Goal: Task Accomplishment & Management: Complete application form

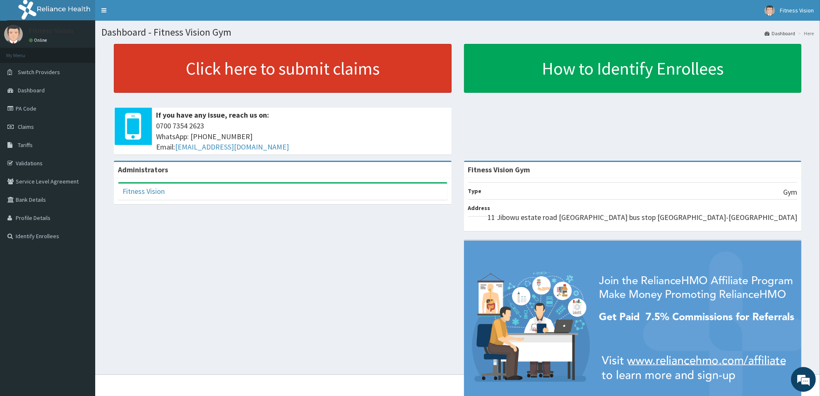
click at [302, 81] on link "Click here to submit claims" at bounding box center [283, 68] width 338 height 49
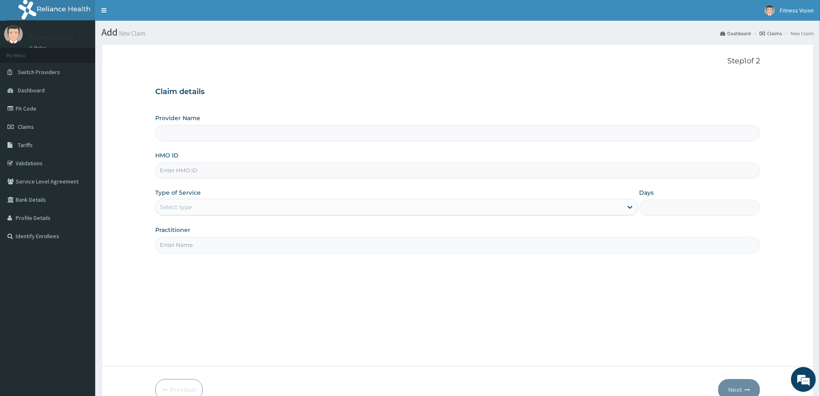
type input "Fitness Vision Gym"
type input "1"
click at [223, 174] on input "HMO ID" at bounding box center [457, 170] width 604 height 16
type input "twl/10064/a"
click at [195, 249] on input "Practitioner" at bounding box center [457, 245] width 604 height 16
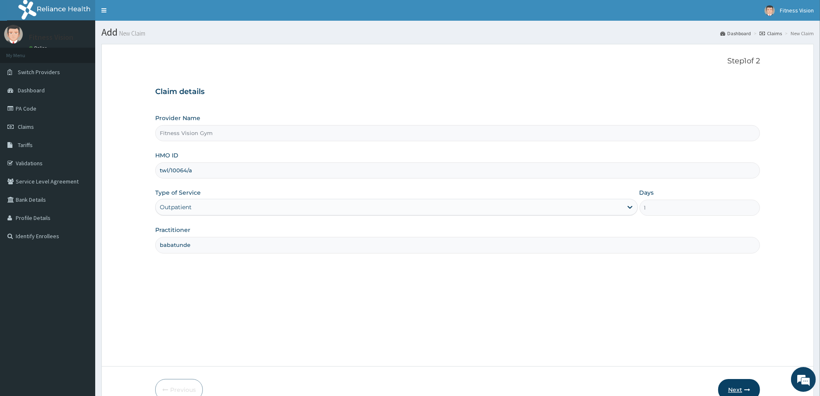
type input "babatunde"
click at [736, 387] on button "Next" at bounding box center [739, 390] width 42 height 22
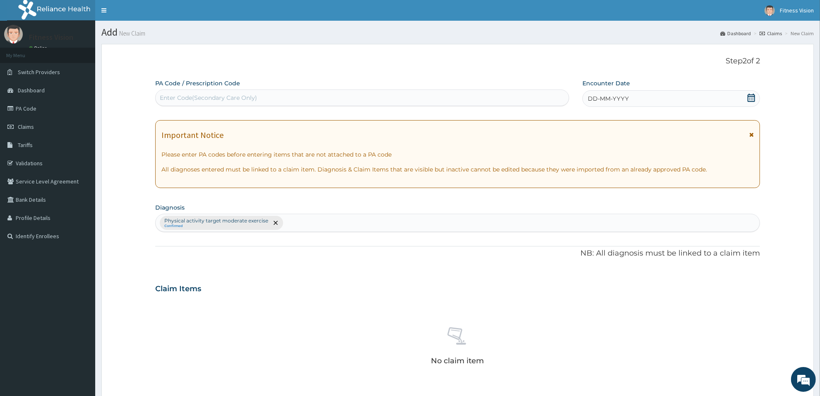
click at [270, 98] on div "Enter Code(Secondary Care Only)" at bounding box center [362, 97] width 413 height 13
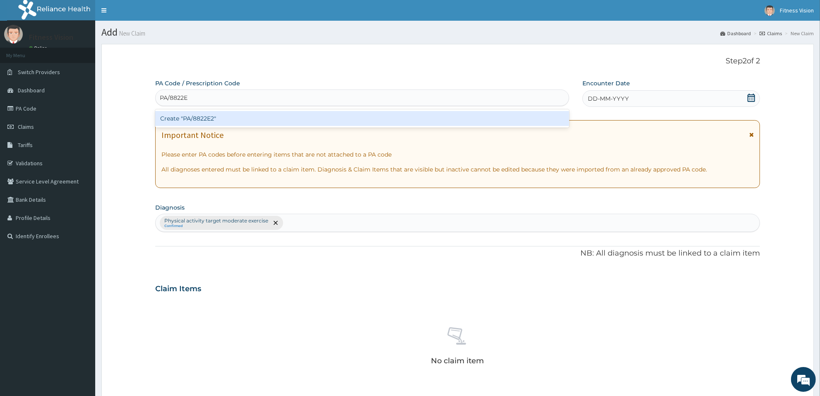
type input "PA/8822E2"
click at [251, 121] on div "Create "PA/8822E2"" at bounding box center [362, 118] width 414 height 15
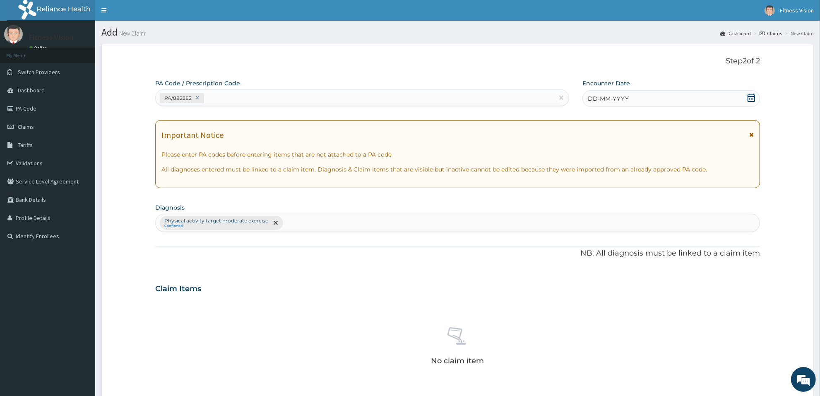
click at [594, 97] on span "DD-MM-YYYY" at bounding box center [608, 98] width 41 height 8
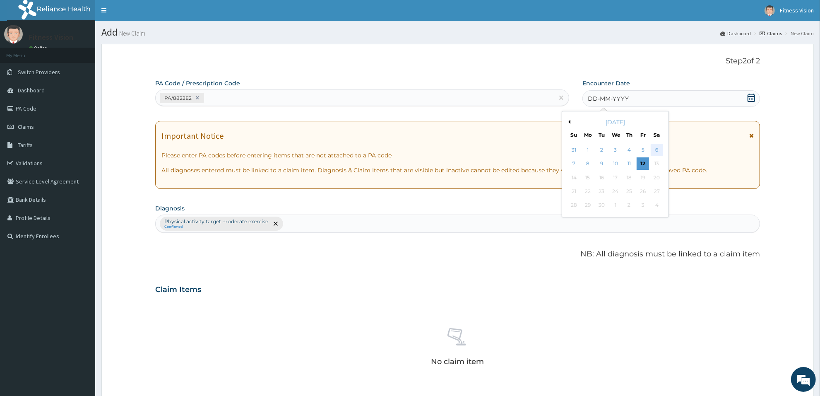
click at [659, 147] on div "6" at bounding box center [656, 150] width 12 height 12
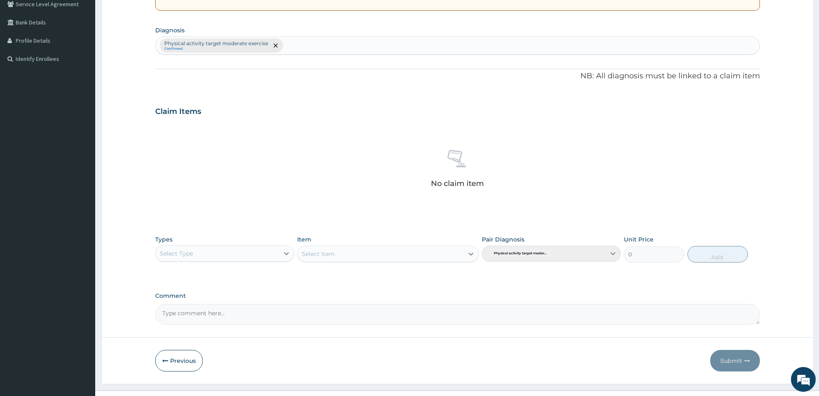
scroll to position [193, 0]
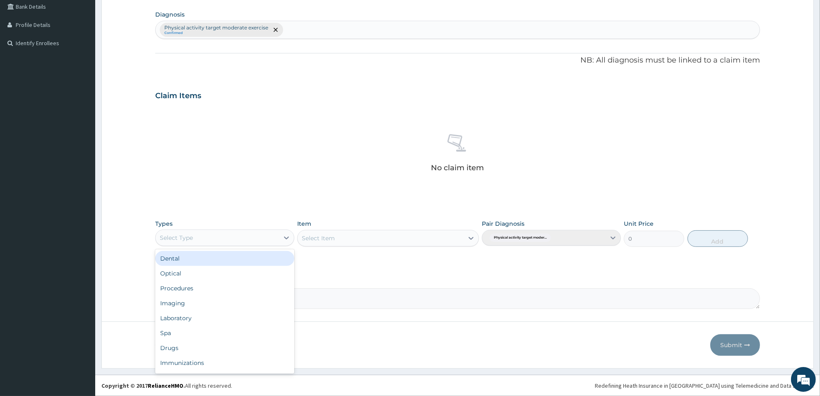
click at [224, 236] on div "Select Type" at bounding box center [217, 237] width 123 height 13
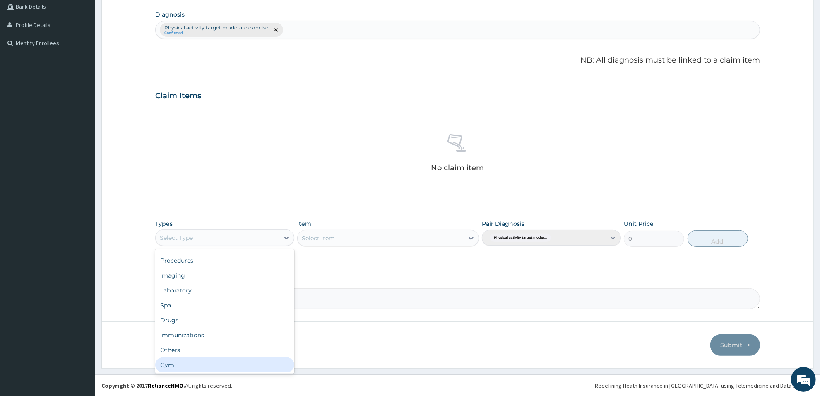
drag, startPoint x: 247, startPoint y: 365, endPoint x: 268, endPoint y: 336, distance: 35.6
click at [247, 364] on div "Gym" at bounding box center [224, 364] width 139 height 15
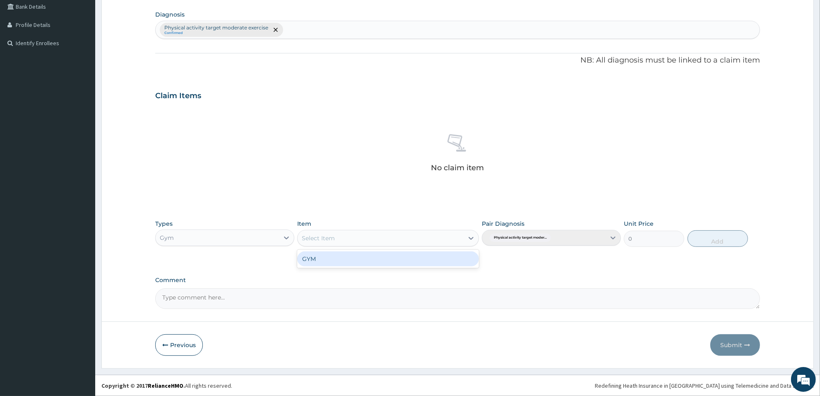
drag, startPoint x: 358, startPoint y: 231, endPoint x: 350, endPoint y: 251, distance: 21.4
click at [357, 234] on div "Select Item" at bounding box center [380, 237] width 166 height 13
click at [348, 259] on div "GYM" at bounding box center [387, 258] width 181 height 15
click at [723, 245] on button "Add" at bounding box center [717, 238] width 60 height 17
type input "0"
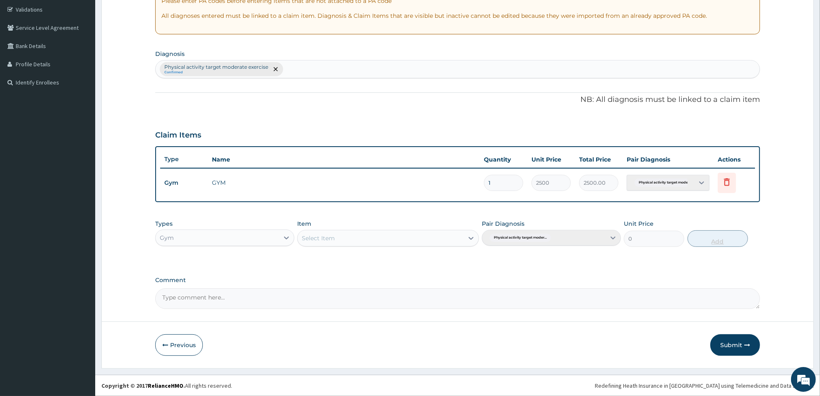
scroll to position [153, 0]
click at [744, 348] on button "Submit" at bounding box center [735, 345] width 50 height 22
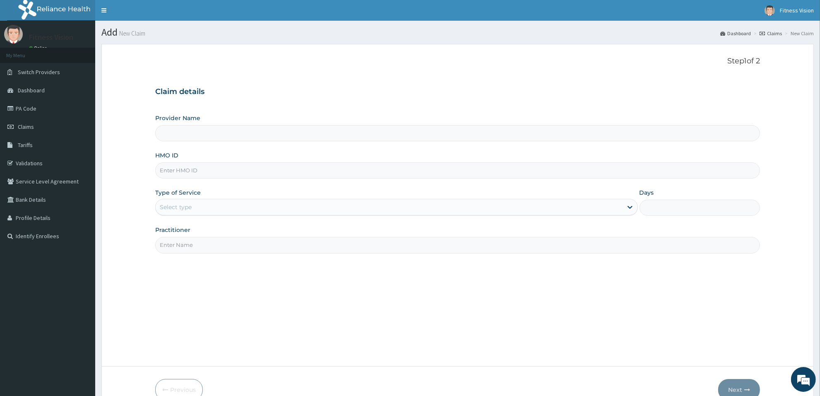
scroll to position [45, 0]
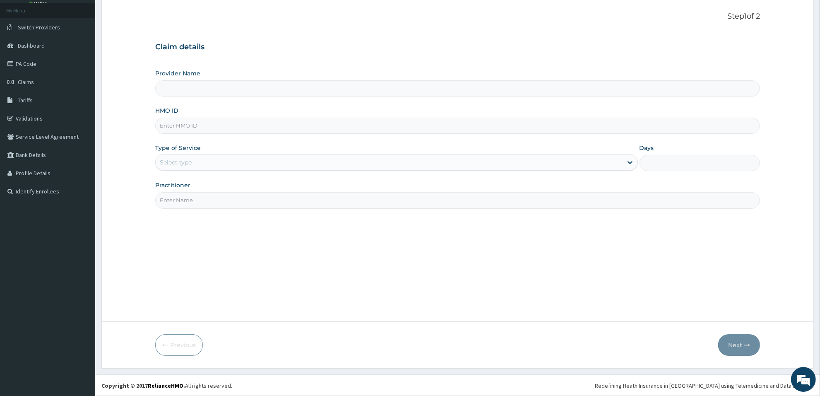
type input "Fitness Vision Gym"
type input "1"
click at [201, 125] on input "HMO ID" at bounding box center [457, 126] width 604 height 16
type input "wkp/10098/a"
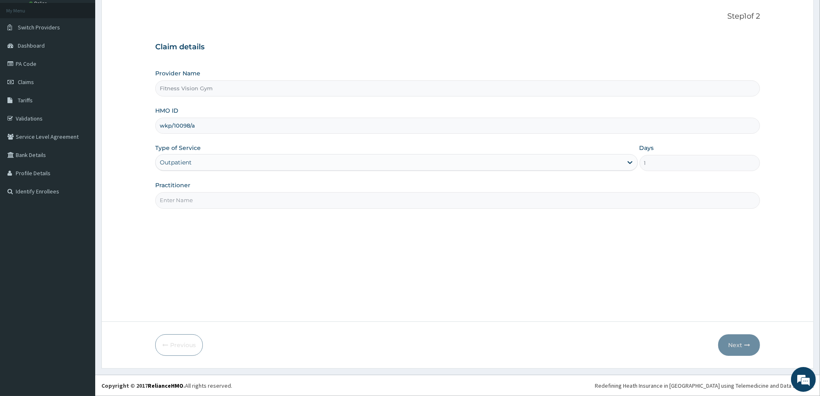
click at [252, 208] on input "Practitioner" at bounding box center [457, 200] width 604 height 16
type input "babatunde"
click at [744, 345] on icon "button" at bounding box center [747, 345] width 6 height 6
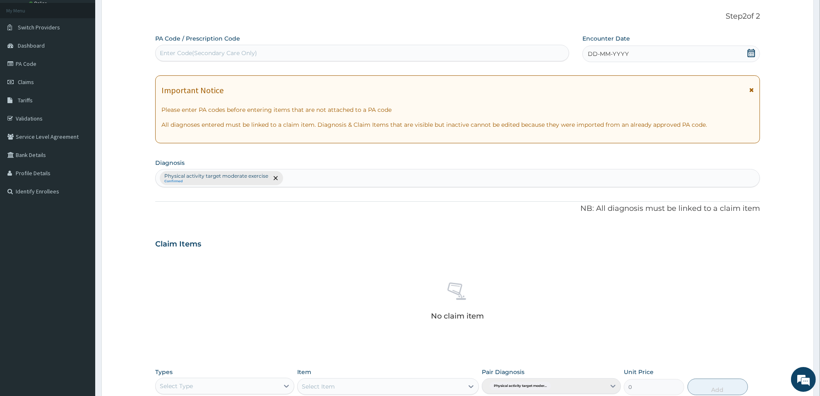
drag, startPoint x: 263, startPoint y: 46, endPoint x: 263, endPoint y: 76, distance: 29.4
click at [264, 65] on div "PA Code / Prescription Code Enter Code(Secondary Care Only) Encounter Date DD-M…" at bounding box center [457, 245] width 604 height 422
type input "PA/C535F6"
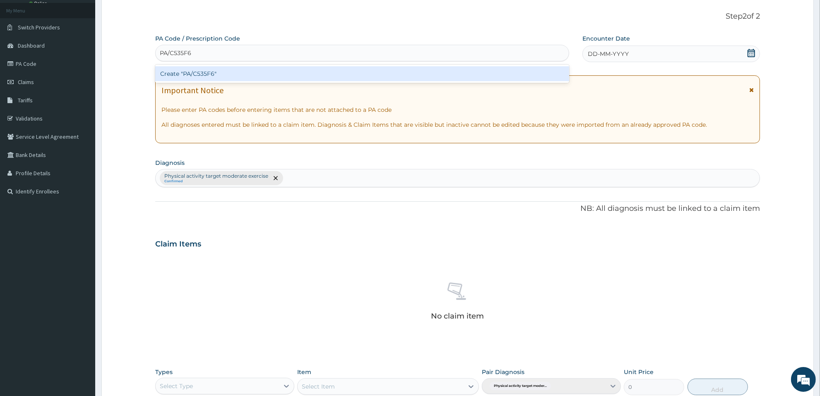
click at [221, 75] on div "Create "PA/C535F6"" at bounding box center [362, 73] width 414 height 15
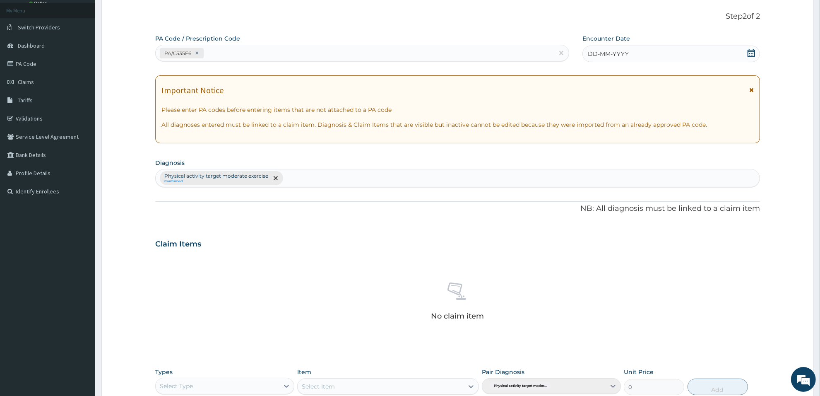
click at [592, 57] on span "DD-MM-YYYY" at bounding box center [608, 54] width 41 height 8
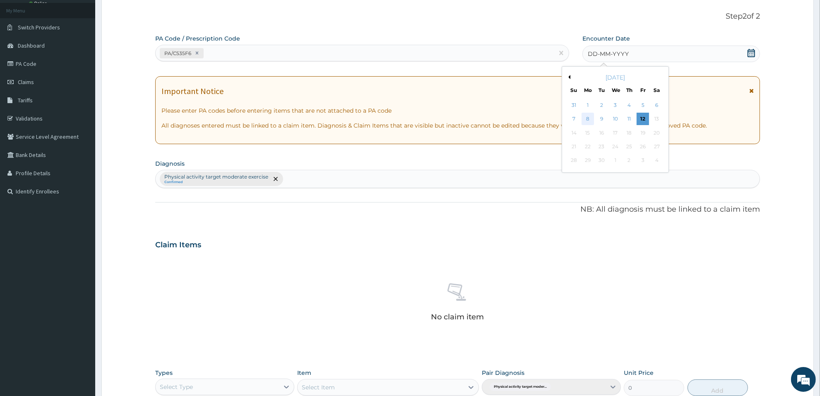
click at [584, 117] on div "8" at bounding box center [587, 119] width 12 height 12
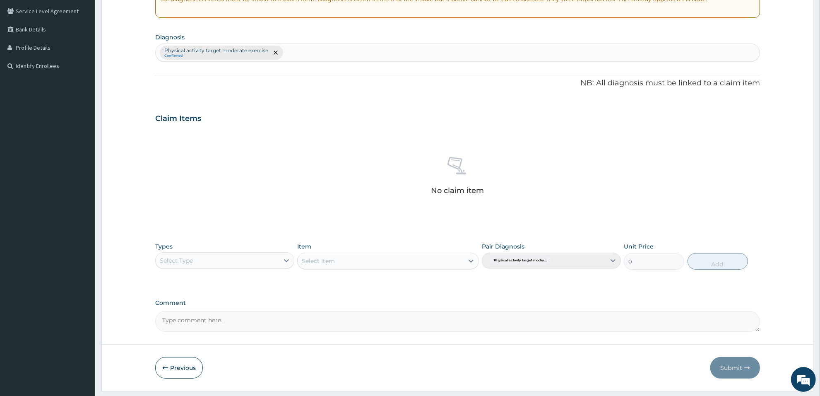
scroll to position [193, 0]
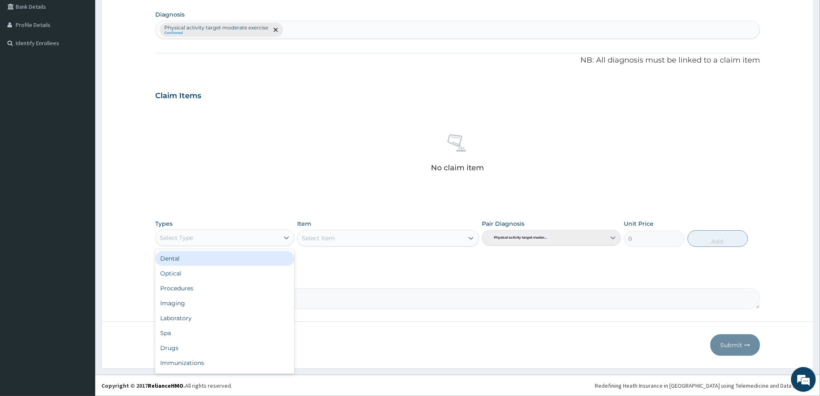
click at [276, 236] on div "Select Type" at bounding box center [217, 237] width 123 height 13
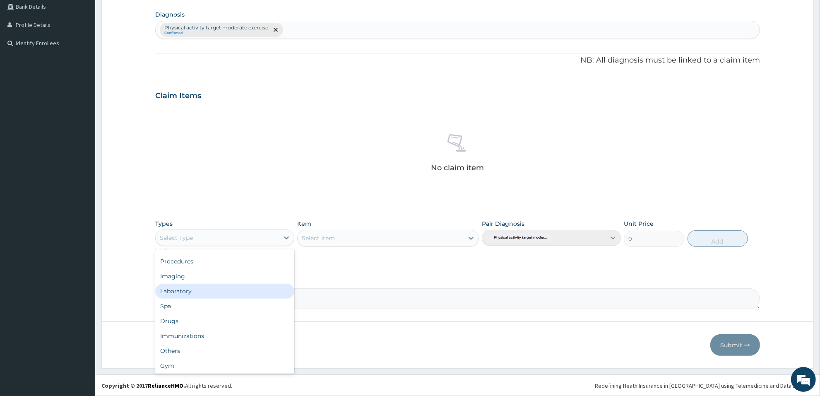
scroll to position [28, 0]
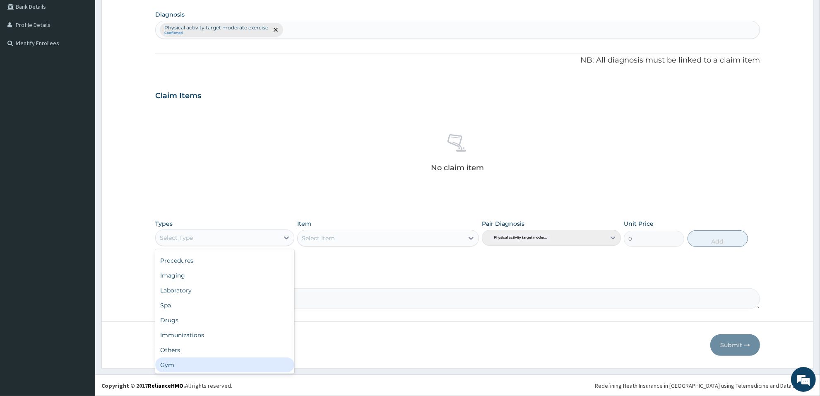
drag, startPoint x: 224, startPoint y: 362, endPoint x: 261, endPoint y: 340, distance: 42.5
click at [226, 361] on div "Gym" at bounding box center [224, 364] width 139 height 15
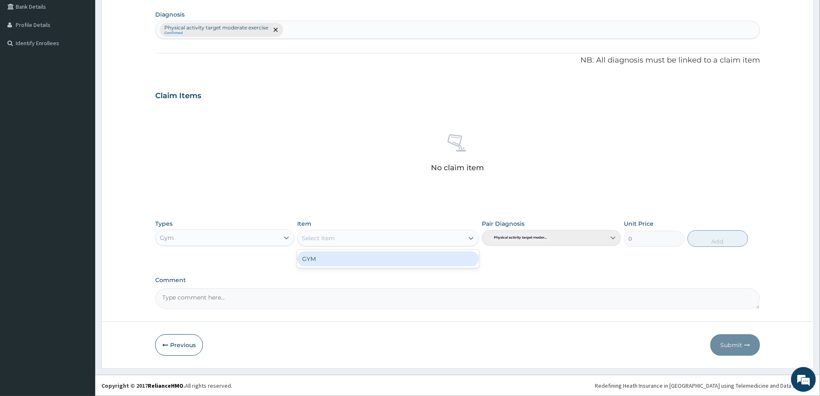
drag, startPoint x: 392, startPoint y: 231, endPoint x: 378, endPoint y: 281, distance: 52.4
click at [390, 246] on div "option GYM focused, 1 of 1. 1 result available. Use Up and Down to choose optio…" at bounding box center [387, 238] width 181 height 17
click at [383, 261] on div "GYM" at bounding box center [387, 258] width 181 height 15
drag, startPoint x: 721, startPoint y: 241, endPoint x: 714, endPoint y: 257, distance: 16.8
click at [720, 242] on button "Add" at bounding box center [717, 238] width 60 height 17
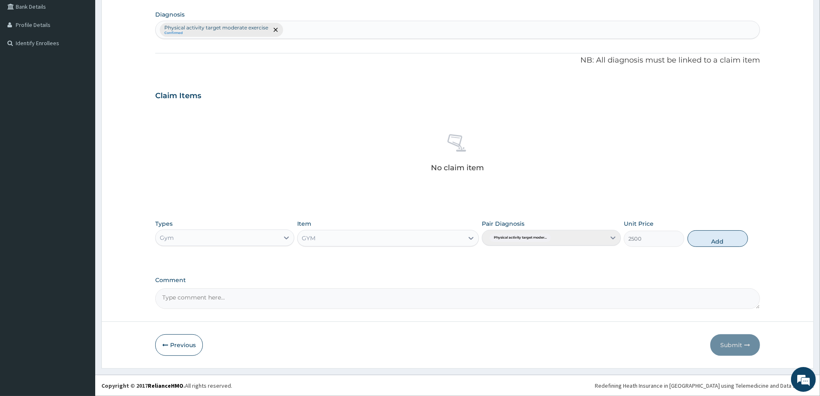
type input "0"
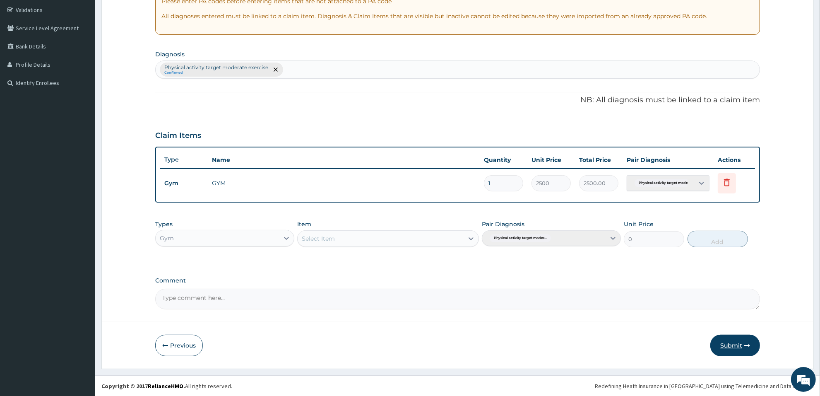
click at [729, 345] on button "Submit" at bounding box center [735, 345] width 50 height 22
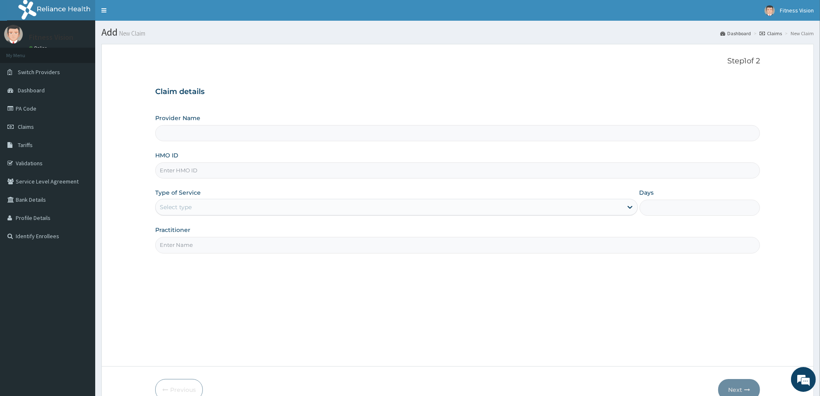
scroll to position [45, 0]
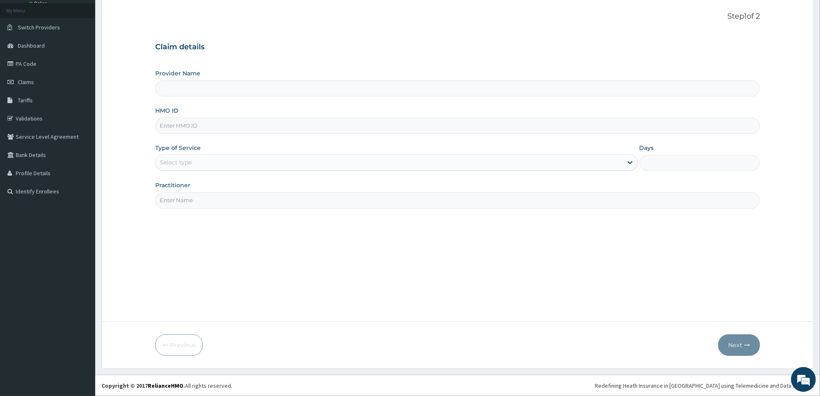
type input "Fitness Vision Gym"
type input "1"
click at [221, 120] on input "HMO ID" at bounding box center [457, 126] width 604 height 16
type input "tco/10001/a"
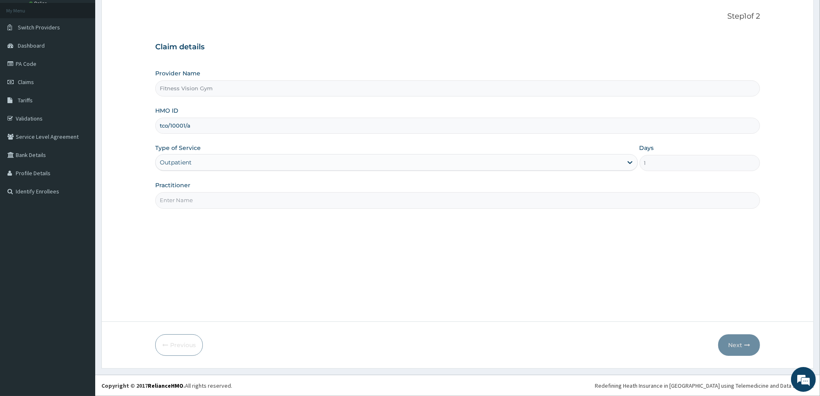
click at [226, 201] on input "Practitioner" at bounding box center [457, 200] width 604 height 16
type input "babatunde"
click at [743, 339] on button "Next" at bounding box center [739, 345] width 42 height 22
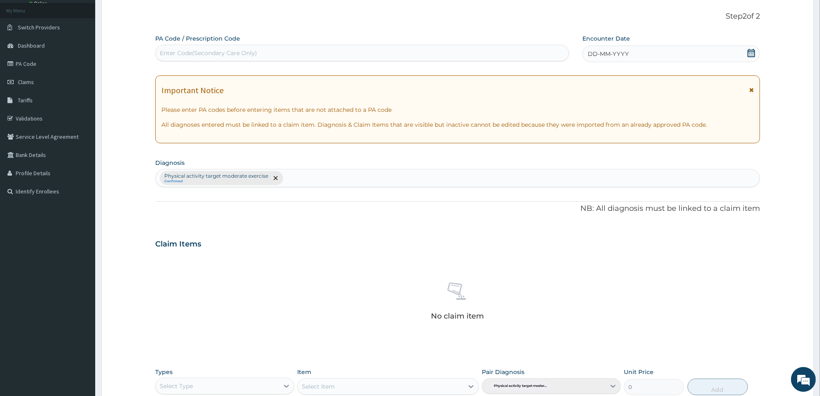
click at [253, 54] on div "Enter Code(Secondary Care Only)" at bounding box center [208, 53] width 97 height 8
type input "PA/A57305"
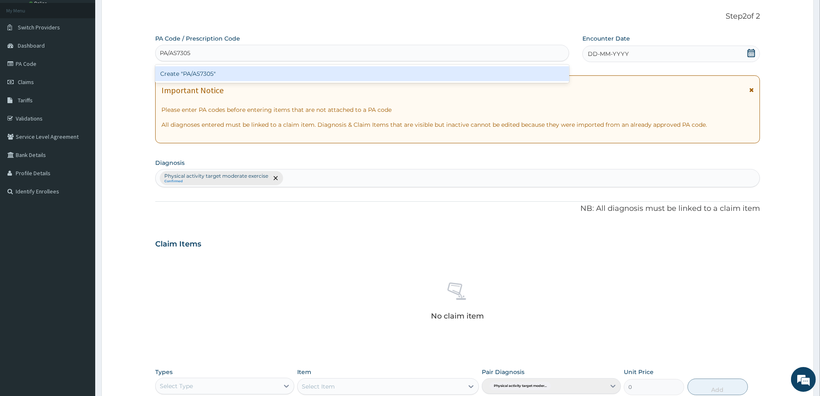
click at [175, 68] on div "Create "PA/A57305"" at bounding box center [362, 73] width 414 height 15
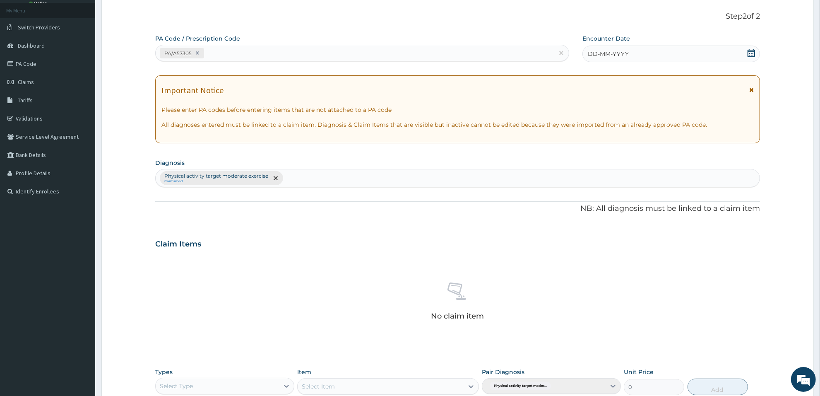
click at [750, 51] on icon at bounding box center [750, 53] width 7 height 8
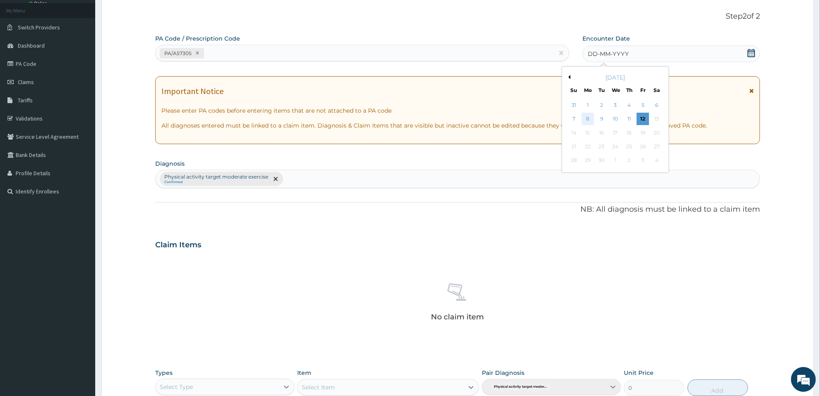
click at [588, 122] on div "8" at bounding box center [587, 119] width 12 height 12
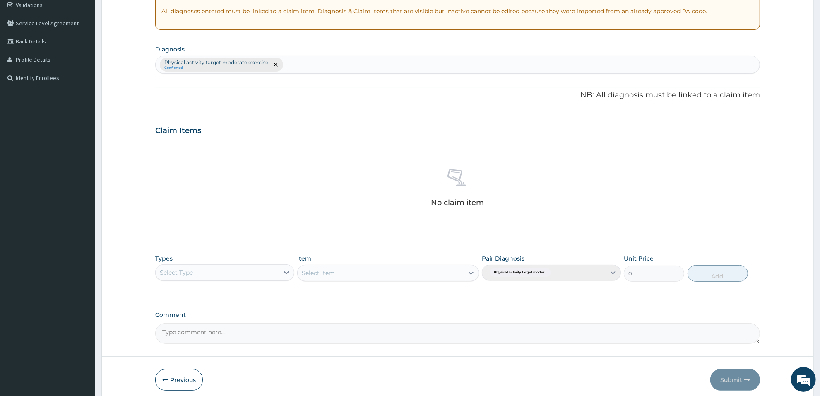
scroll to position [193, 0]
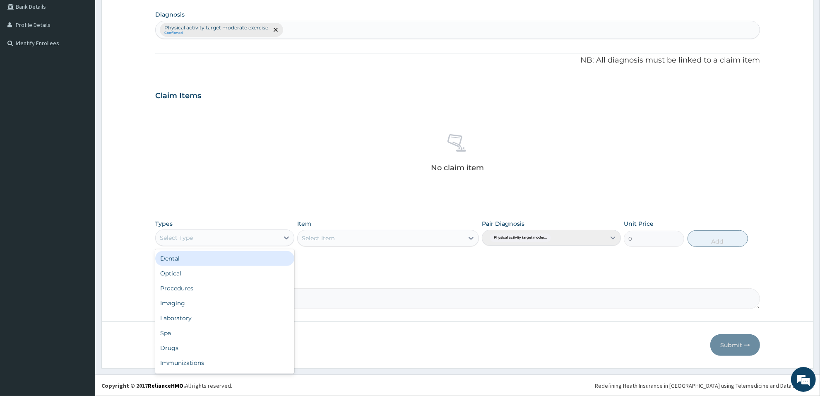
click at [257, 238] on div "Select Type" at bounding box center [217, 237] width 123 height 13
type input "gym"
click at [288, 261] on div "Gym" at bounding box center [224, 258] width 139 height 15
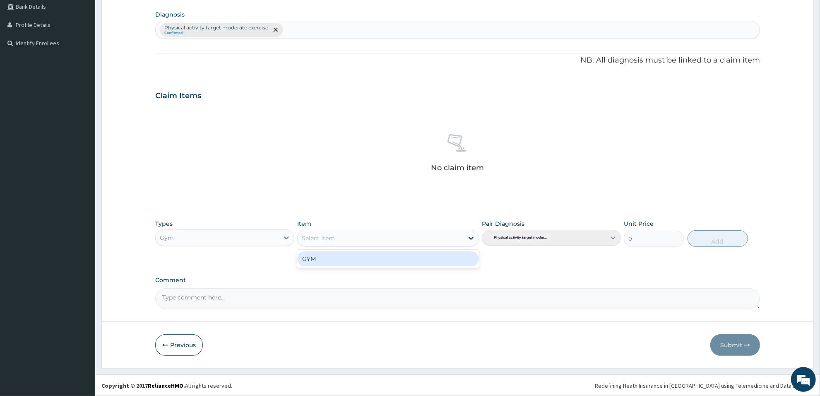
click at [470, 234] on icon at bounding box center [471, 238] width 8 height 8
click at [439, 259] on div "GYM" at bounding box center [387, 258] width 181 height 15
click at [705, 238] on button "Add" at bounding box center [717, 238] width 60 height 17
type input "0"
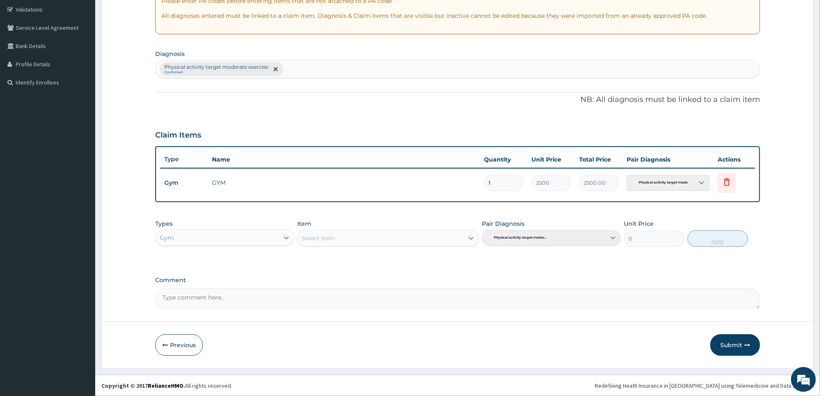
scroll to position [153, 0]
click at [728, 340] on button "Submit" at bounding box center [735, 345] width 50 height 22
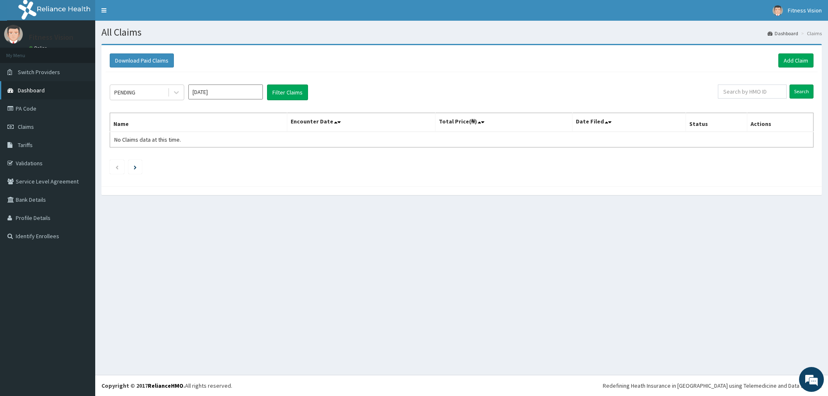
click at [13, 94] on link "Dashboard" at bounding box center [47, 90] width 95 height 18
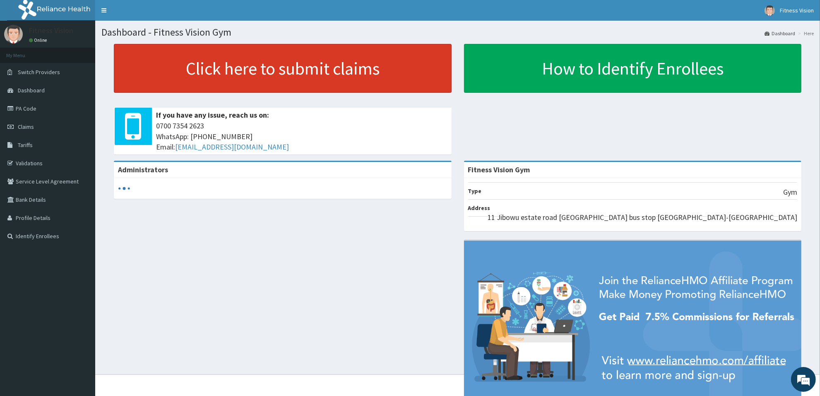
click at [232, 65] on link "Click here to submit claims" at bounding box center [283, 68] width 338 height 49
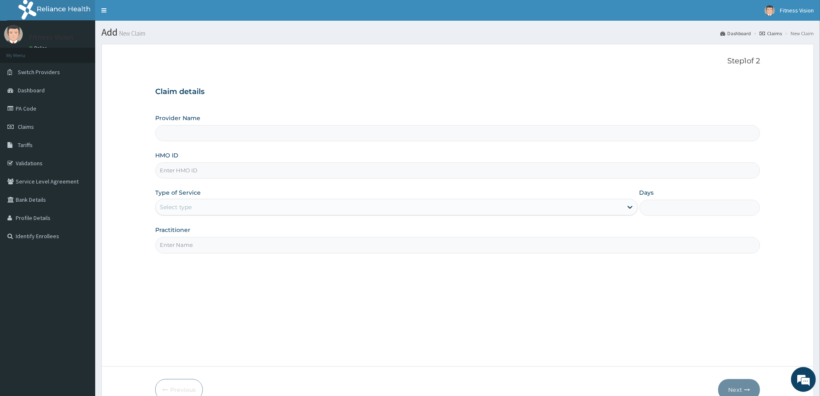
type input "Fitness Vision Gym"
type input "1"
click at [164, 168] on input "HMO ID" at bounding box center [457, 170] width 604 height 16
type input "apq/10004/a"
click at [214, 242] on input "Practitioner" at bounding box center [457, 245] width 604 height 16
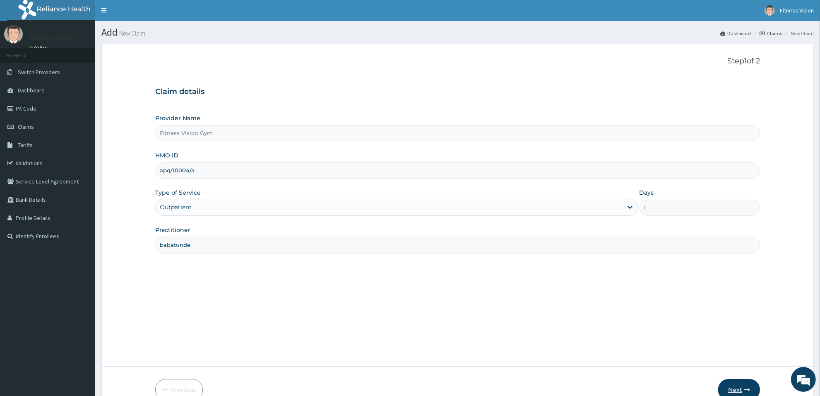
type input "babatunde"
click at [735, 386] on button "Next" at bounding box center [739, 390] width 42 height 22
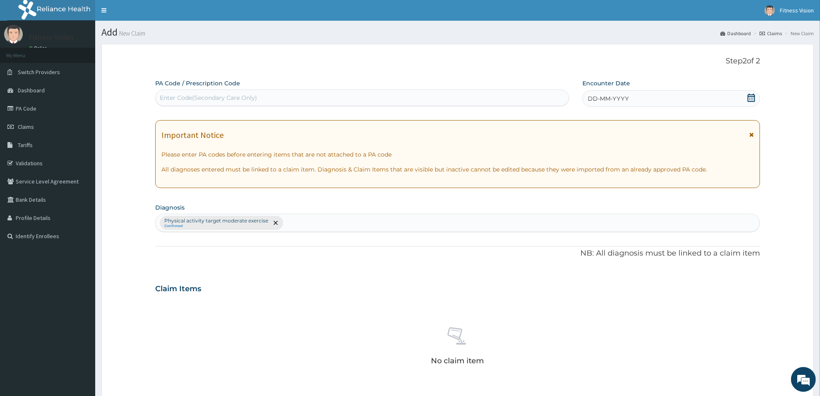
click at [377, 96] on div "Enter Code(Secondary Care Only)" at bounding box center [362, 97] width 413 height 13
type input "PA/C9B960"
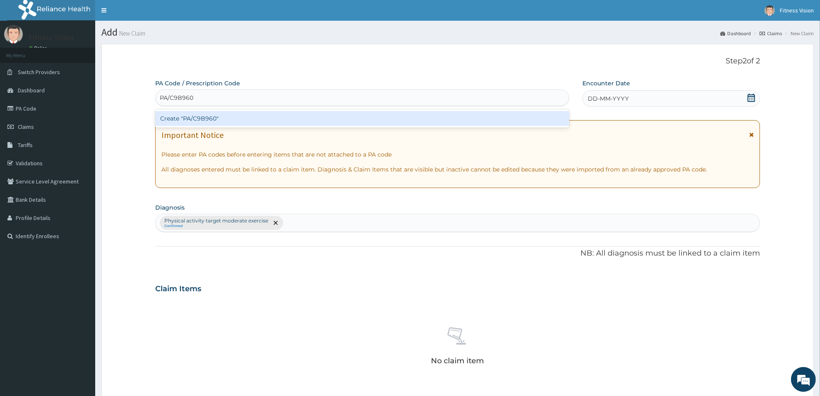
click at [375, 120] on div "Create "PA/C9B960"" at bounding box center [362, 118] width 414 height 15
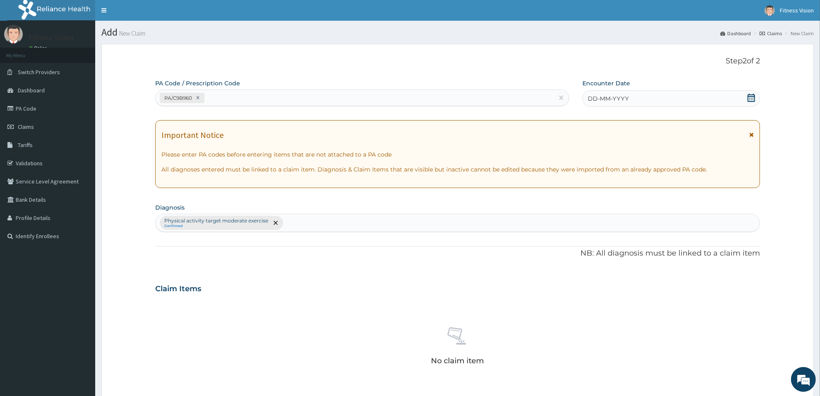
click at [753, 98] on icon at bounding box center [751, 98] width 8 height 8
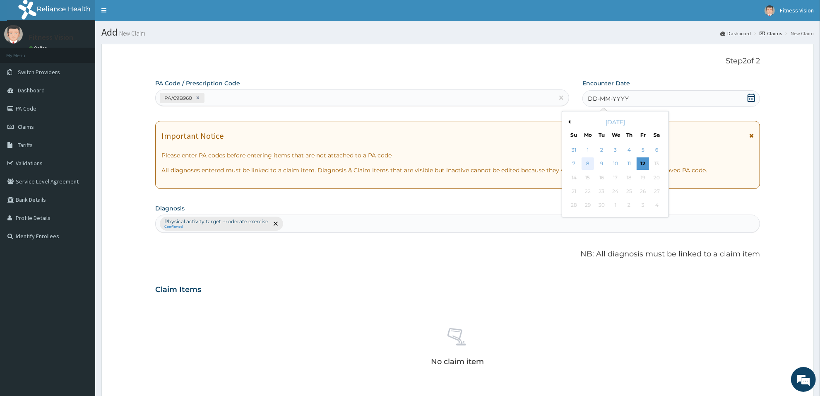
click at [586, 161] on div "8" at bounding box center [587, 164] width 12 height 12
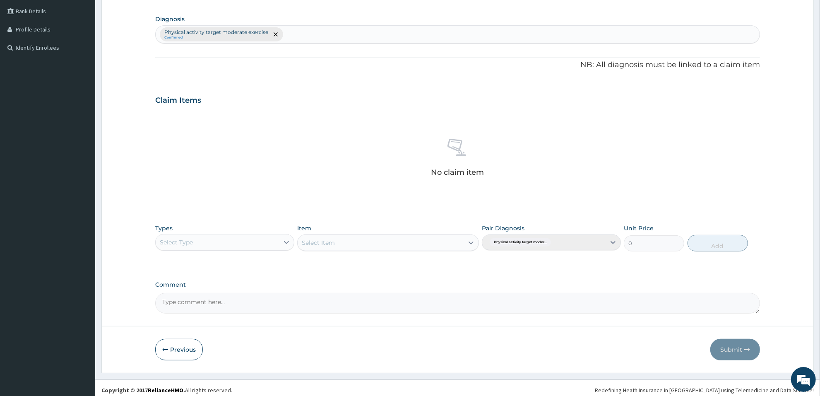
scroll to position [193, 0]
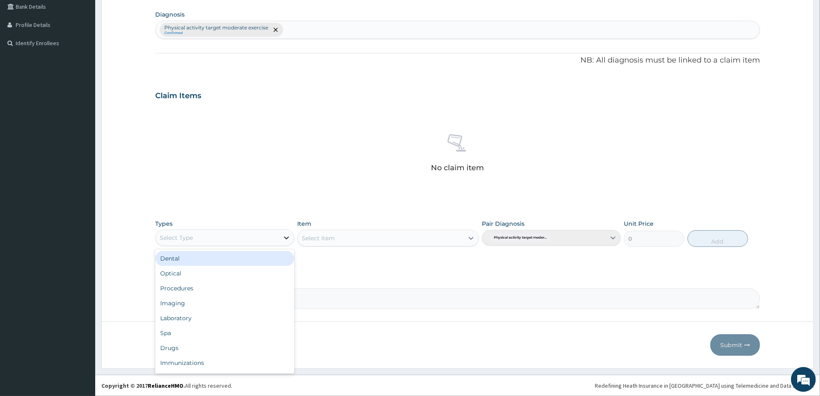
click at [280, 236] on div at bounding box center [286, 237] width 15 height 15
type input "gy"
click at [276, 251] on div "Gym" at bounding box center [224, 258] width 139 height 15
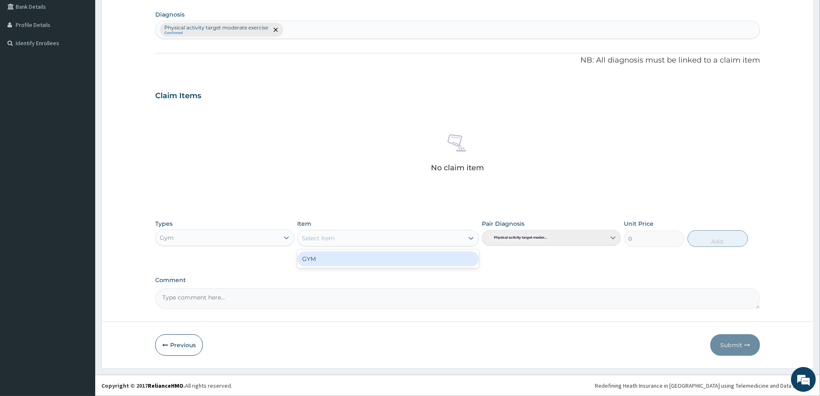
drag, startPoint x: 353, startPoint y: 233, endPoint x: 360, endPoint y: 244, distance: 13.4
click at [353, 234] on div "Select Item" at bounding box center [380, 237] width 166 height 13
click at [361, 257] on div "GYM" at bounding box center [387, 258] width 181 height 15
click at [698, 238] on button "Add" at bounding box center [717, 238] width 60 height 17
type input "0"
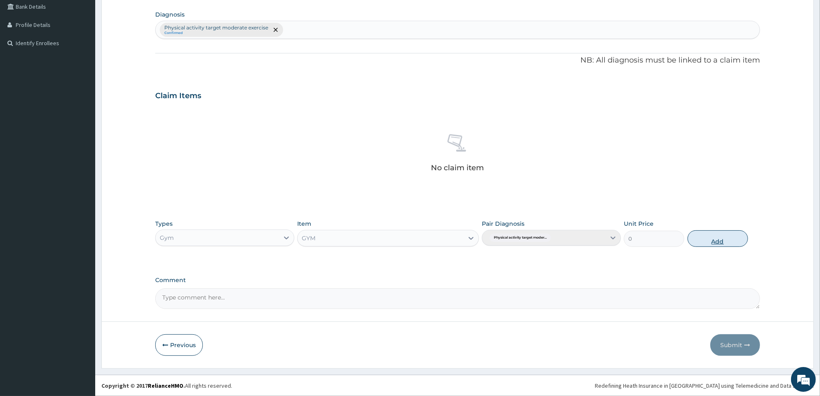
scroll to position [153, 0]
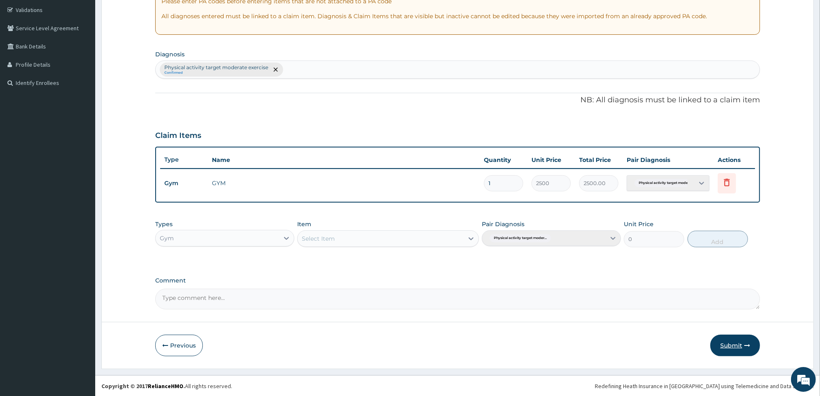
click at [734, 348] on button "Submit" at bounding box center [735, 345] width 50 height 22
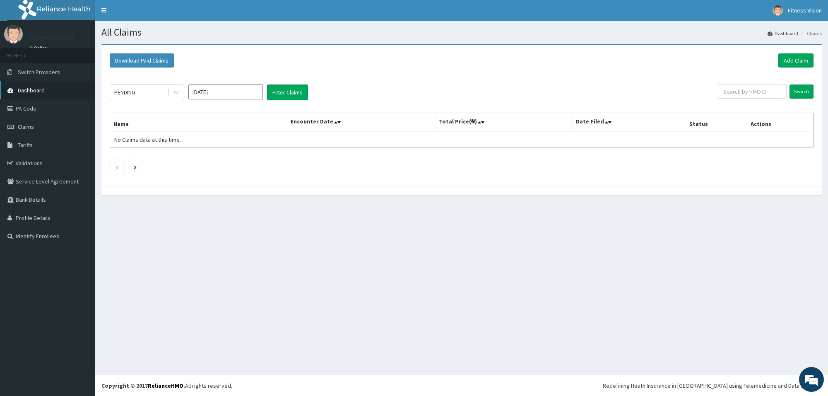
click at [55, 93] on link "Dashboard" at bounding box center [47, 90] width 95 height 18
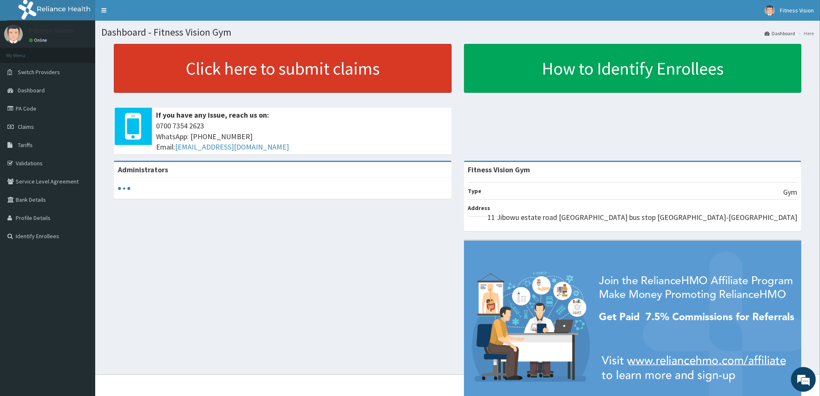
click at [294, 70] on link "Click here to submit claims" at bounding box center [283, 68] width 338 height 49
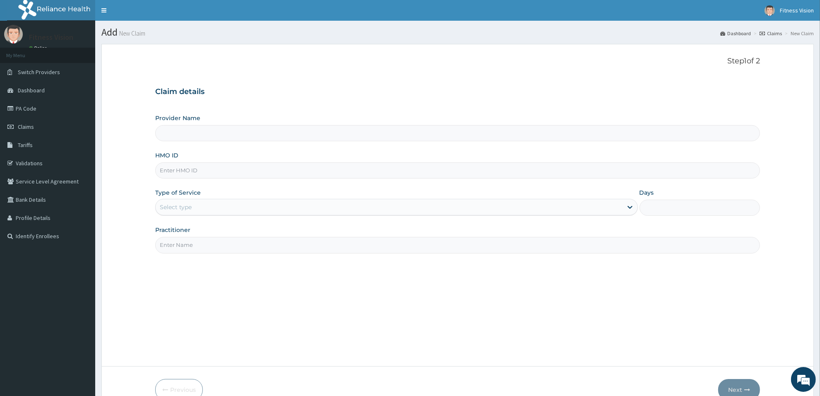
type input "Fitness Vision Gym"
type input "1"
click at [348, 168] on input "HMO ID" at bounding box center [457, 170] width 604 height 16
type input "wkp/10121/a"
click at [196, 240] on input "Practitioner" at bounding box center [457, 245] width 604 height 16
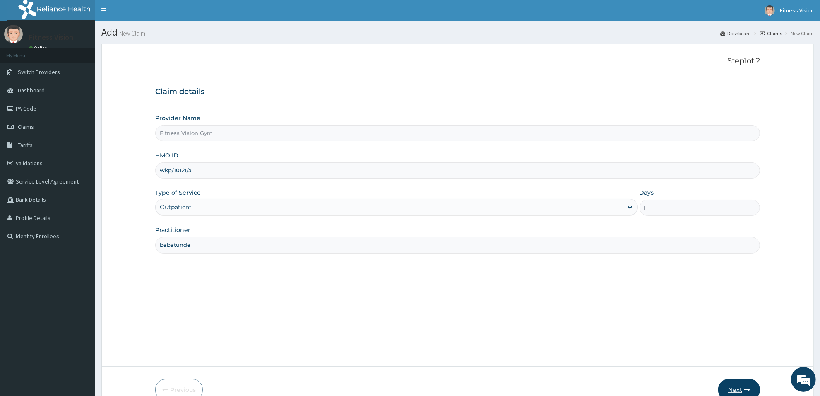
type input "babatunde"
click at [747, 392] on icon "button" at bounding box center [747, 389] width 6 height 6
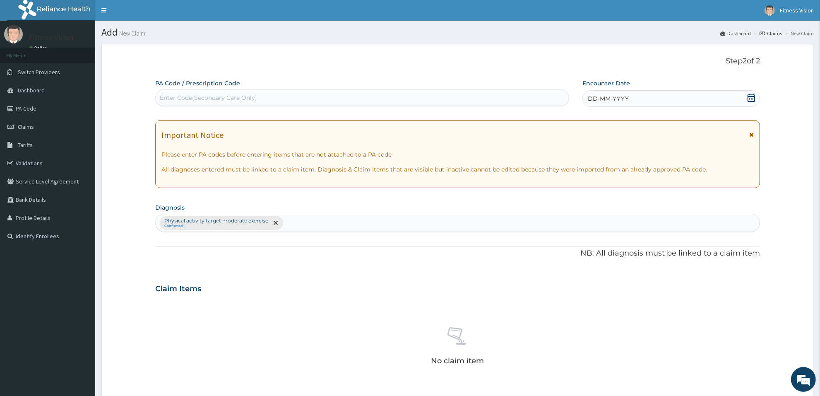
drag, startPoint x: 330, startPoint y: 88, endPoint x: 328, endPoint y: 96, distance: 8.5
click at [329, 90] on div "PA Code / Prescription Code Enter Code(Secondary Care Only)" at bounding box center [362, 92] width 414 height 27
click at [328, 96] on div "Enter Code(Secondary Care Only)" at bounding box center [362, 97] width 413 height 13
type input "PA/0A41D0"
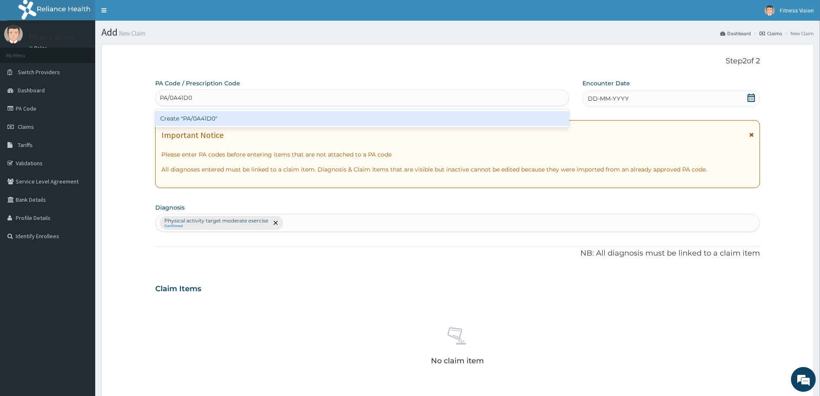
click at [266, 115] on div "Create "PA/0A41D0"" at bounding box center [362, 118] width 414 height 15
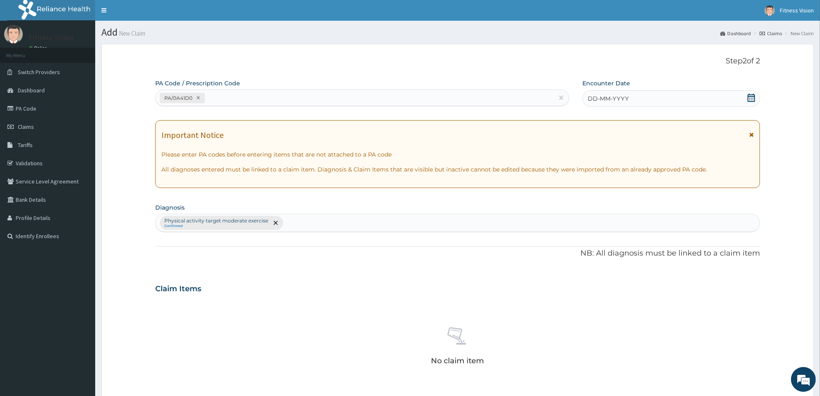
click at [751, 100] on icon at bounding box center [751, 98] width 8 height 8
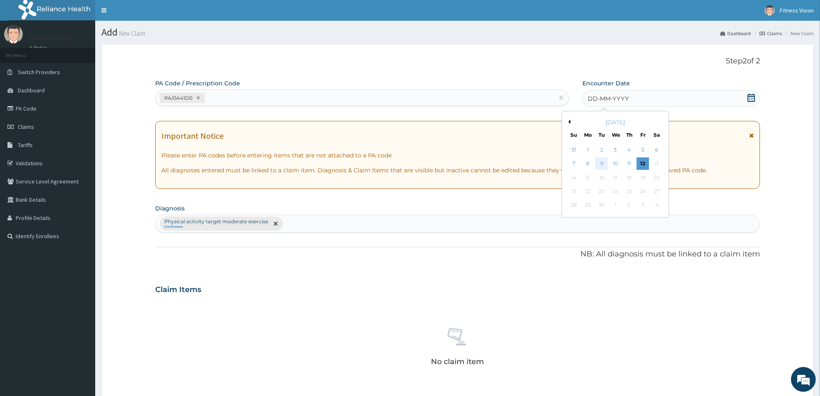
click at [603, 164] on div "9" at bounding box center [601, 164] width 12 height 12
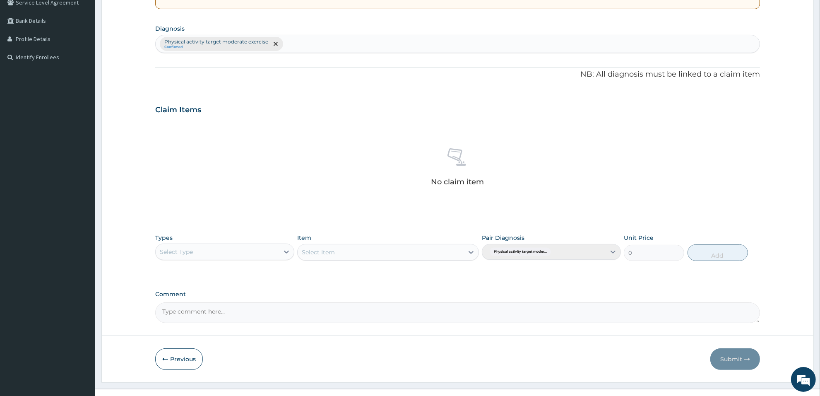
scroll to position [193, 0]
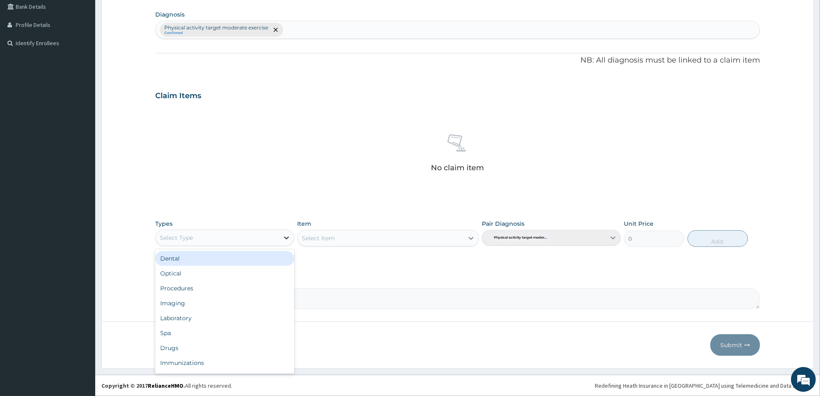
click at [288, 236] on icon at bounding box center [286, 237] width 8 height 8
type input "gy"
click at [232, 263] on div "Gym" at bounding box center [224, 258] width 139 height 15
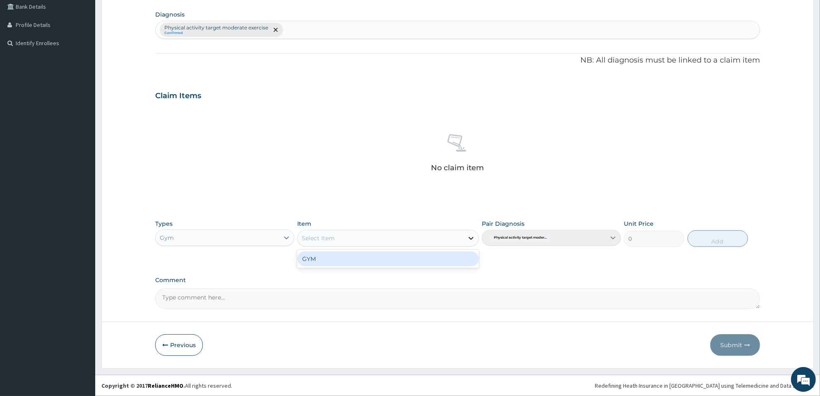
click at [468, 238] on icon at bounding box center [471, 238] width 8 height 8
click at [450, 259] on div "GYM" at bounding box center [387, 258] width 181 height 15
click at [727, 238] on button "Add" at bounding box center [717, 238] width 60 height 17
type input "0"
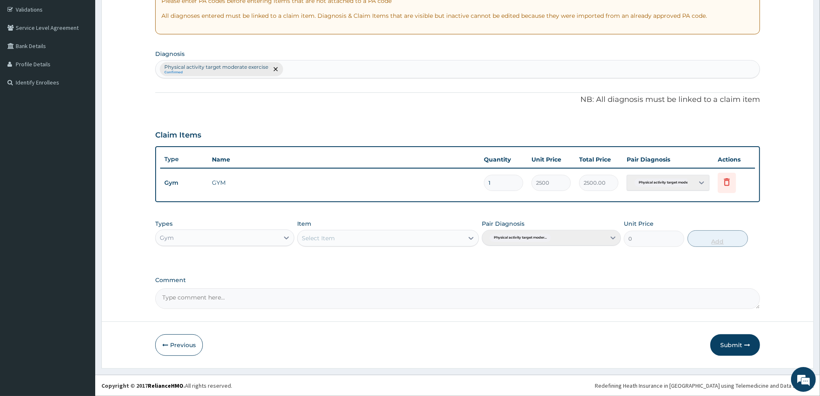
scroll to position [153, 0]
click at [726, 345] on button "Submit" at bounding box center [735, 345] width 50 height 22
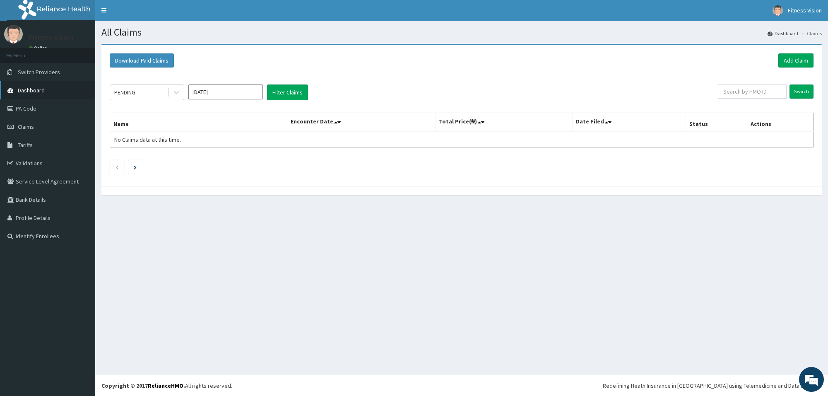
click at [44, 91] on link "Dashboard" at bounding box center [47, 90] width 95 height 18
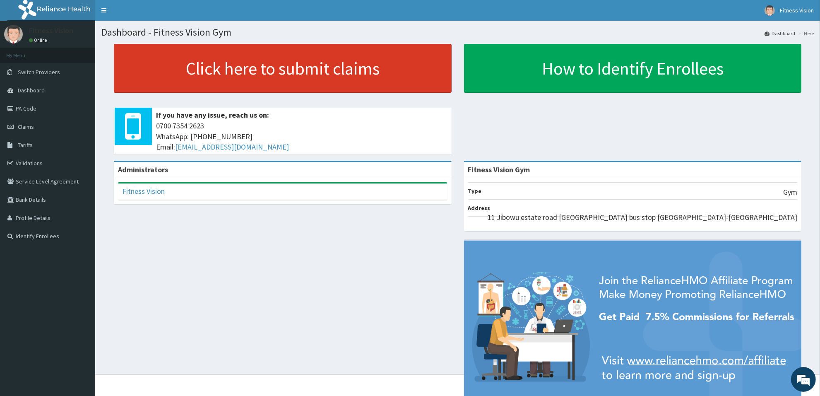
click at [207, 72] on link "Click here to submit claims" at bounding box center [283, 68] width 338 height 49
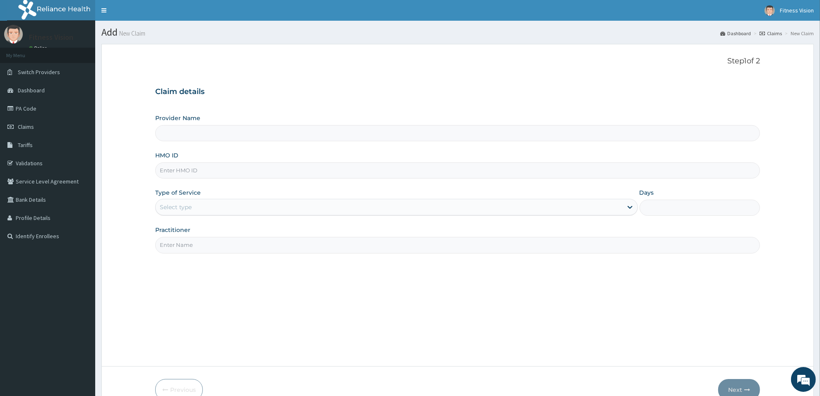
type input "Fitness Vision Gym"
type input "1"
click at [213, 168] on input "HMO ID" at bounding box center [457, 170] width 604 height 16
type input "ltg/10028/a"
click at [189, 251] on input "Practitioner" at bounding box center [457, 245] width 604 height 16
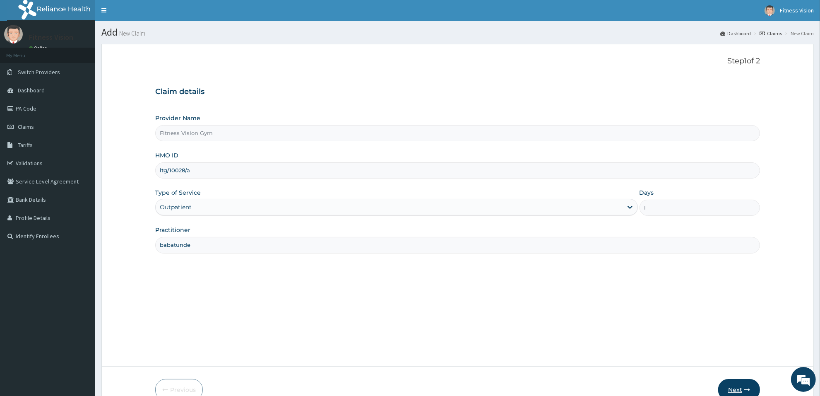
type input "babatunde"
click at [743, 386] on button "Next" at bounding box center [739, 390] width 42 height 22
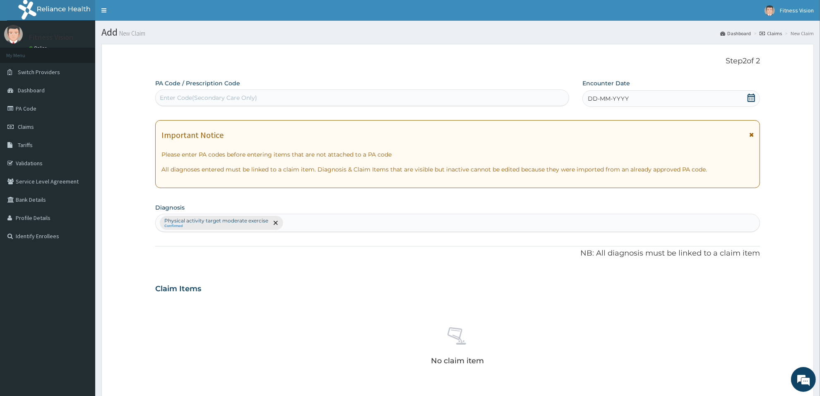
click at [441, 94] on div "Enter Code(Secondary Care Only)" at bounding box center [362, 97] width 413 height 13
type input "PA/B320CE"
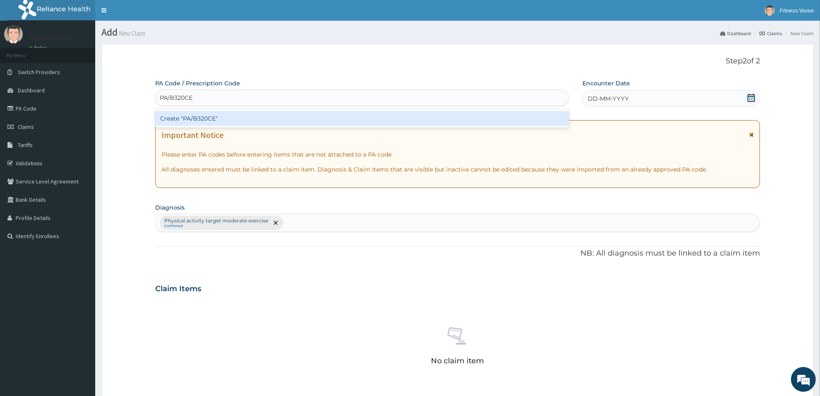
click at [309, 116] on div "Create "PA/B320CE"" at bounding box center [362, 118] width 414 height 15
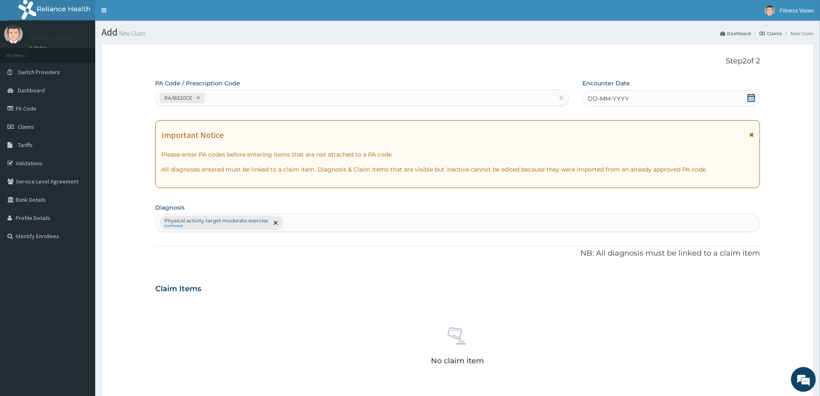
click at [590, 100] on span "DD-MM-YYYY" at bounding box center [608, 98] width 41 height 8
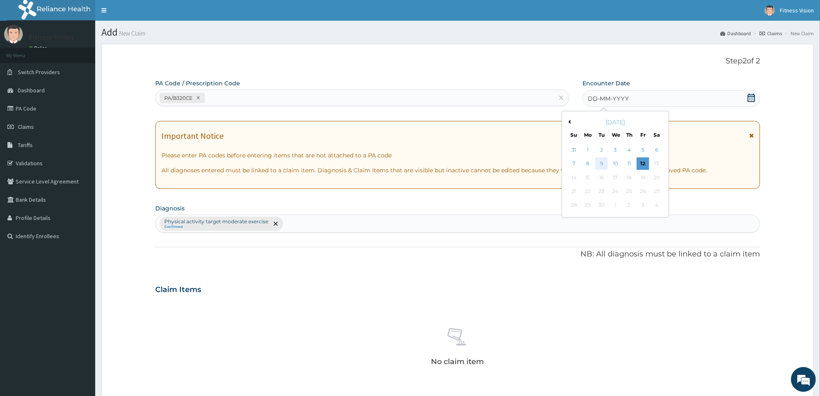
click at [602, 163] on div "9" at bounding box center [601, 164] width 12 height 12
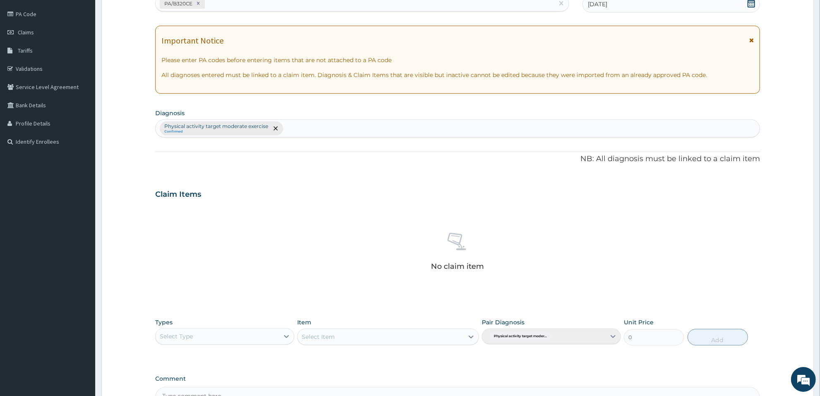
scroll to position [103, 0]
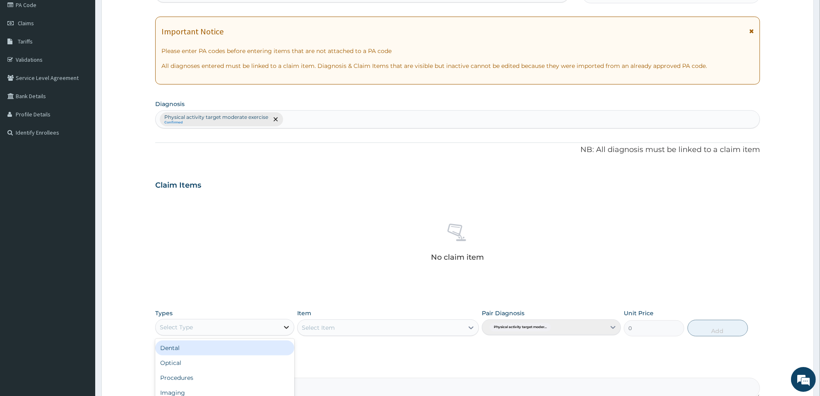
click at [287, 332] on div at bounding box center [286, 326] width 15 height 15
type input "g"
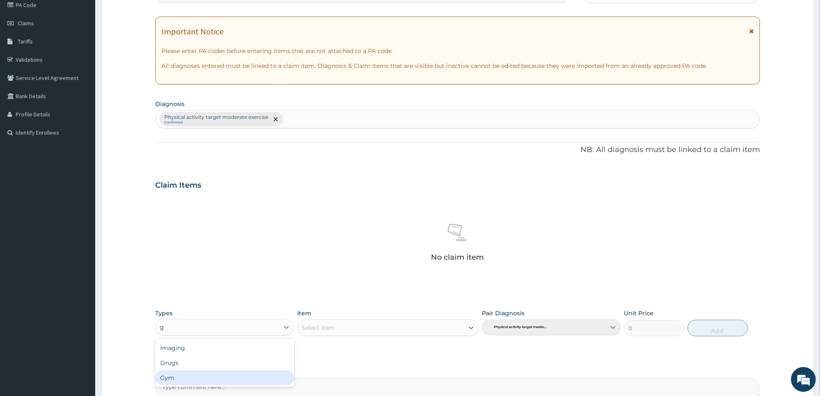
click at [256, 383] on div "Gym" at bounding box center [224, 377] width 139 height 15
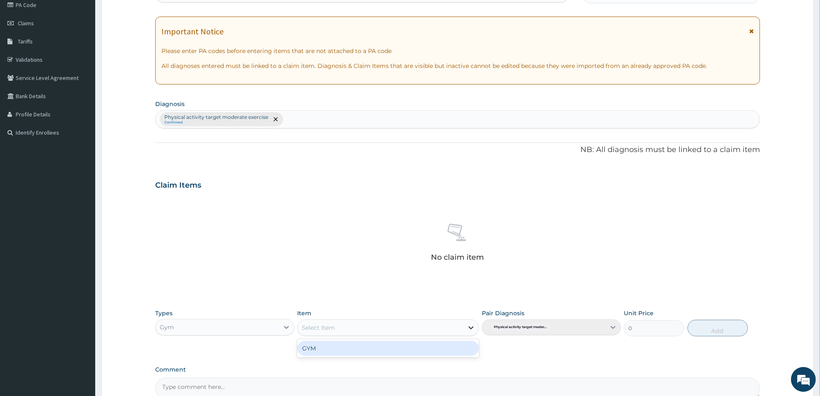
click at [469, 331] on div at bounding box center [470, 327] width 15 height 15
click at [431, 348] on div "GYM" at bounding box center [387, 348] width 181 height 15
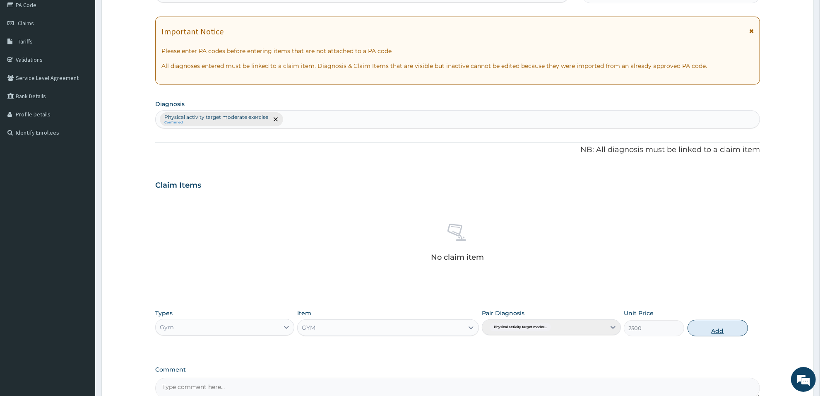
click at [726, 326] on button "Add" at bounding box center [717, 327] width 60 height 17
type input "0"
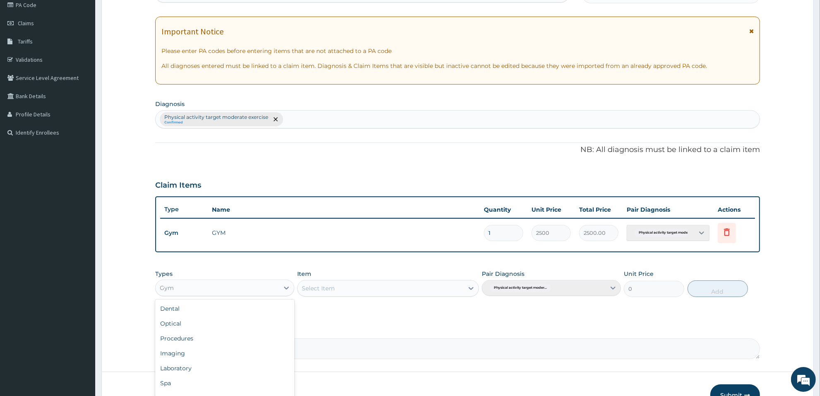
scroll to position [28, 0]
click at [182, 285] on div "Gym" at bounding box center [217, 287] width 123 height 13
click at [817, 395] on html "R EL Toggle navigation Fitness Vision Fitness Vision - fitnessvisionng@gmail.co…" at bounding box center [410, 171] width 820 height 549
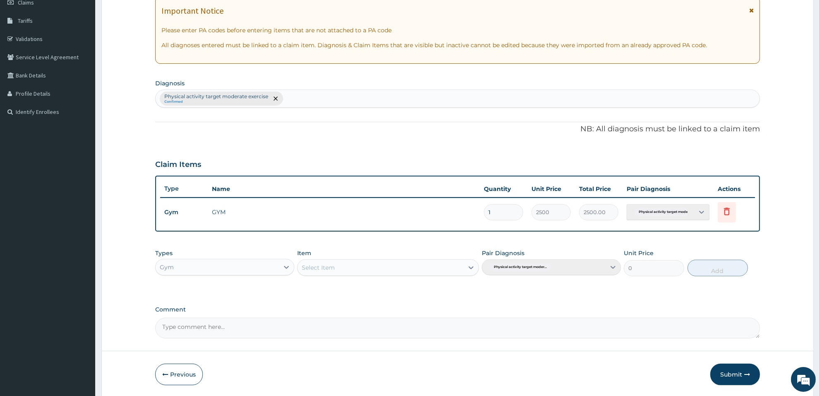
scroll to position [145, 0]
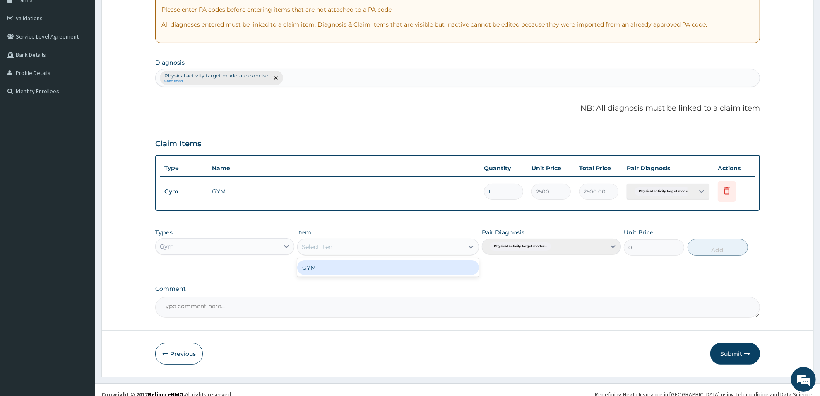
click at [400, 245] on div "Select Item" at bounding box center [380, 246] width 166 height 13
click at [387, 266] on div "GYM" at bounding box center [387, 267] width 181 height 15
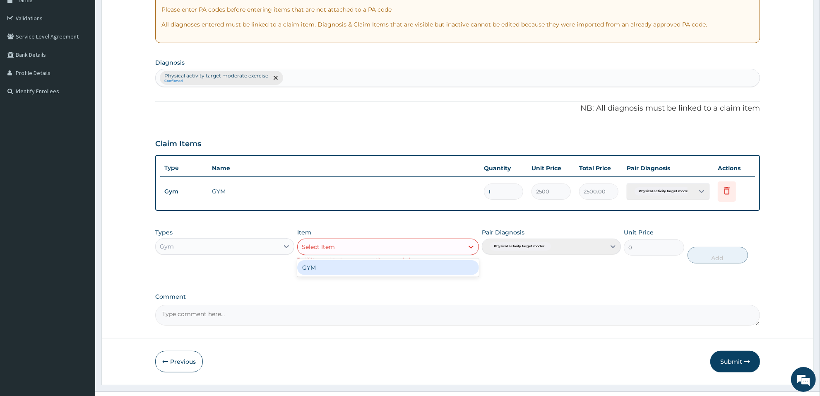
click at [367, 244] on div "Select Item" at bounding box center [380, 246] width 166 height 13
click at [347, 272] on div "GYM" at bounding box center [387, 267] width 181 height 15
click at [367, 252] on div "Select Item" at bounding box center [380, 246] width 166 height 13
click at [358, 265] on div "GYM" at bounding box center [387, 267] width 181 height 15
click at [725, 358] on button "Submit" at bounding box center [735, 361] width 50 height 22
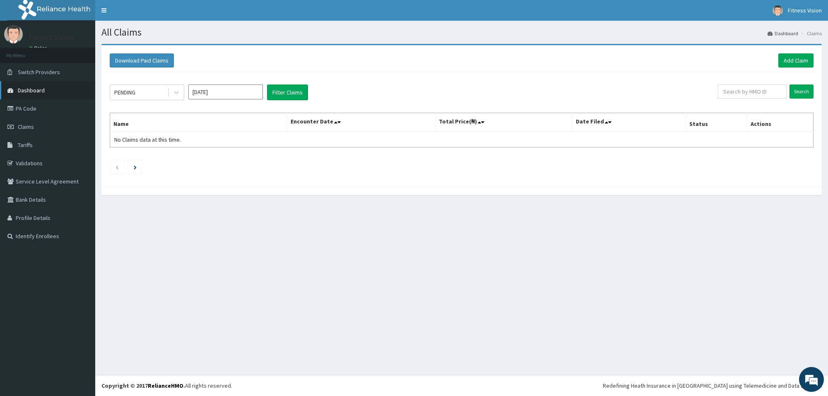
click at [65, 92] on link "Dashboard" at bounding box center [47, 90] width 95 height 18
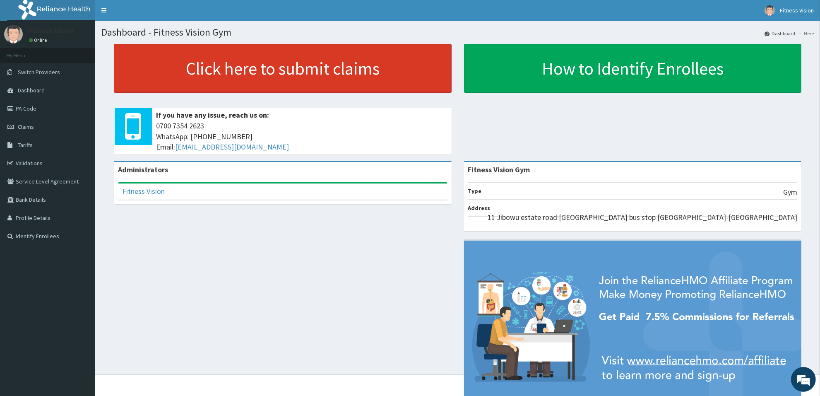
click at [163, 65] on link "Click here to submit claims" at bounding box center [283, 68] width 338 height 49
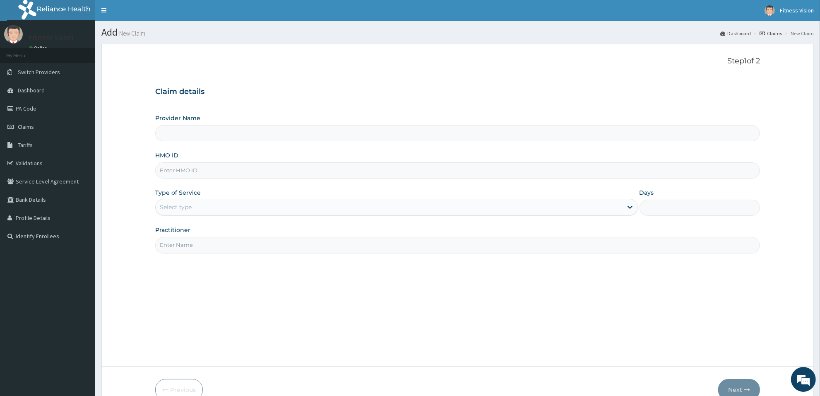
type input "Fitness Vision Gym"
type input "1"
click at [168, 172] on input "HMO ID" at bounding box center [457, 170] width 604 height 16
type input "ltg/10019/a"
click at [189, 238] on input "Practitioner" at bounding box center [457, 245] width 604 height 16
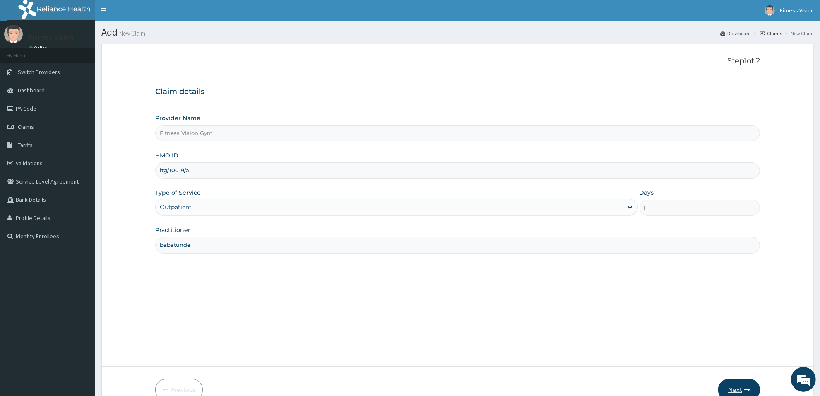
type input "babatunde"
click at [734, 390] on button "Next" at bounding box center [739, 390] width 42 height 22
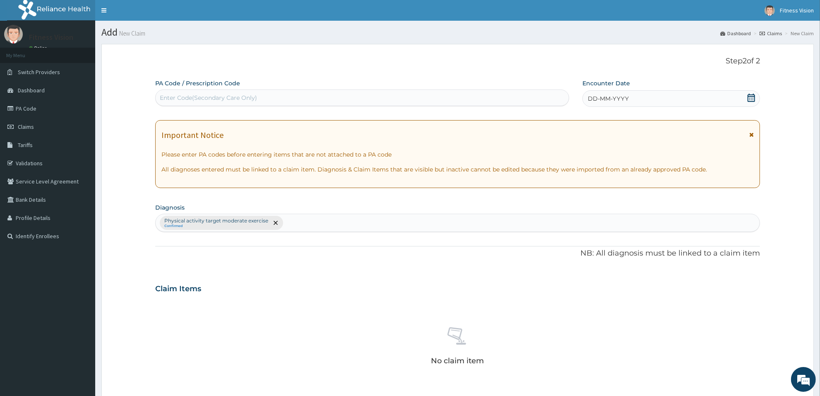
click at [497, 92] on div "Enter Code(Secondary Care Only)" at bounding box center [362, 97] width 413 height 13
type input "PA/EE91B0"
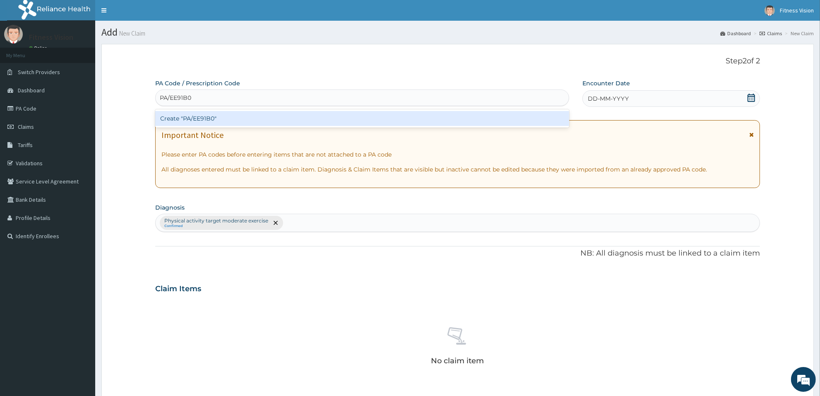
click at [476, 118] on div "Create "PA/EE91B0"" at bounding box center [362, 118] width 414 height 15
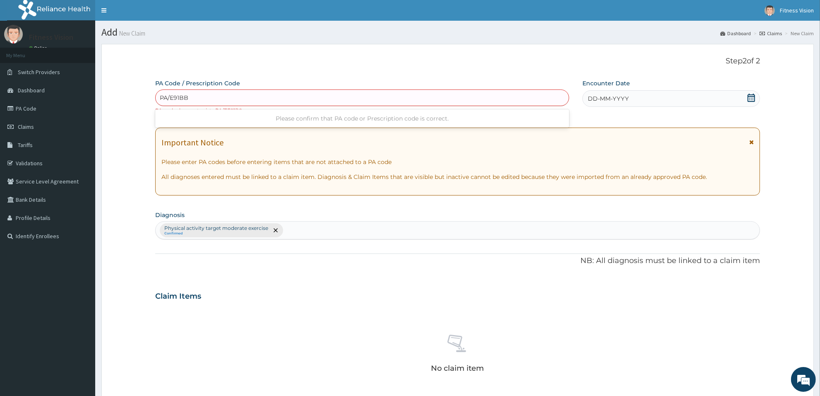
type input "PA/E91BB0"
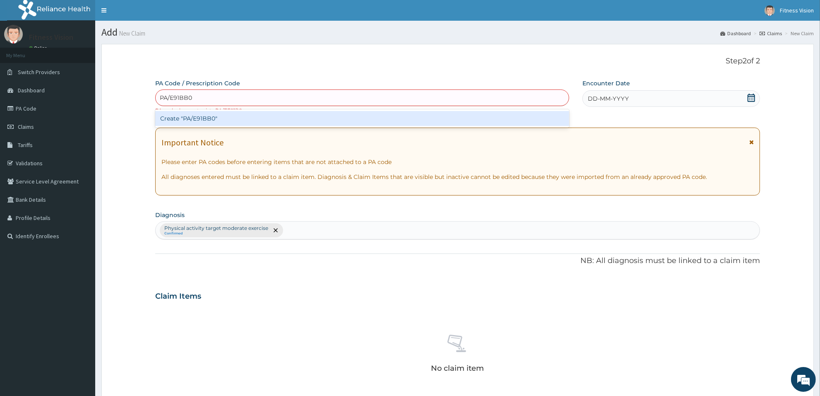
click at [419, 116] on div "Create "PA/E91BB0"" at bounding box center [362, 118] width 414 height 15
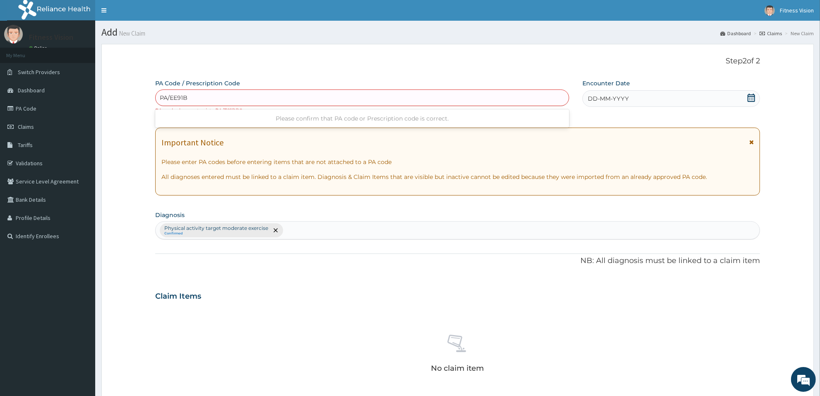
type input "PA/EE91BB"
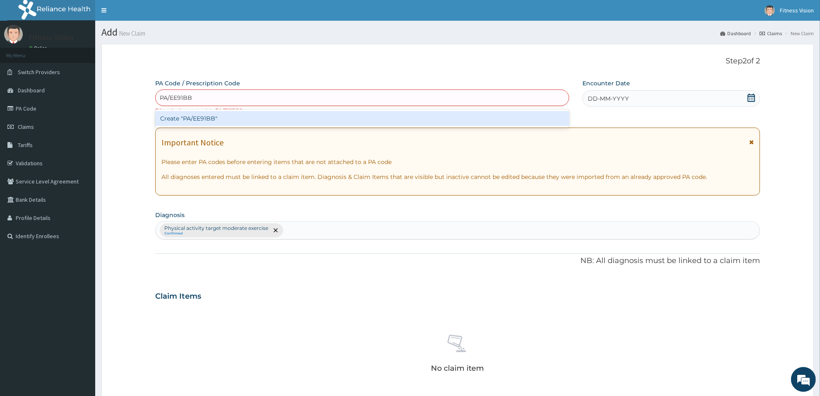
click at [439, 116] on div "Create "PA/EE91BB"" at bounding box center [362, 118] width 414 height 15
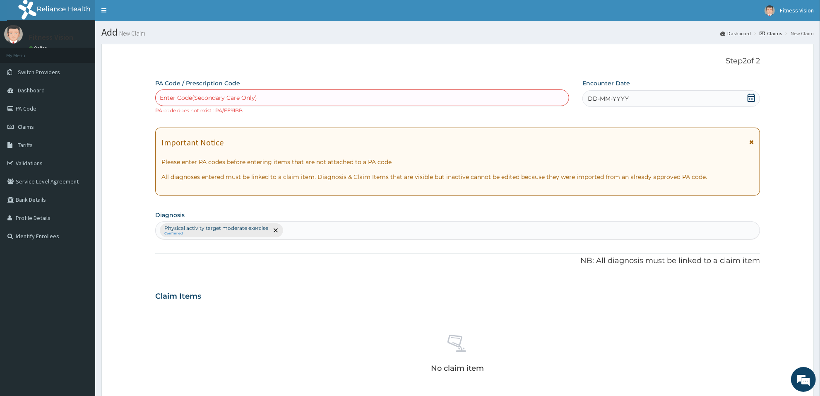
click at [431, 98] on div "Enter Code(Secondary Care Only)" at bounding box center [362, 97] width 413 height 13
click at [207, 95] on div "Enter Code(Secondary Care Only)" at bounding box center [208, 98] width 97 height 8
type input "PA/EE91BO"
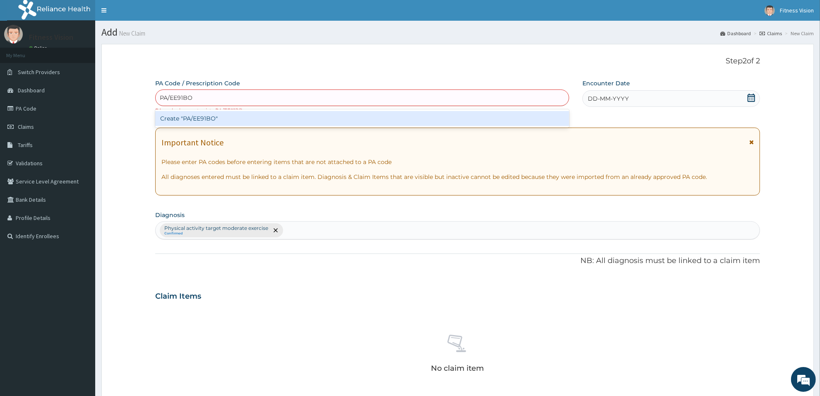
click at [204, 118] on div "Create "PA/EE91BO"" at bounding box center [362, 118] width 414 height 15
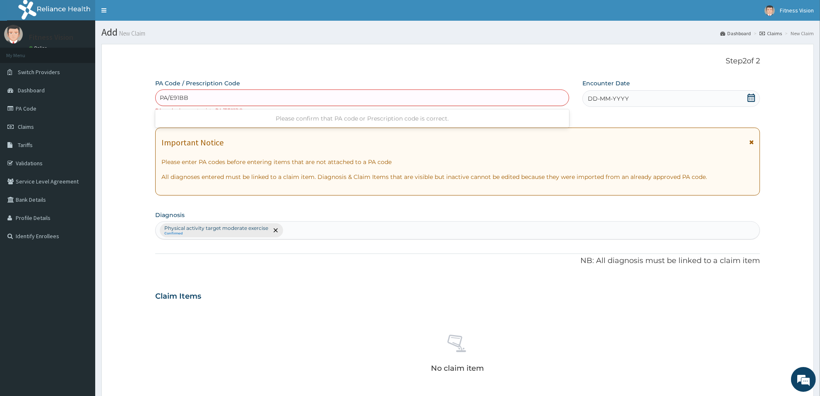
type input "PA/E91BBO"
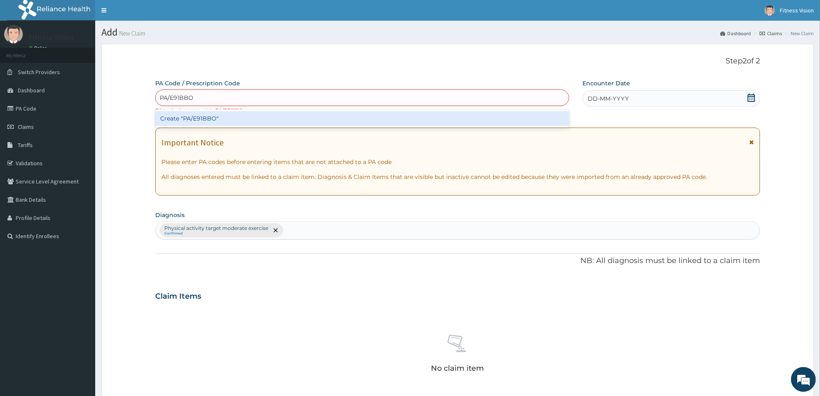
click at [199, 116] on div "Create "PA/E91BBO"" at bounding box center [362, 118] width 414 height 15
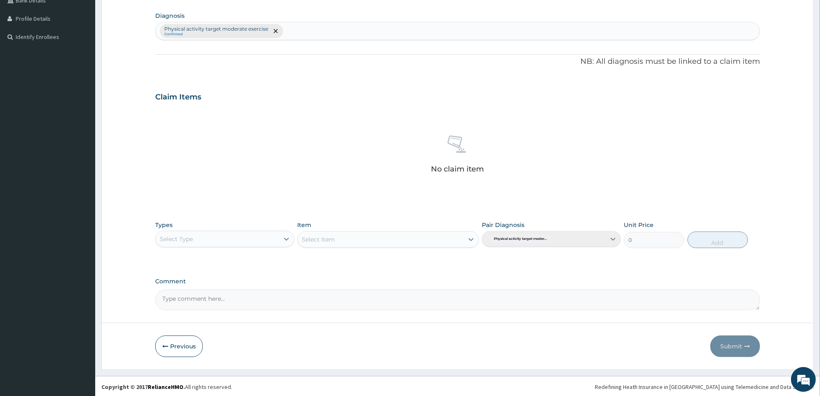
scroll to position [201, 0]
click at [190, 342] on button "Previous" at bounding box center [179, 345] width 48 height 22
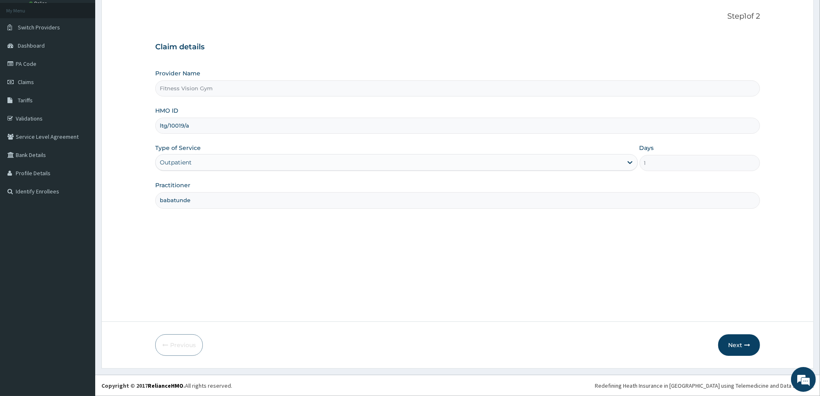
click at [219, 127] on input "ltg/10019/a" at bounding box center [457, 126] width 604 height 16
type input "l"
type input "gnn/10014/a"
click at [740, 347] on button "Next" at bounding box center [739, 345] width 42 height 22
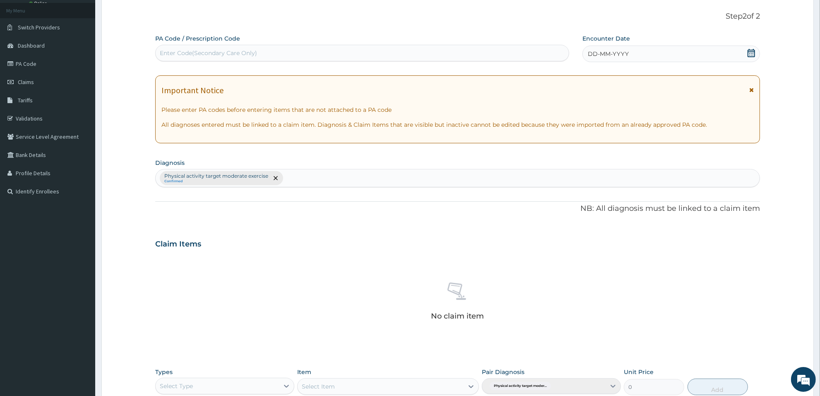
click at [453, 48] on div "Enter Code(Secondary Care Only)" at bounding box center [362, 52] width 413 height 13
type input "PA/2DB915"
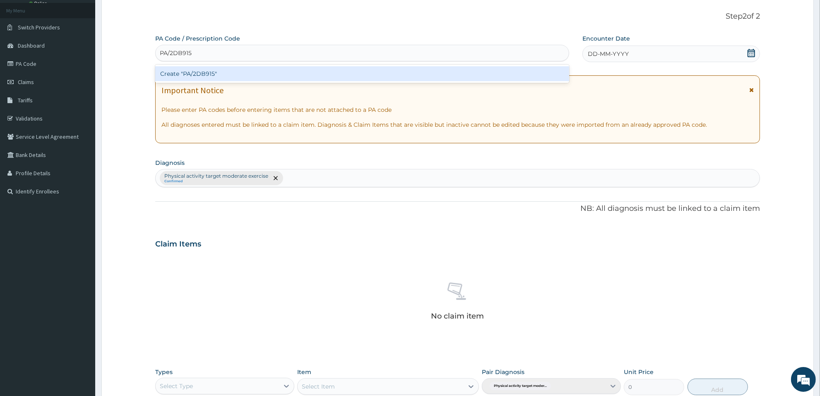
click at [424, 68] on div "Create "PA/2DB915"" at bounding box center [362, 73] width 414 height 15
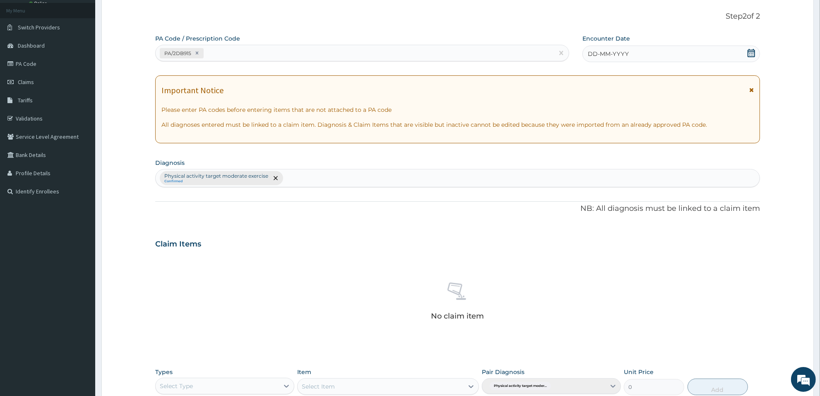
click at [750, 51] on icon at bounding box center [750, 53] width 7 height 8
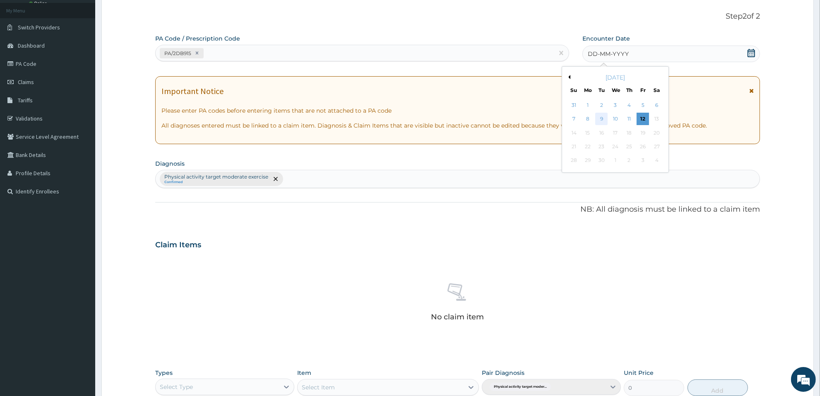
click at [602, 117] on div "9" at bounding box center [601, 119] width 12 height 12
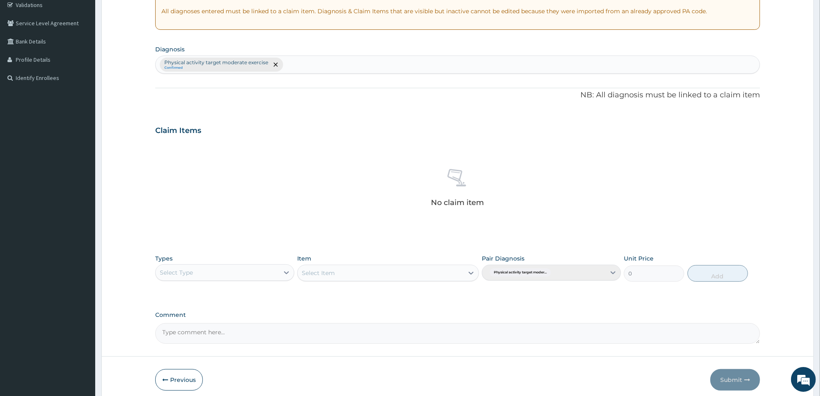
scroll to position [193, 0]
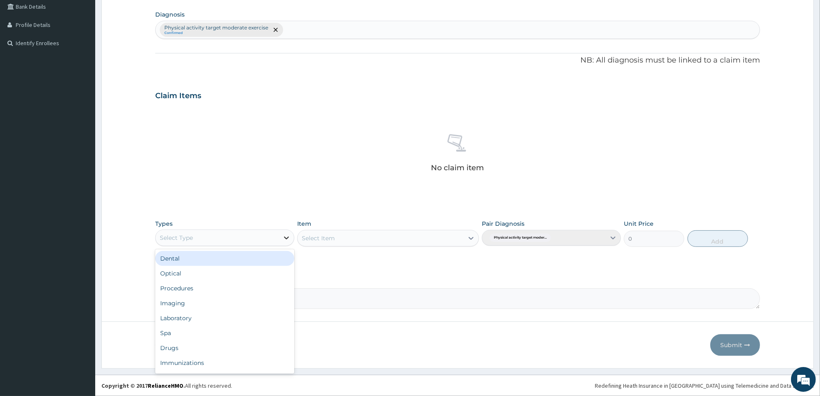
click at [290, 237] on icon at bounding box center [286, 237] width 8 height 8
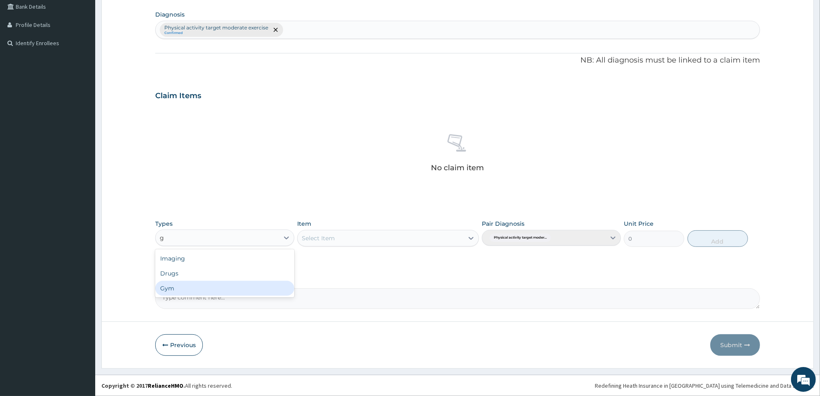
type input "g"
click at [245, 299] on textarea "Comment" at bounding box center [457, 298] width 604 height 21
click at [289, 239] on icon at bounding box center [286, 237] width 8 height 8
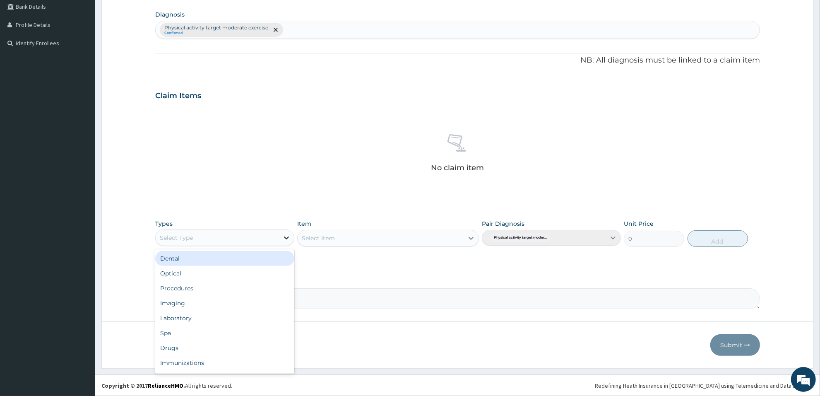
type input "g"
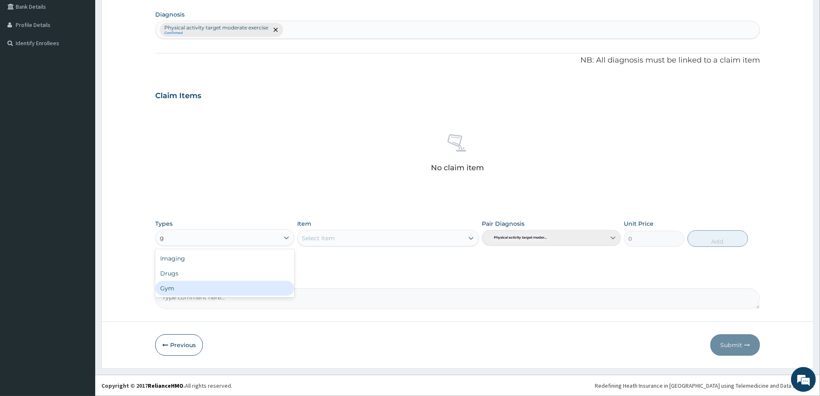
click at [253, 289] on div "Gym" at bounding box center [224, 288] width 139 height 15
click at [386, 240] on div "Select Item" at bounding box center [380, 237] width 166 height 13
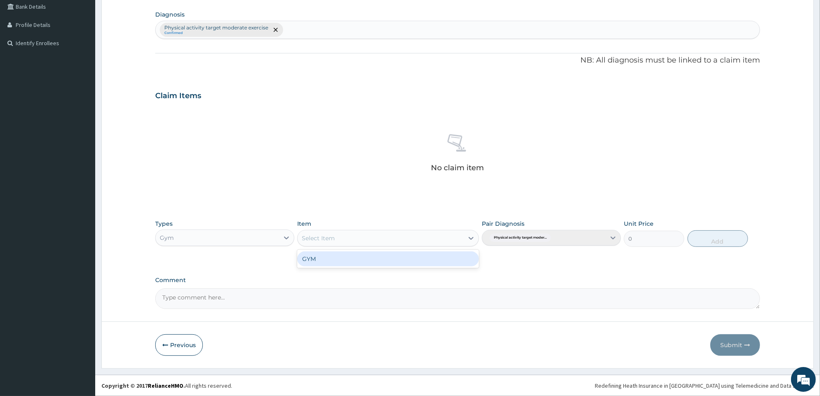
click at [366, 257] on div "GYM" at bounding box center [387, 258] width 181 height 15
click at [720, 238] on button "Add" at bounding box center [717, 238] width 60 height 17
type input "0"
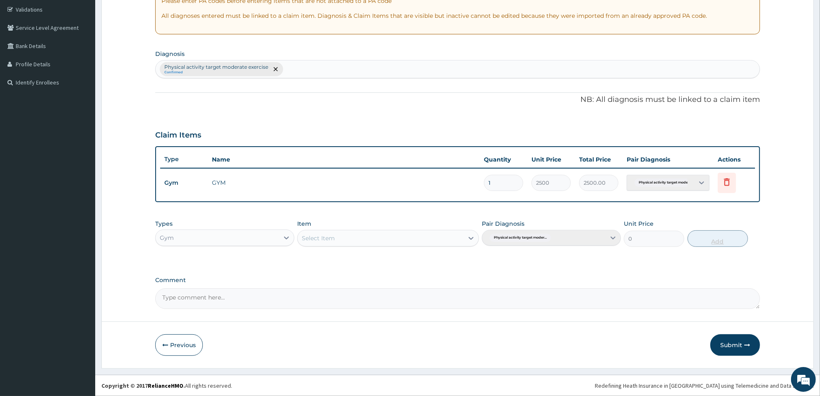
scroll to position [153, 0]
click at [728, 341] on button "Submit" at bounding box center [735, 345] width 50 height 22
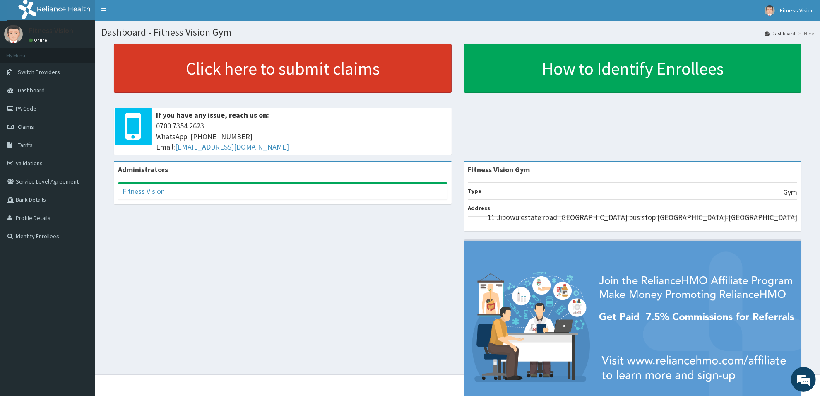
click at [143, 67] on link "Click here to submit claims" at bounding box center [283, 68] width 338 height 49
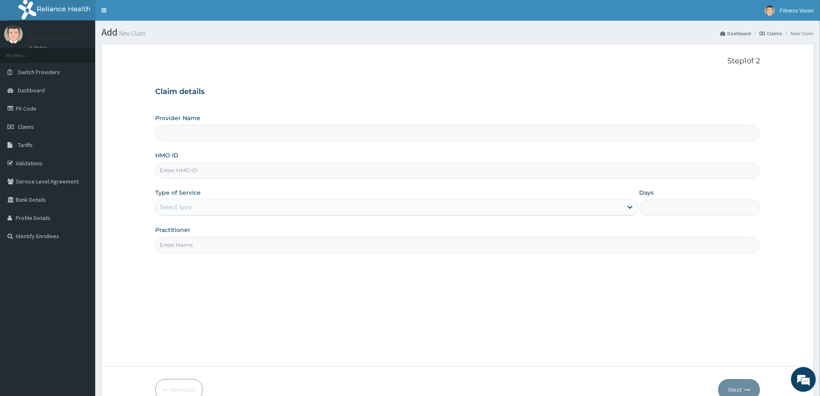
type input "Fitness Vision Gym"
type input "1"
click at [205, 172] on input "HMO ID" at bounding box center [457, 170] width 604 height 16
type input "wkp/10098/a"
click at [192, 245] on input "Practitioner" at bounding box center [457, 245] width 604 height 16
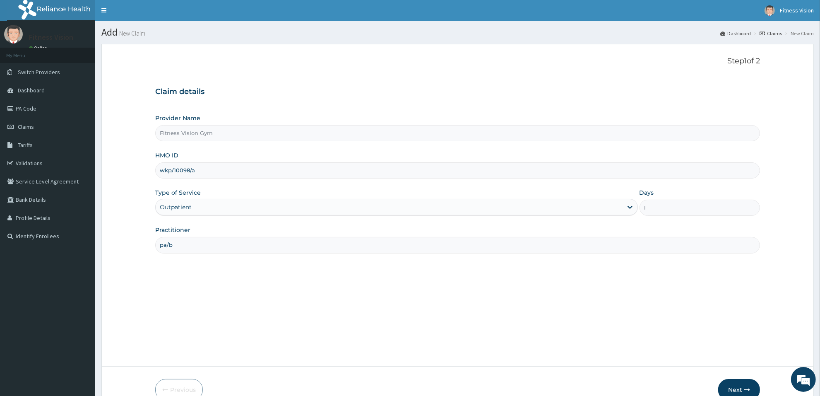
click at [197, 246] on input "pa/b" at bounding box center [457, 245] width 604 height 16
type input "p"
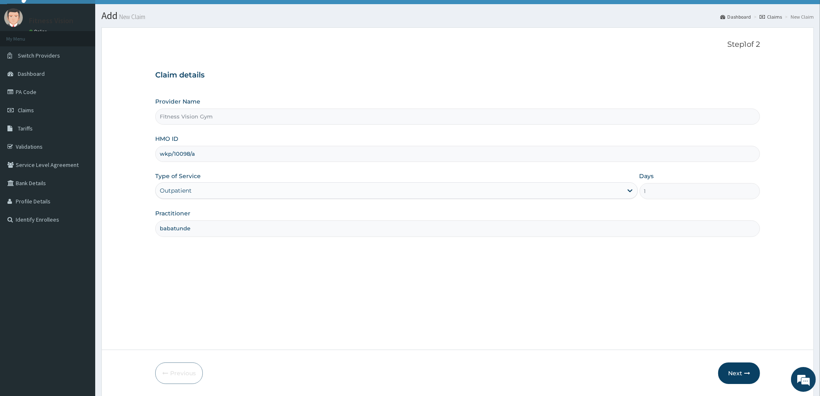
scroll to position [45, 0]
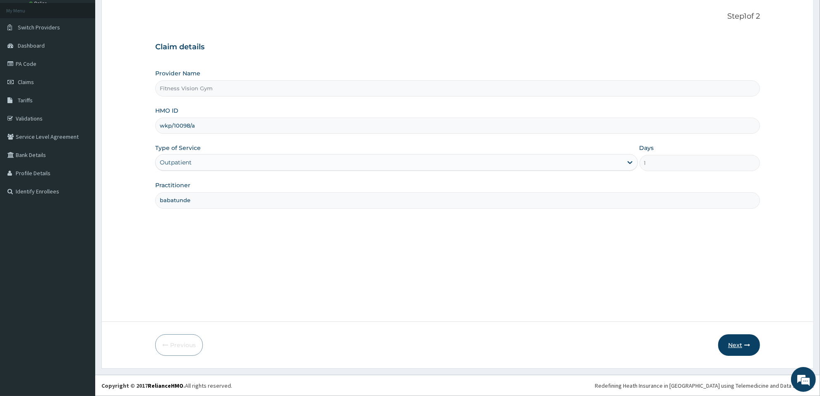
type input "babatunde"
click at [746, 349] on button "Next" at bounding box center [739, 345] width 42 height 22
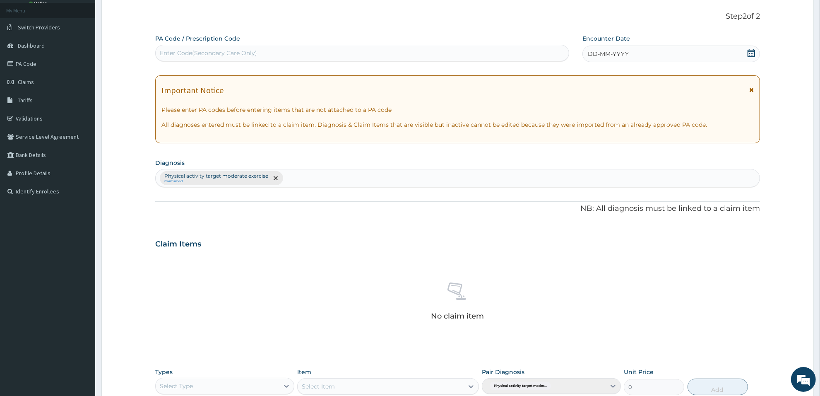
click at [455, 50] on div "Enter Code(Secondary Care Only)" at bounding box center [362, 52] width 413 height 13
type input "PA/BD3075"
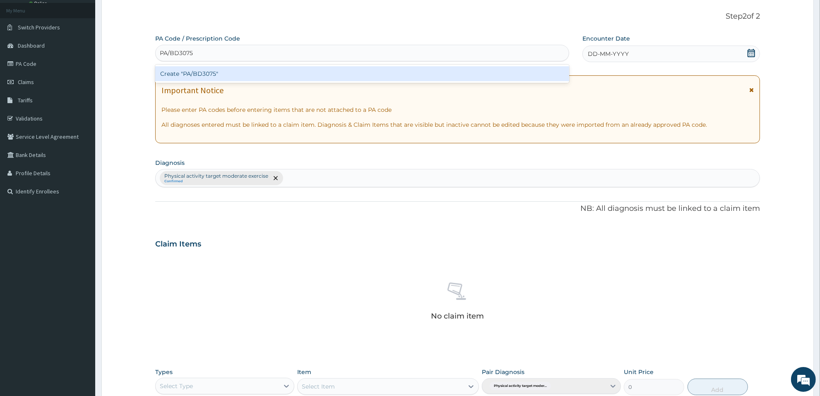
click at [453, 72] on div "Create "PA/BD3075"" at bounding box center [362, 73] width 414 height 15
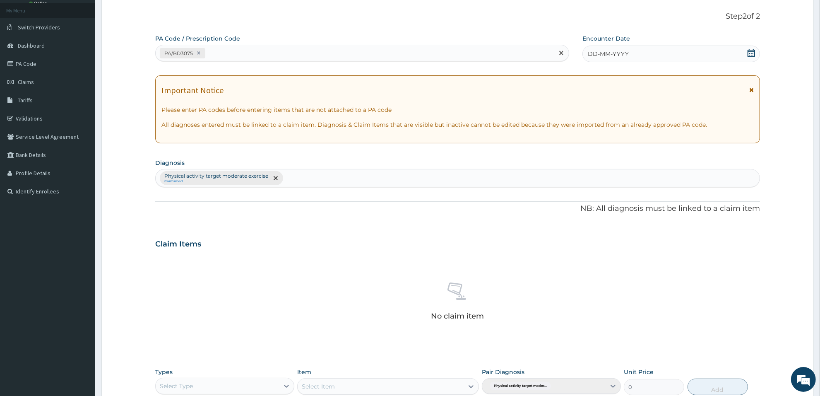
click at [753, 50] on icon at bounding box center [751, 53] width 8 height 8
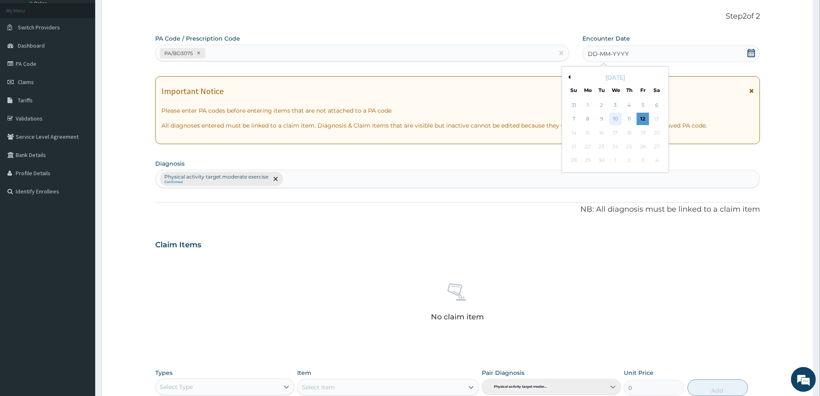
click at [612, 119] on div "10" at bounding box center [615, 119] width 12 height 12
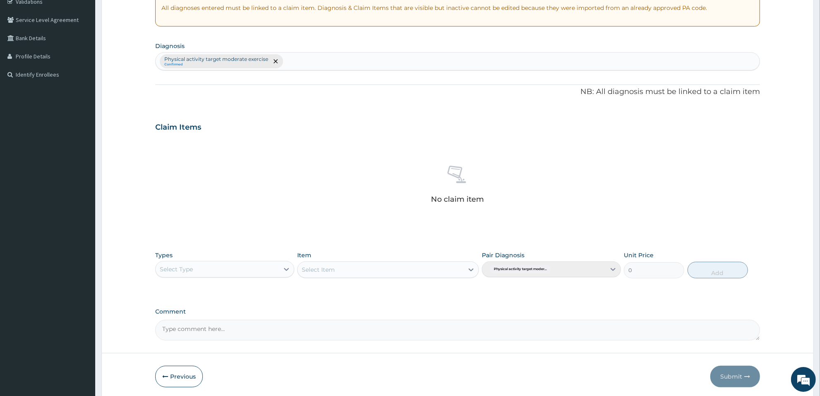
scroll to position [193, 0]
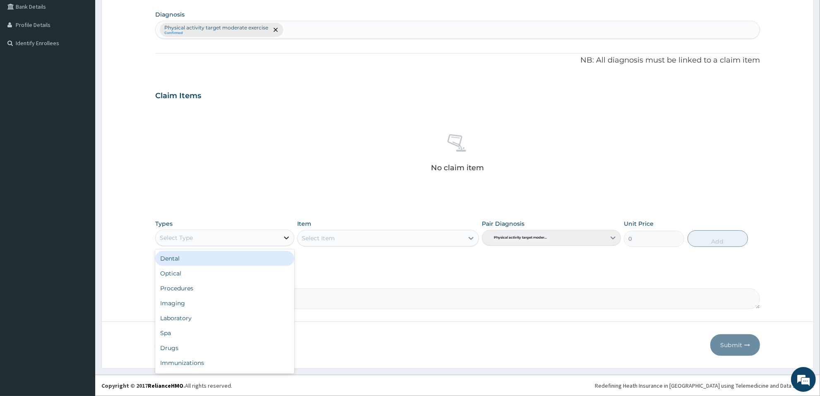
click at [284, 234] on icon at bounding box center [286, 237] width 8 height 8
type input "g"
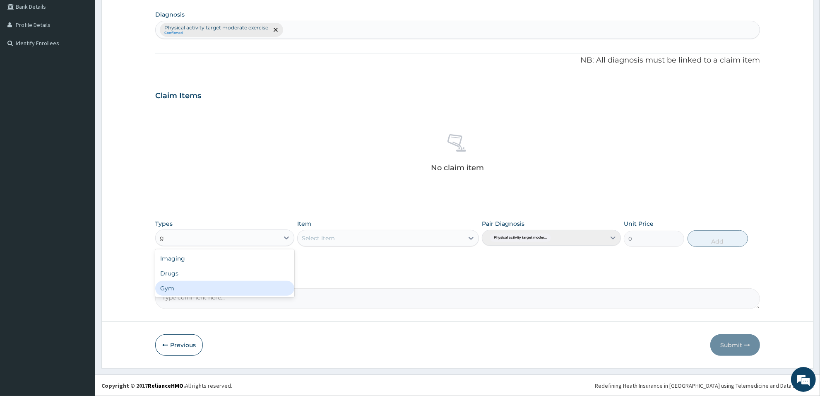
click at [271, 283] on div "Gym" at bounding box center [224, 288] width 139 height 15
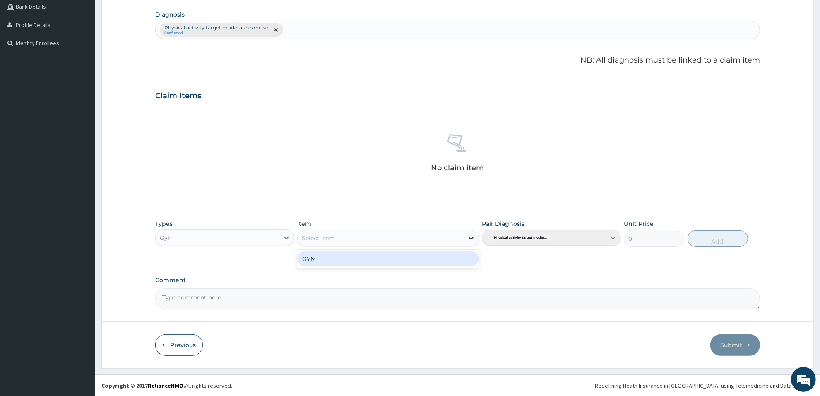
click at [464, 238] on div at bounding box center [470, 237] width 15 height 15
click at [459, 253] on div "GYM" at bounding box center [387, 258] width 181 height 15
click at [734, 241] on button "Add" at bounding box center [717, 238] width 60 height 17
type input "0"
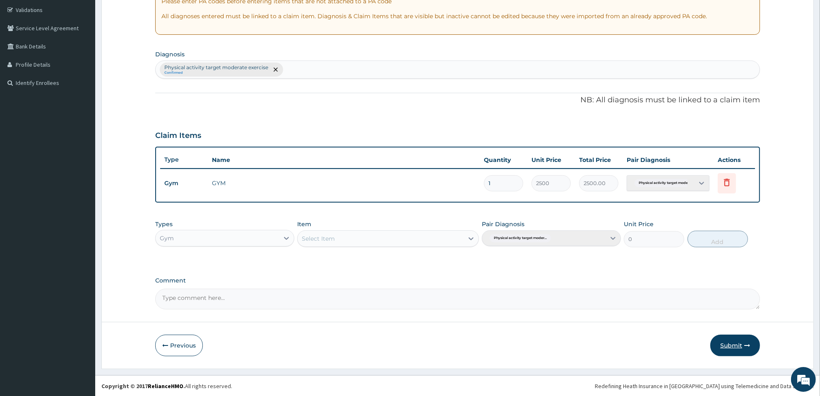
click at [734, 345] on button "Submit" at bounding box center [735, 345] width 50 height 22
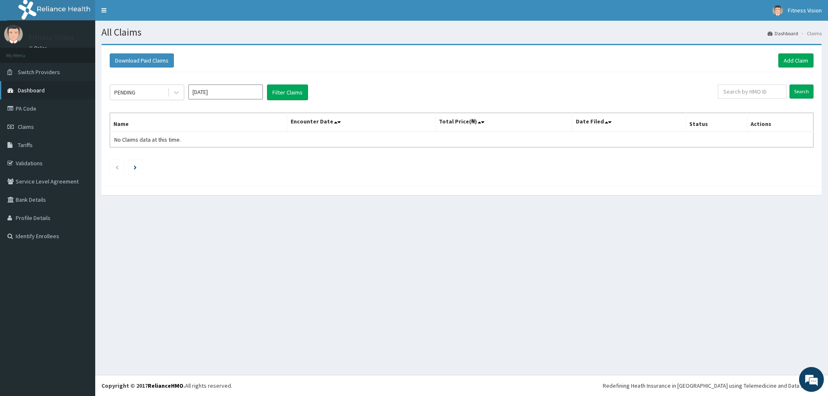
click at [55, 89] on link "Dashboard" at bounding box center [47, 90] width 95 height 18
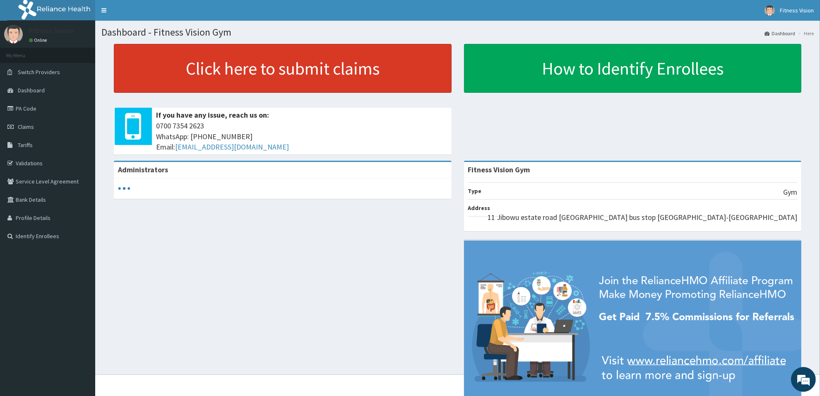
click at [169, 67] on link "Click here to submit claims" at bounding box center [283, 68] width 338 height 49
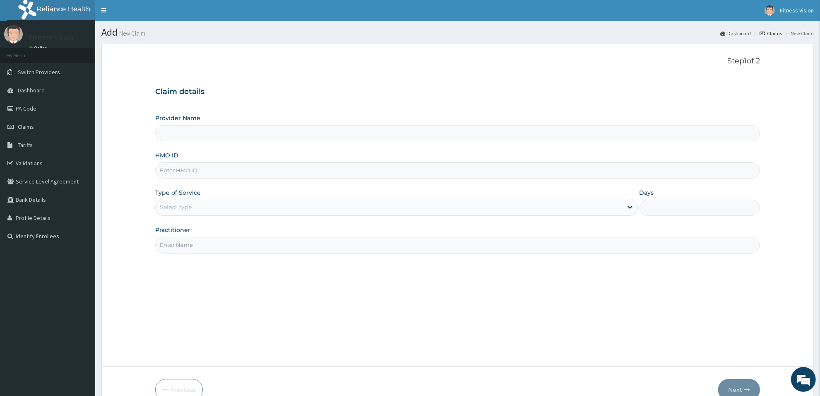
type input "Fitness Vision Gym"
type input "1"
click at [208, 174] on input "HMO ID" at bounding box center [457, 170] width 604 height 16
type input "prs/10121/a"
click at [208, 236] on div "Practitioner" at bounding box center [457, 238] width 604 height 27
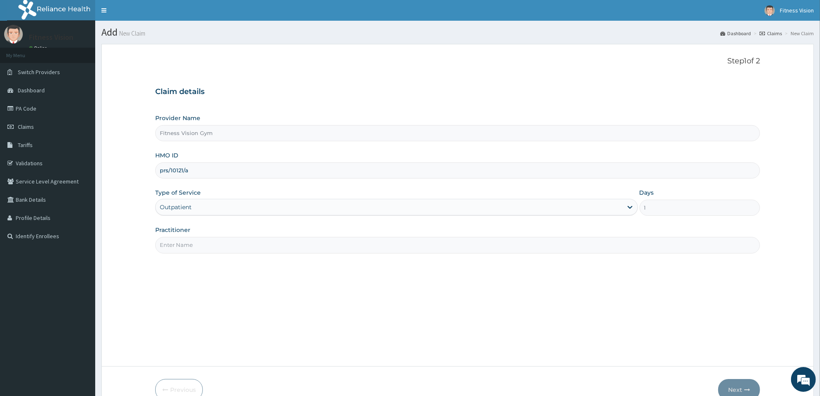
click at [207, 242] on input "Practitioner" at bounding box center [457, 245] width 604 height 16
type input "babatunde"
click at [740, 384] on button "Next" at bounding box center [739, 390] width 42 height 22
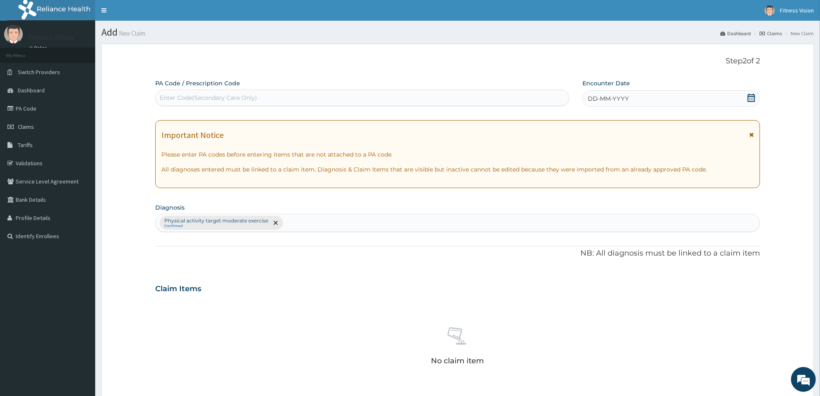
click at [358, 97] on div "Enter Code(Secondary Care Only)" at bounding box center [362, 97] width 413 height 13
type input "PA/AF7188"
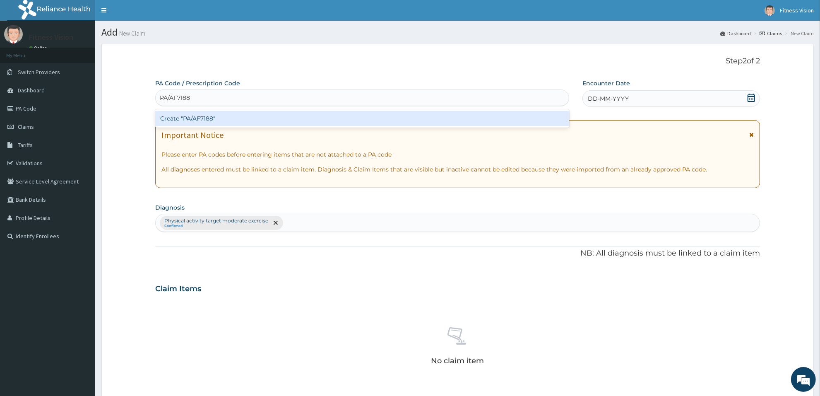
click at [186, 120] on div "Create "PA/AF7188"" at bounding box center [362, 118] width 414 height 15
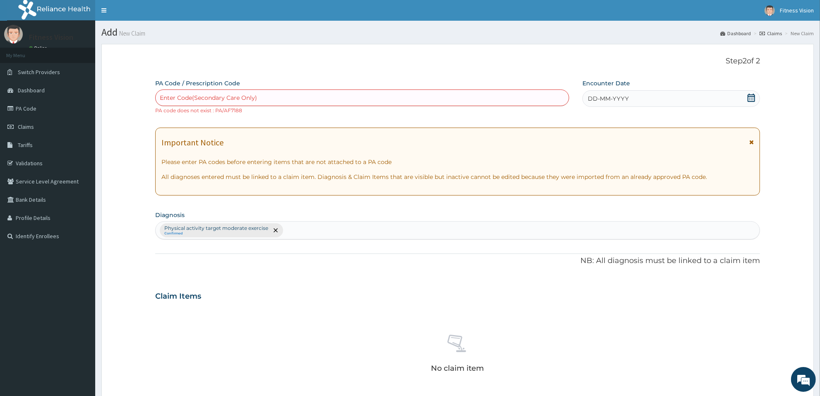
click at [331, 95] on div "Enter Code(Secondary Care Only)" at bounding box center [362, 97] width 413 height 13
type input "PA/AF2188"
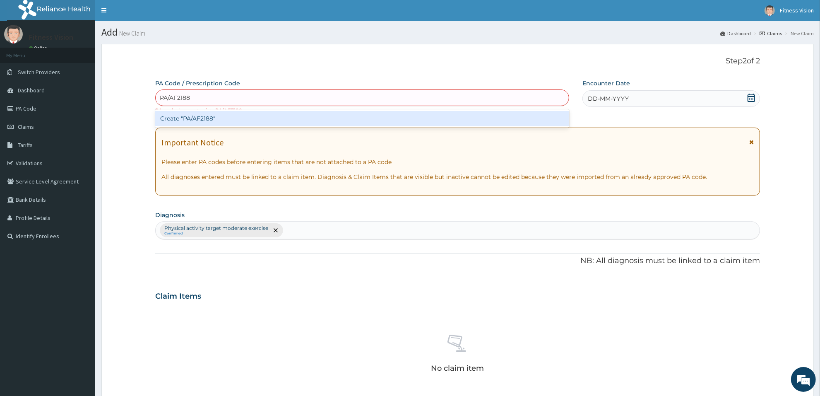
click at [279, 120] on div "Create "PA/AF2188"" at bounding box center [362, 118] width 414 height 15
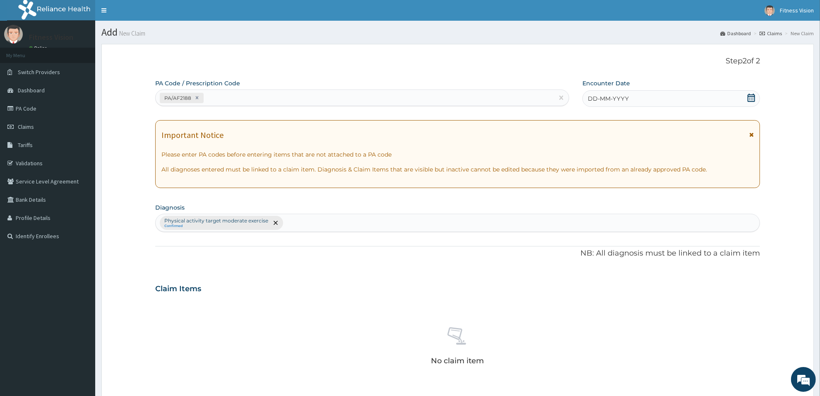
click at [588, 102] on span "DD-MM-YYYY" at bounding box center [608, 98] width 41 height 8
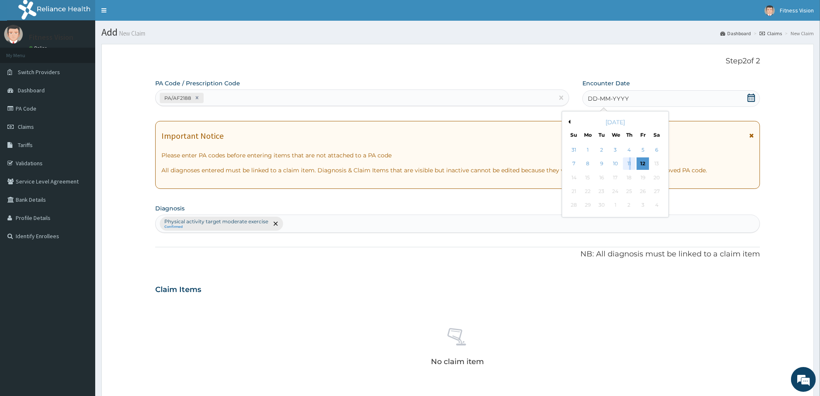
click at [631, 161] on div "11" at bounding box center [629, 164] width 12 height 12
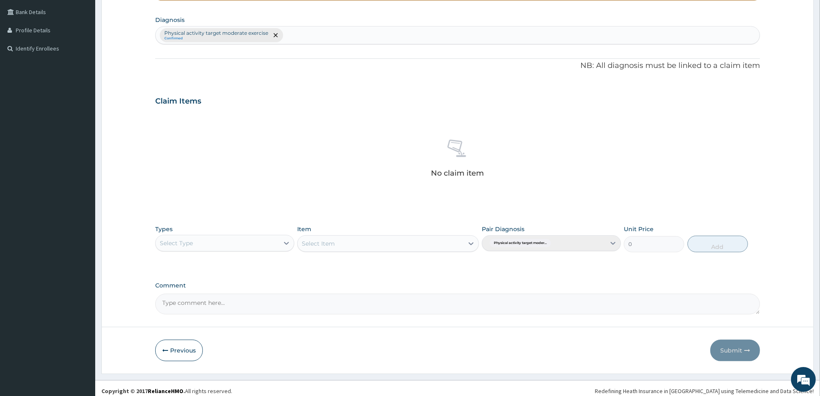
scroll to position [193, 0]
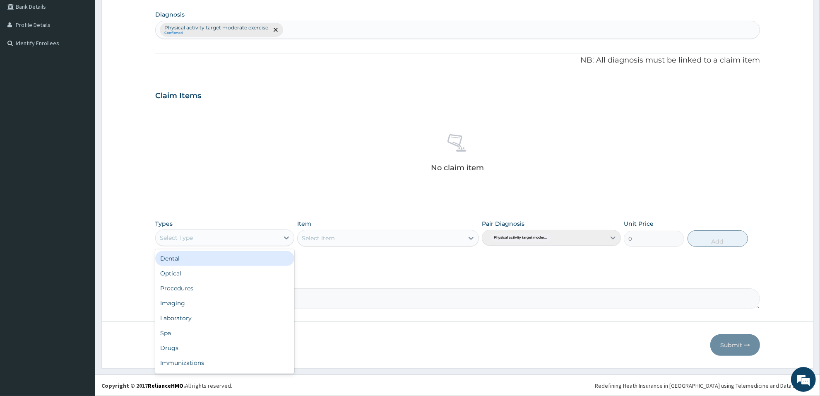
click at [230, 235] on div "Select Type" at bounding box center [217, 237] width 123 height 13
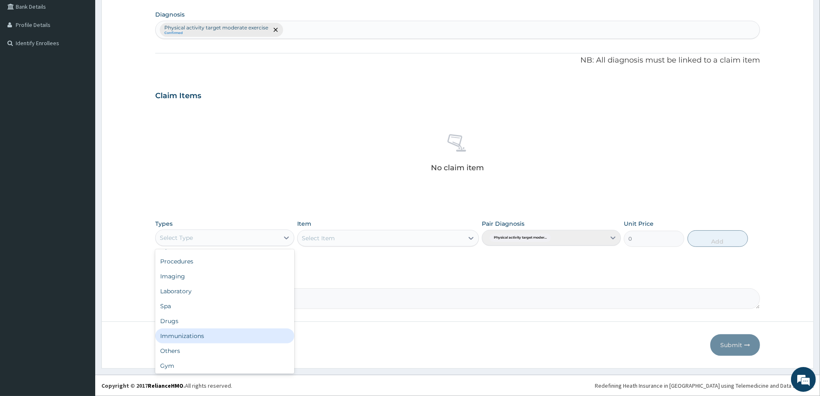
scroll to position [28, 0]
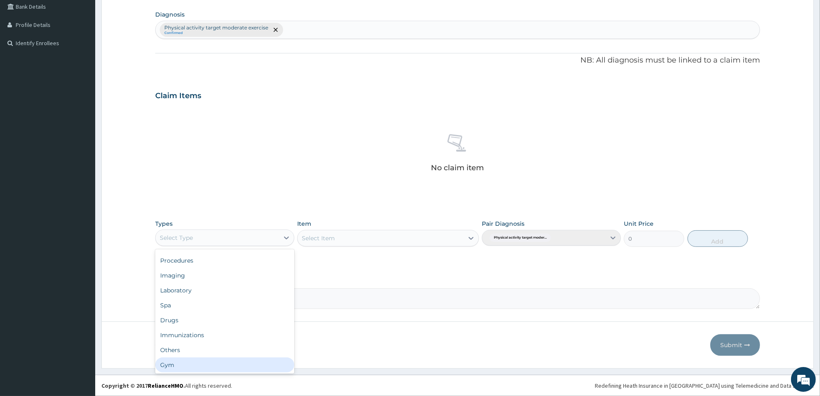
click at [276, 363] on div "Gym" at bounding box center [224, 364] width 139 height 15
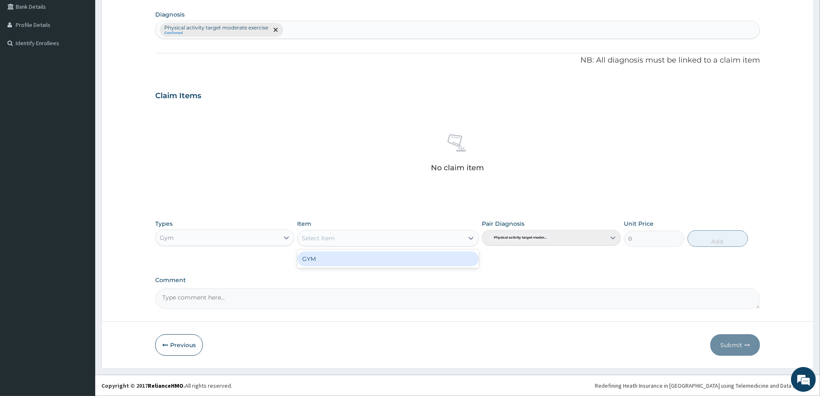
click at [349, 239] on div "Select Item" at bounding box center [380, 237] width 166 height 13
click at [339, 257] on div "GYM" at bounding box center [387, 258] width 181 height 15
drag, startPoint x: 718, startPoint y: 236, endPoint x: 712, endPoint y: 243, distance: 8.9
click at [717, 238] on button "Add" at bounding box center [717, 238] width 60 height 17
type input "0"
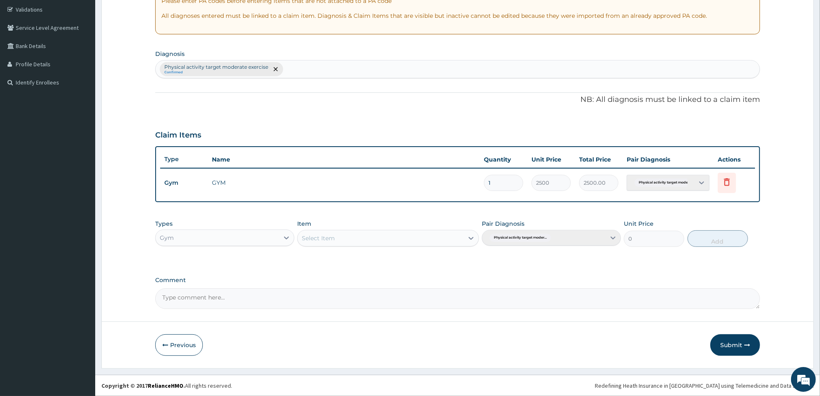
scroll to position [153, 0]
drag, startPoint x: 739, startPoint y: 338, endPoint x: 729, endPoint y: 343, distance: 11.1
click at [740, 339] on button "Submit" at bounding box center [735, 345] width 50 height 22
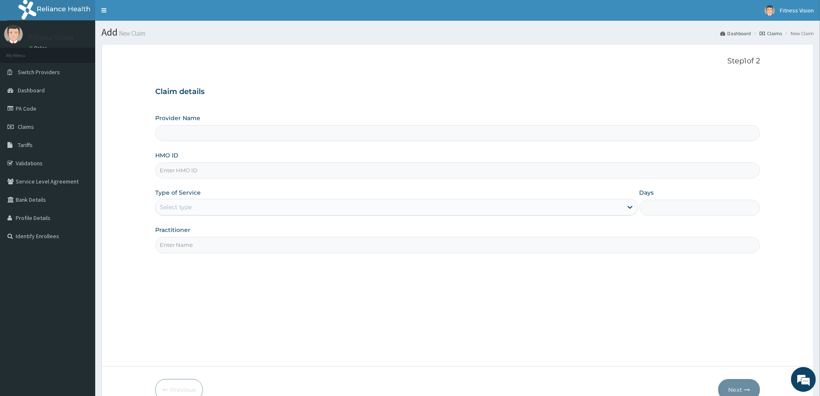
scroll to position [45, 0]
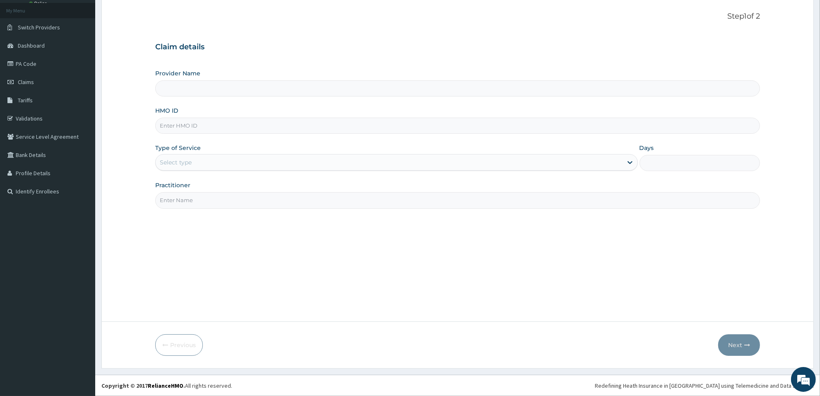
type input "Fitness Vision Gym"
type input "1"
click at [252, 127] on input "HMO ID" at bounding box center [457, 126] width 604 height 16
type input "wkp/10098/a"
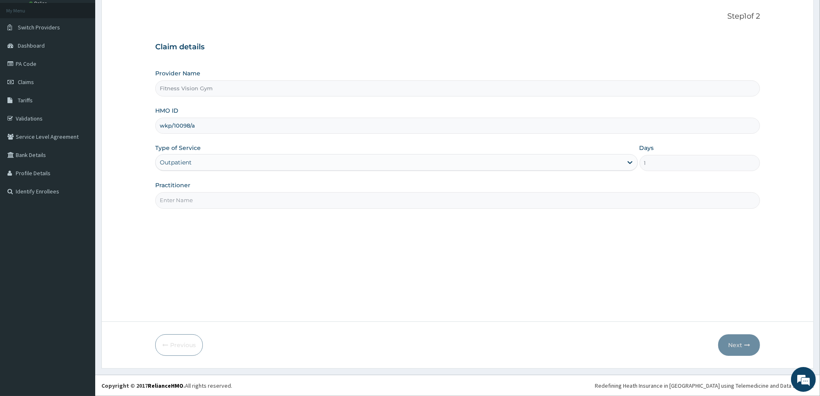
click at [233, 201] on input "Practitioner" at bounding box center [457, 200] width 604 height 16
type input "babatunde"
click at [741, 348] on button "Next" at bounding box center [739, 345] width 42 height 22
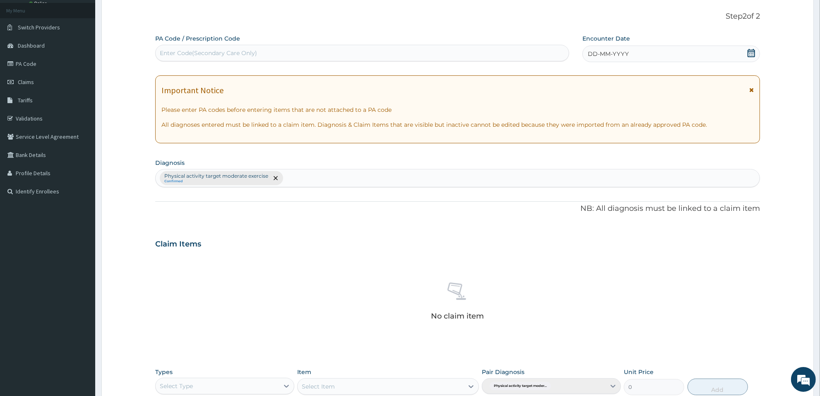
click at [343, 59] on div "Enter Code(Secondary Care Only)" at bounding box center [362, 52] width 413 height 13
type input "PA/4A6776"
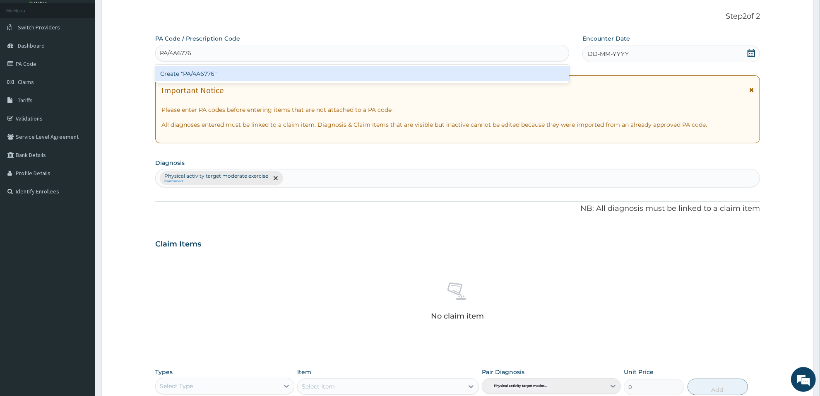
click at [321, 68] on div "Create "PA/4A6776"" at bounding box center [362, 73] width 414 height 15
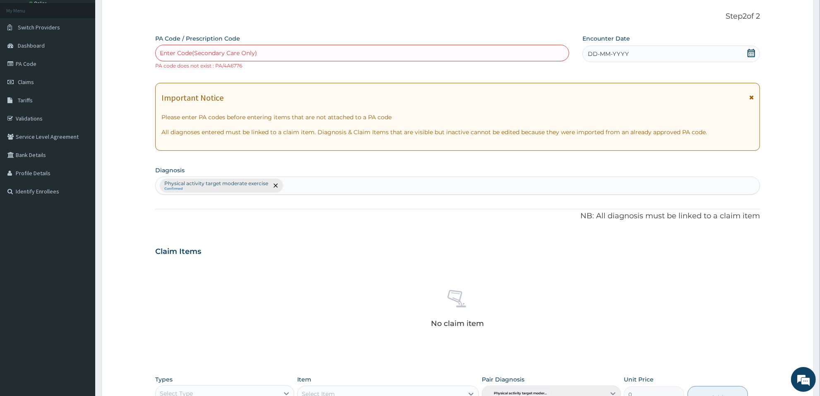
click at [304, 48] on div "Enter Code(Secondary Care Only)" at bounding box center [362, 52] width 413 height 13
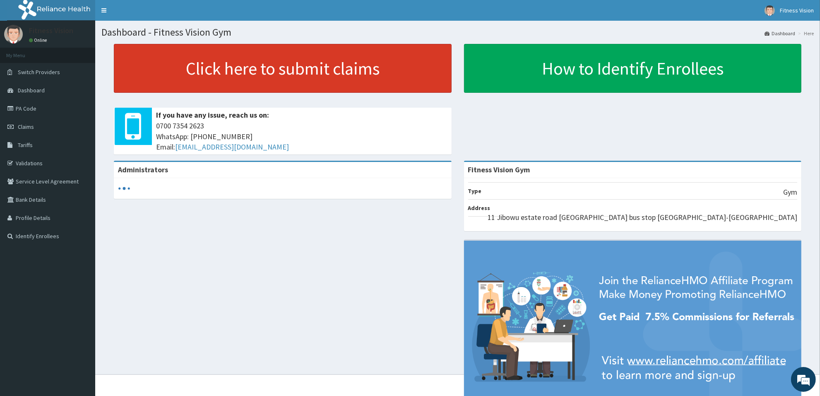
click at [194, 85] on link "Click here to submit claims" at bounding box center [283, 68] width 338 height 49
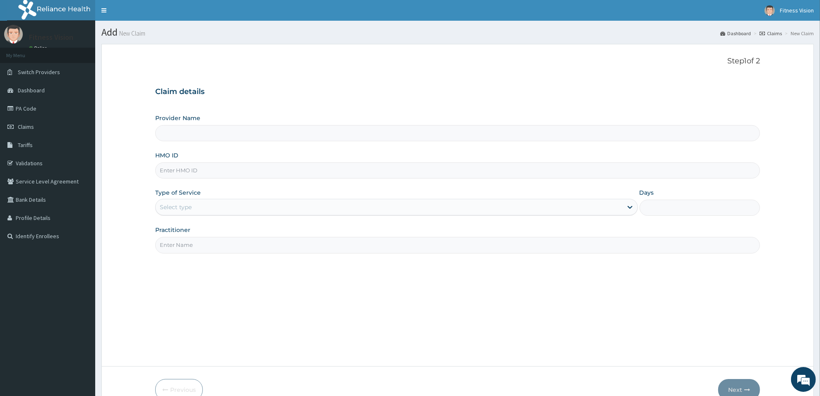
type input "Fitness Vision Gym"
type input "1"
click at [206, 173] on input "HMO ID" at bounding box center [457, 170] width 604 height 16
type input "p"
type input "wkp/10098/a"
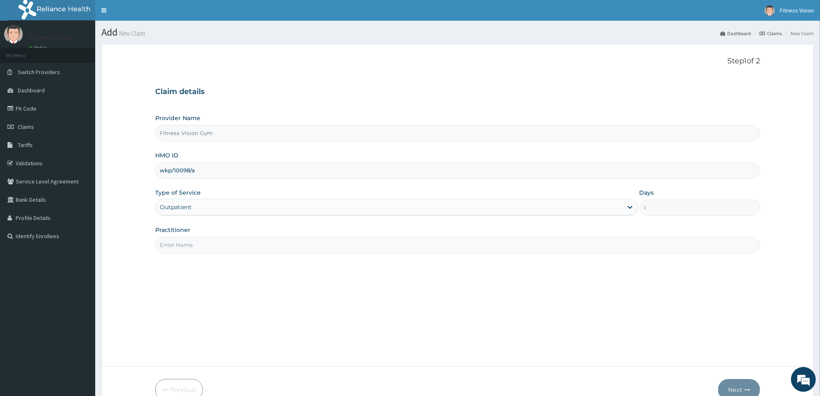
click at [199, 238] on input "Practitioner" at bounding box center [457, 245] width 604 height 16
type input "babatunde"
click at [741, 381] on button "Next" at bounding box center [739, 390] width 42 height 22
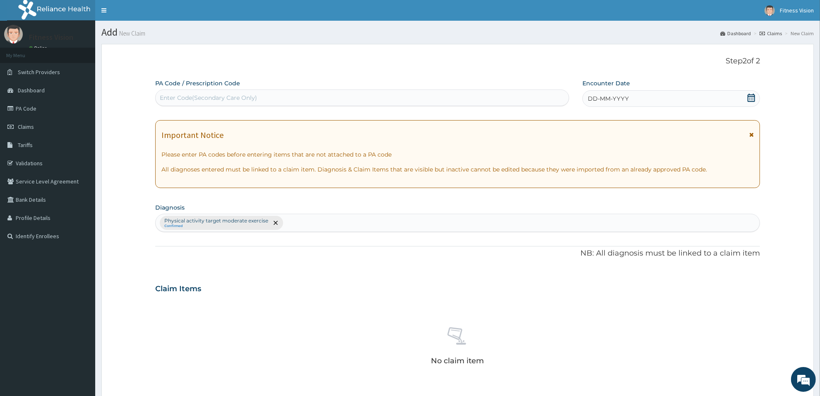
drag, startPoint x: 274, startPoint y: 94, endPoint x: 275, endPoint y: 104, distance: 10.4
click at [275, 94] on div "Enter Code(Secondary Care Only)" at bounding box center [362, 97] width 413 height 13
type input "PA/4A6776"
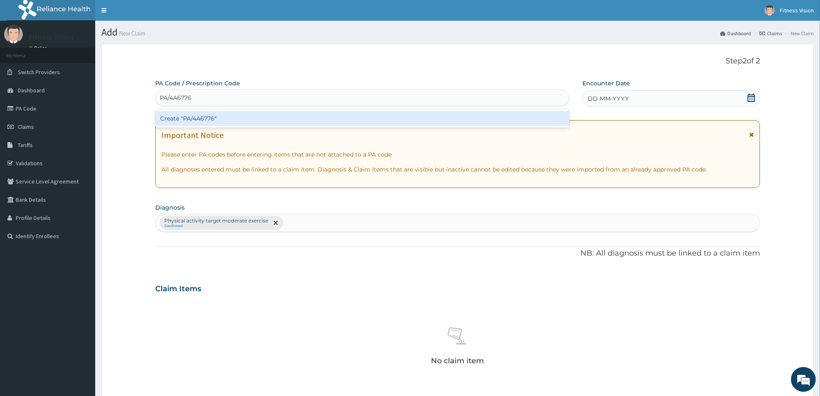
click at [235, 113] on div "Create "PA/4A6776"" at bounding box center [362, 118] width 414 height 15
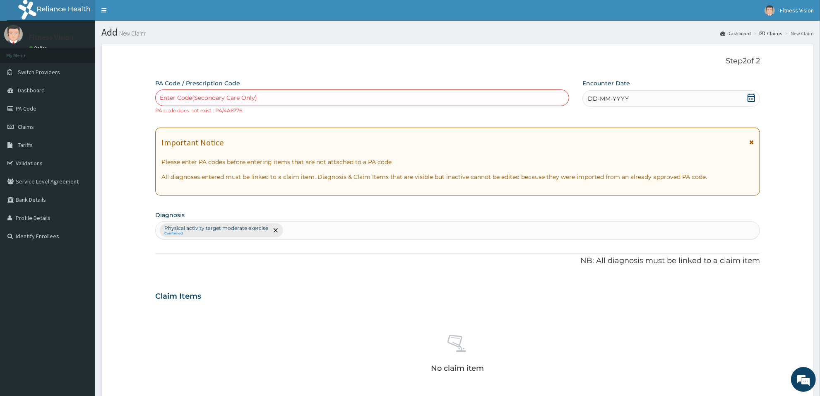
click at [166, 98] on div "Enter Code(Secondary Care Only)" at bounding box center [208, 98] width 97 height 8
type input "PA/4A6779"
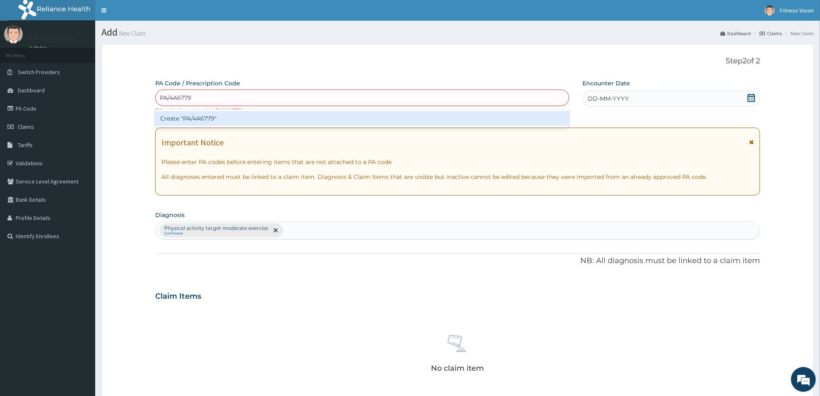
click at [319, 115] on div "Create "PA/4A6779"" at bounding box center [362, 118] width 414 height 15
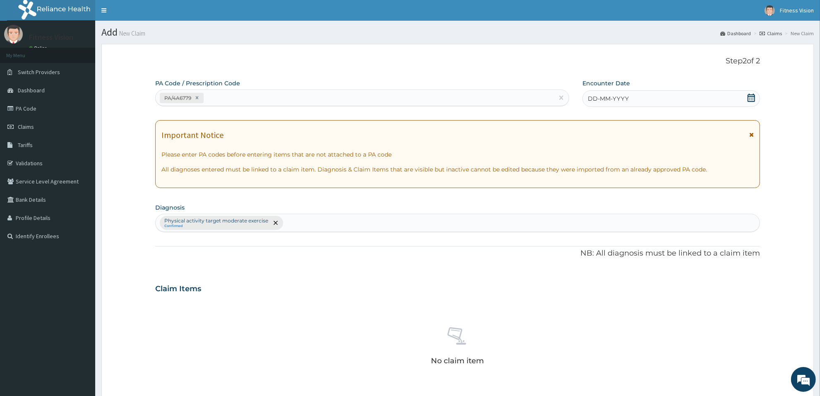
click at [590, 102] on span "DD-MM-YYYY" at bounding box center [608, 98] width 41 height 8
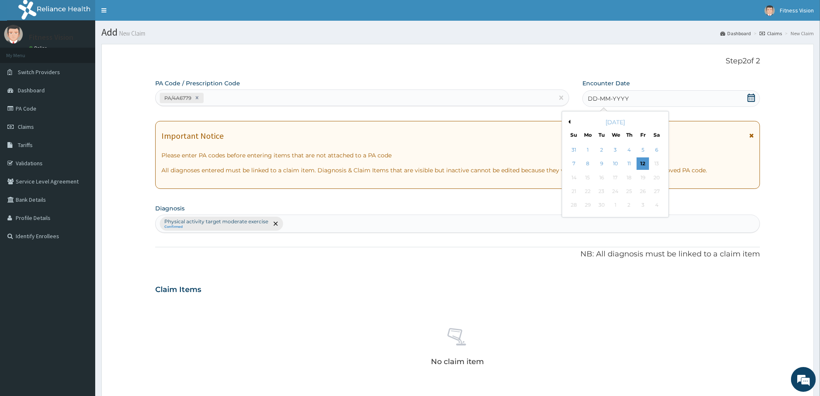
click at [645, 162] on div "12" at bounding box center [643, 164] width 12 height 12
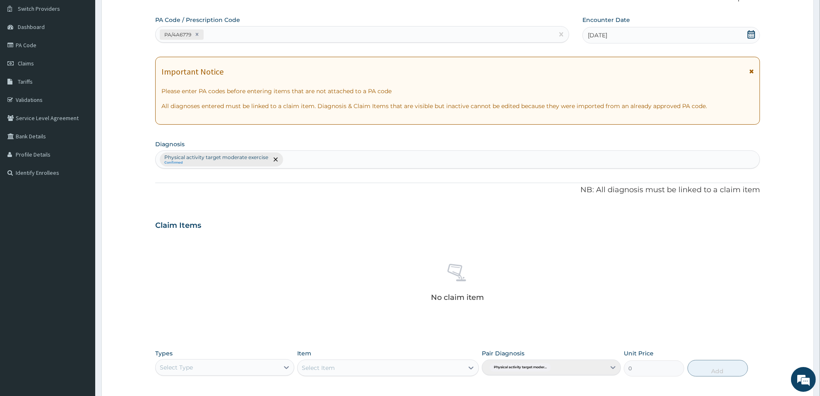
scroll to position [83, 0]
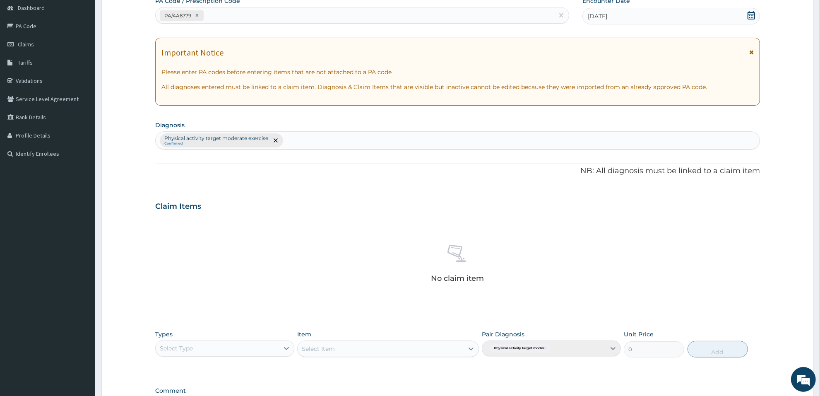
click at [819, 390] on section "Step 2 of 2 PA Code / Prescription Code PA/4A6779 Encounter Date 12-09-2025 Imp…" at bounding box center [457, 219] width 724 height 529
click at [818, 389] on section "Step 2 of 2 PA Code / Prescription Code PA/4A6779 Encounter Date 12-09-2025 Imp…" at bounding box center [457, 219] width 724 height 529
click at [817, 389] on section "Step 2 of 2 PA Code / Prescription Code PA/4A6779 Encounter Date 12-09-2025 Imp…" at bounding box center [457, 219] width 724 height 529
click at [816, 389] on section "Step 2 of 2 PA Code / Prescription Code PA/4A6779 Encounter Date 12-09-2025 Imp…" at bounding box center [457, 219] width 724 height 529
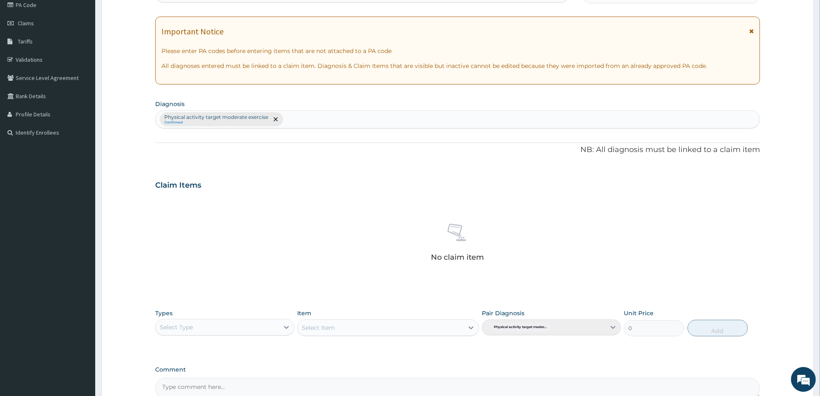
click at [816, 389] on section "Step 2 of 2 PA Code / Prescription Code PA/4A6779 Encounter Date 12-09-2025 Imp…" at bounding box center [457, 198] width 724 height 529
drag, startPoint x: 816, startPoint y: 390, endPoint x: 822, endPoint y: 392, distance: 6.3
click at [819, 392] on html "R EL Toggle navigation Fitness Vision Fitness Vision - fitnessvisionng@gmail.co…" at bounding box center [410, 191] width 820 height 588
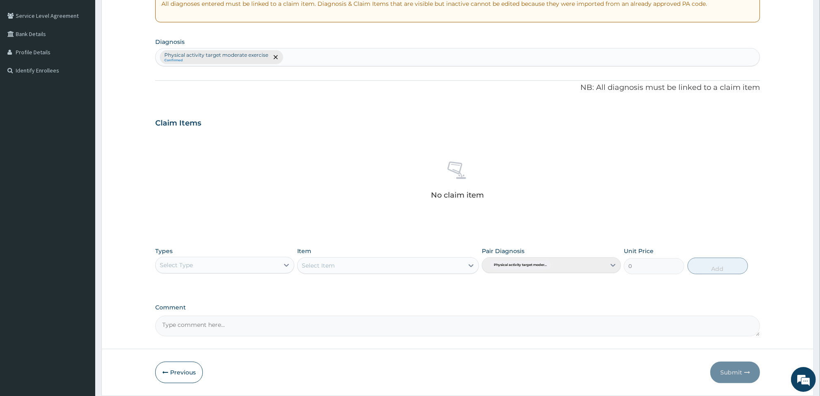
scroll to position [193, 0]
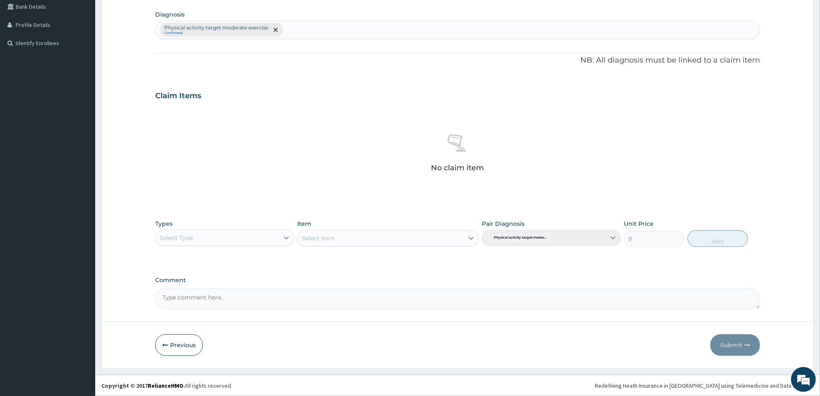
drag, startPoint x: 187, startPoint y: 221, endPoint x: 186, endPoint y: 230, distance: 9.5
click at [187, 223] on div "Types Select Type" at bounding box center [224, 232] width 139 height 27
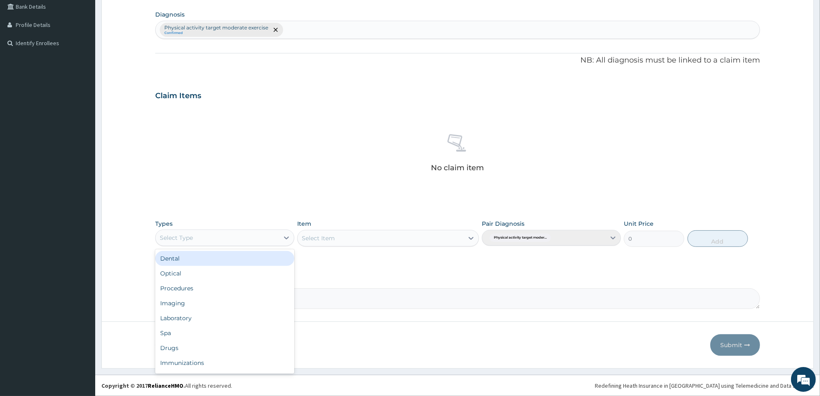
click at [191, 236] on div "Select Type" at bounding box center [176, 237] width 33 height 8
type input "g"
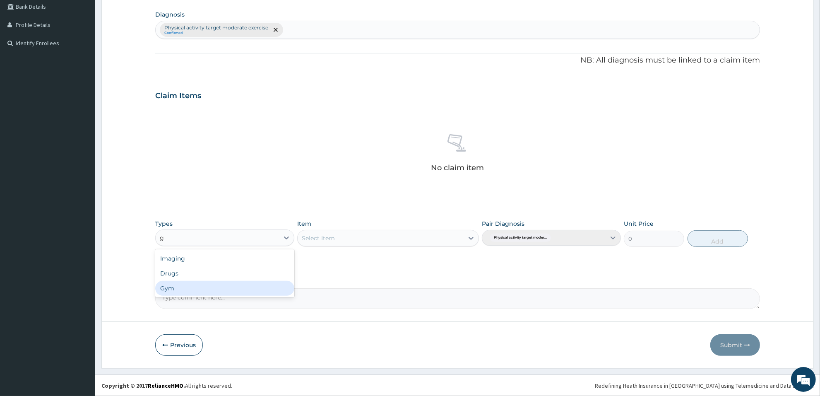
drag, startPoint x: 182, startPoint y: 286, endPoint x: 257, endPoint y: 253, distance: 82.3
click at [182, 285] on div "Gym" at bounding box center [224, 288] width 139 height 15
click at [365, 228] on div "Item Select Item" at bounding box center [387, 232] width 181 height 27
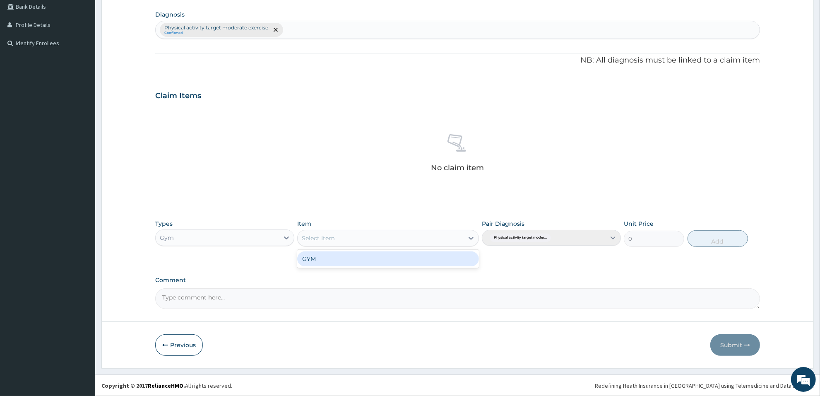
drag, startPoint x: 365, startPoint y: 233, endPoint x: 356, endPoint y: 247, distance: 16.9
click at [362, 237] on div "Select Item" at bounding box center [380, 237] width 166 height 13
click at [354, 255] on div "GYM" at bounding box center [387, 258] width 181 height 15
drag, startPoint x: 713, startPoint y: 238, endPoint x: 760, endPoint y: 290, distance: 69.7
click at [716, 245] on button "Add" at bounding box center [717, 238] width 60 height 17
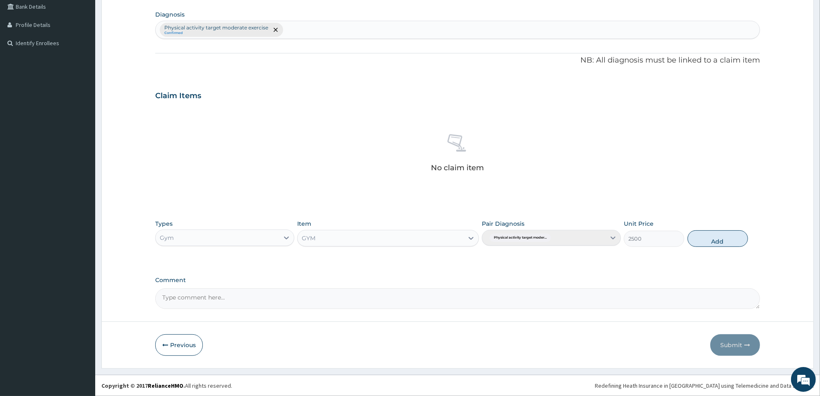
type input "0"
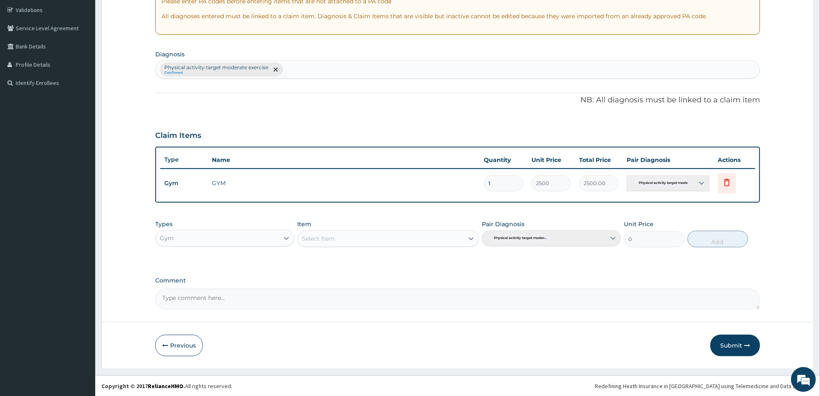
click at [727, 348] on button "Submit" at bounding box center [735, 345] width 50 height 22
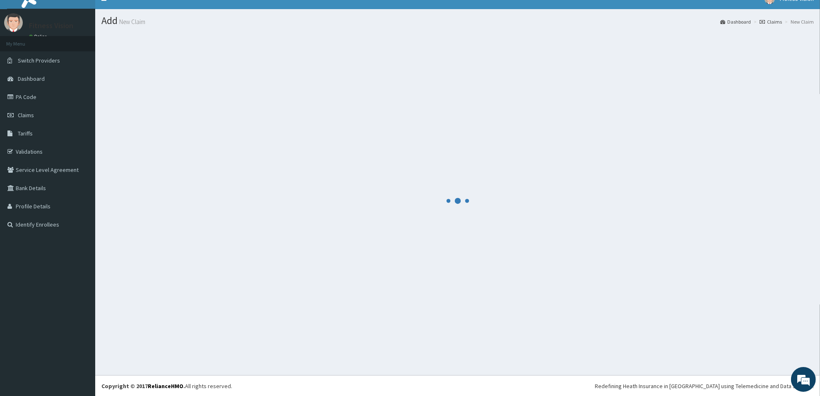
scroll to position [153, 0]
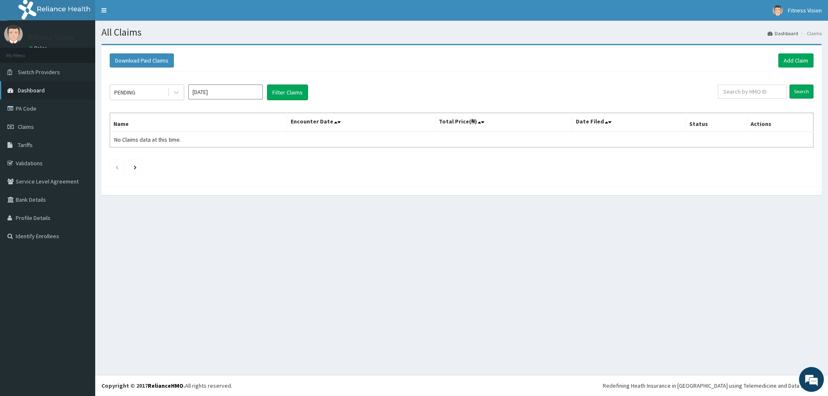
click at [75, 88] on link "Dashboard" at bounding box center [47, 90] width 95 height 18
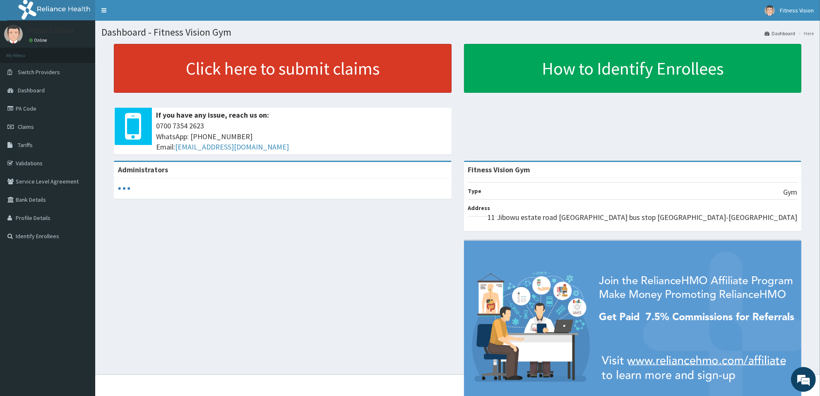
click at [201, 52] on link "Click here to submit claims" at bounding box center [283, 68] width 338 height 49
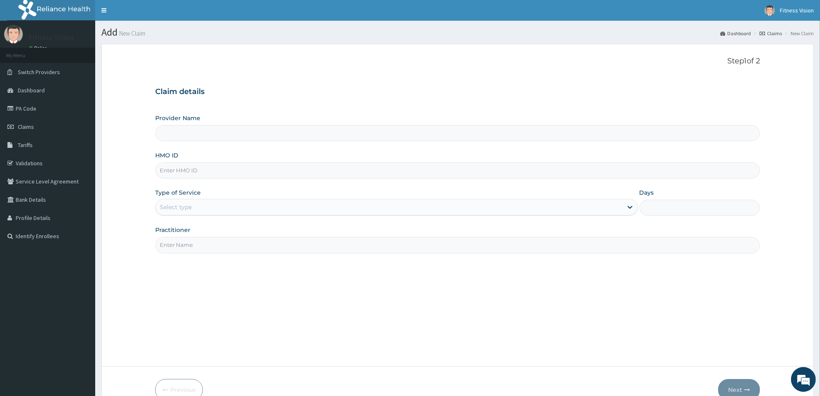
type input "Fitness Vision Gym"
type input "1"
click at [204, 174] on input "HMO ID" at bounding box center [457, 170] width 604 height 16
type input "eis/10203/a"
drag, startPoint x: 208, startPoint y: 252, endPoint x: 207, endPoint y: 247, distance: 4.3
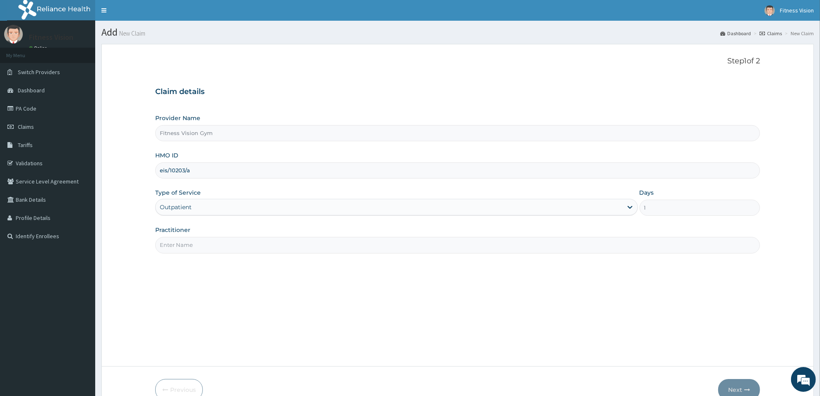
click at [209, 251] on input "Practitioner" at bounding box center [457, 245] width 604 height 16
type input "babatunde"
click at [736, 389] on button "Next" at bounding box center [739, 390] width 42 height 22
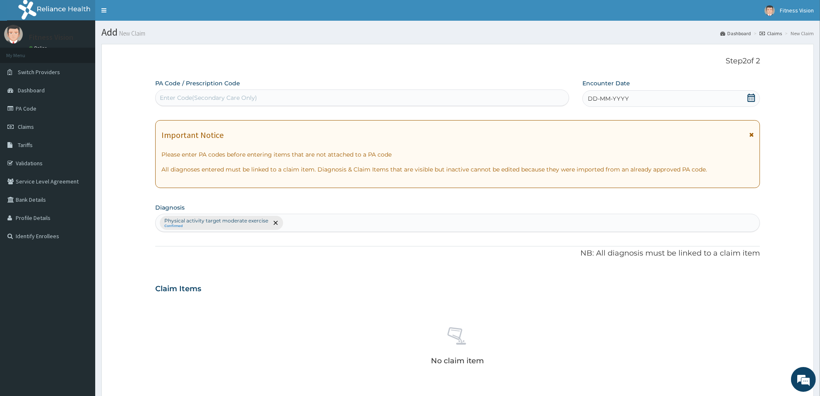
click at [166, 101] on div "Enter Code(Secondary Care Only)" at bounding box center [208, 98] width 97 height 8
type input "PA/742142"
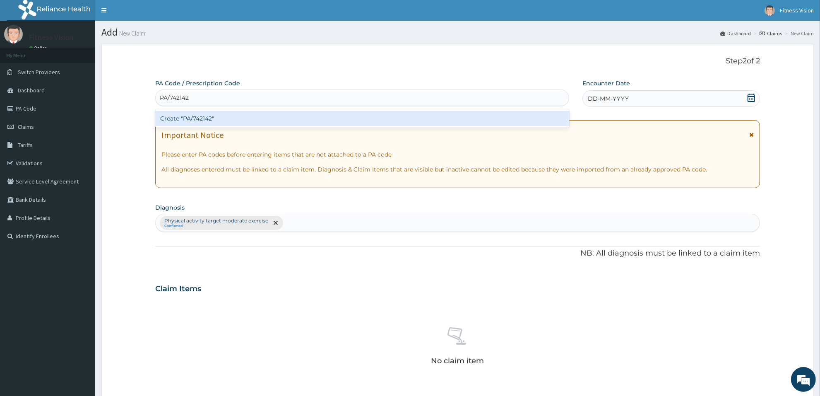
click at [174, 121] on div "Create "PA/742142"" at bounding box center [362, 118] width 414 height 15
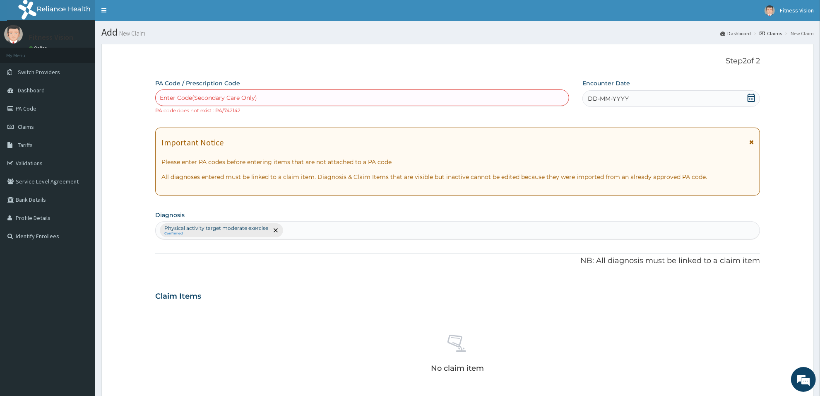
click at [185, 94] on div "Enter Code(Secondary Care Only)" at bounding box center [362, 97] width 413 height 13
type input "PA/74214E"
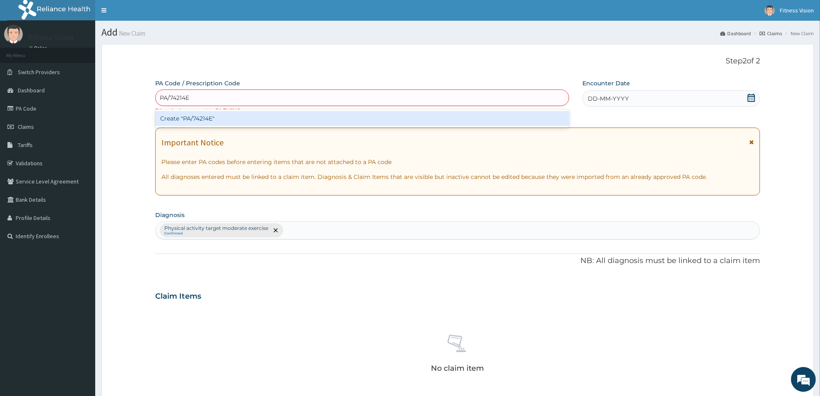
click at [194, 116] on div "Create "PA/74214E"" at bounding box center [362, 118] width 414 height 15
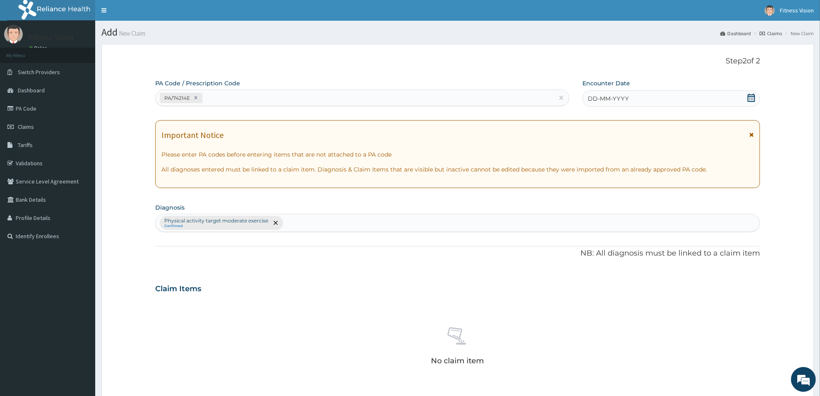
click at [748, 97] on icon at bounding box center [751, 98] width 8 height 8
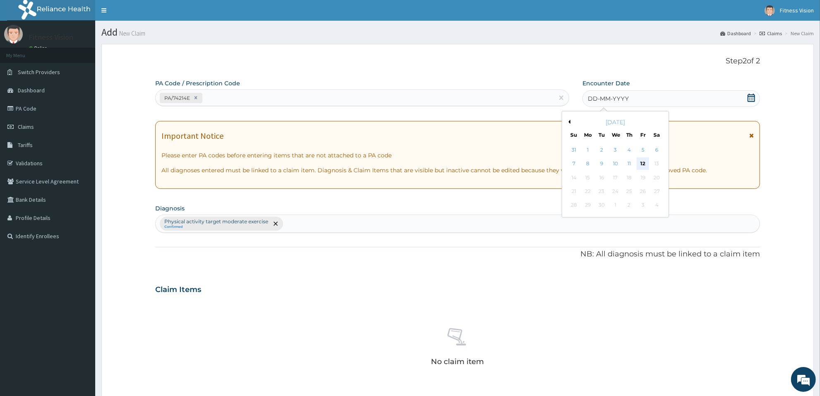
click at [644, 162] on div "12" at bounding box center [643, 164] width 12 height 12
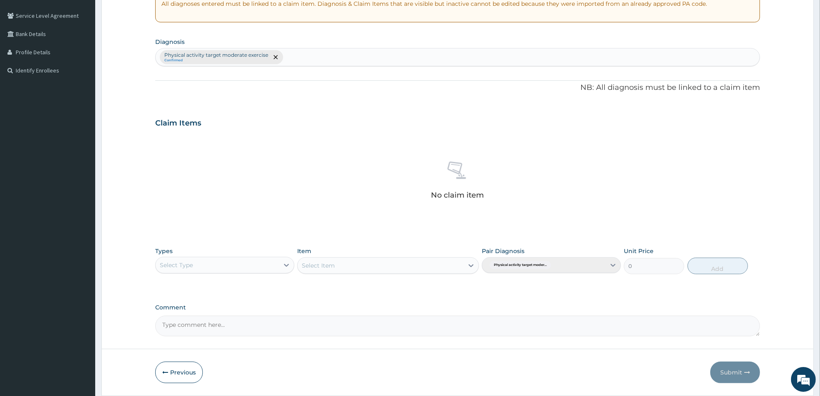
scroll to position [172, 0]
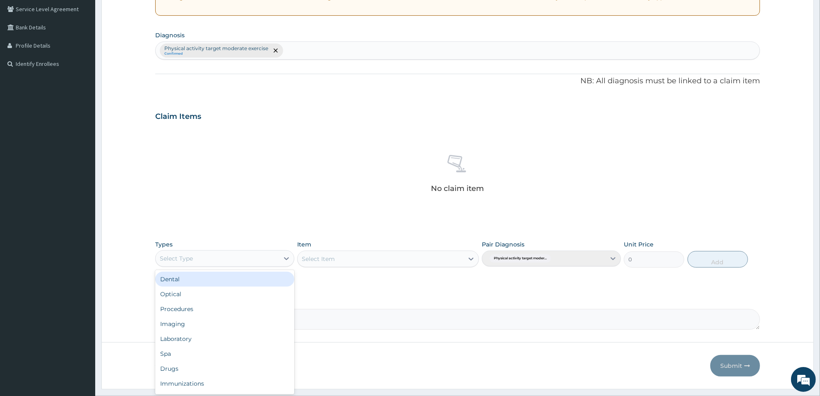
click at [249, 253] on div "Select Type" at bounding box center [217, 258] width 123 height 13
type input "g"
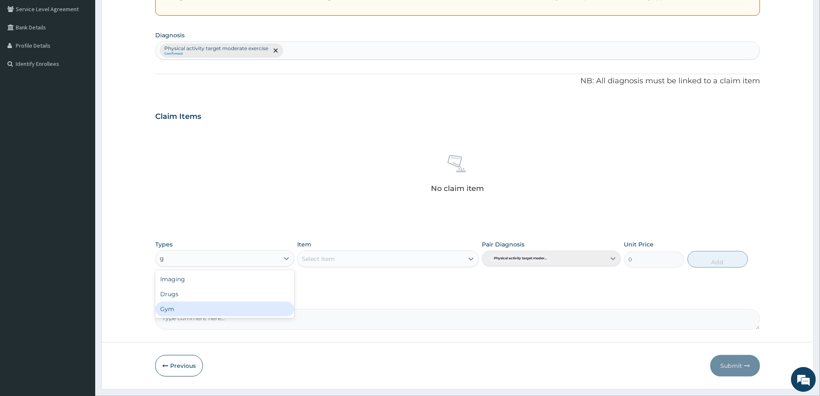
click at [239, 305] on div "Gym" at bounding box center [224, 308] width 139 height 15
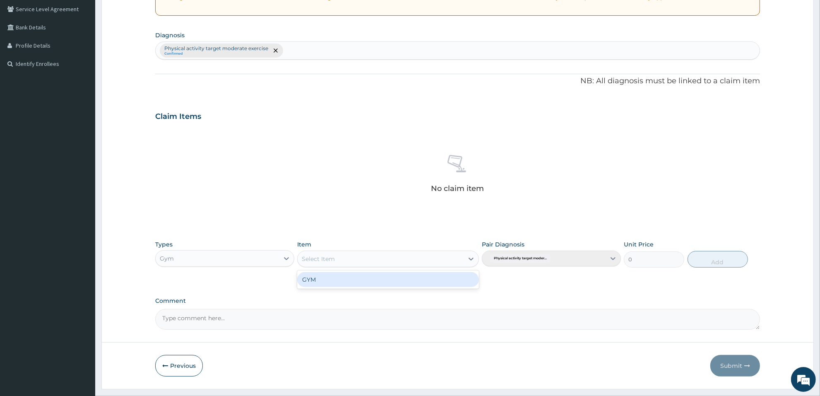
click at [354, 257] on div "Select Item" at bounding box center [380, 258] width 166 height 13
type input "gy"
click at [349, 276] on div "GYM" at bounding box center [387, 279] width 181 height 15
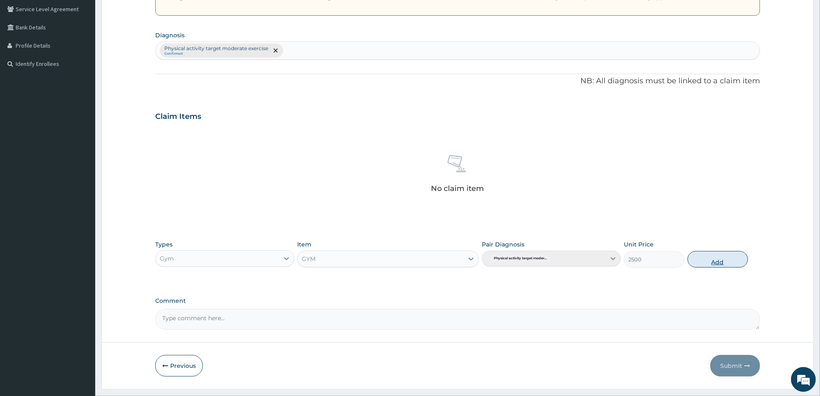
click at [718, 263] on button "Add" at bounding box center [717, 259] width 60 height 17
type input "0"
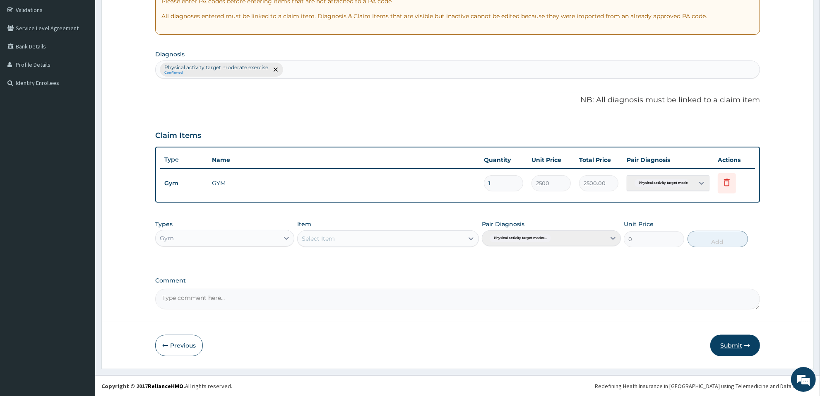
click at [729, 348] on button "Submit" at bounding box center [735, 345] width 50 height 22
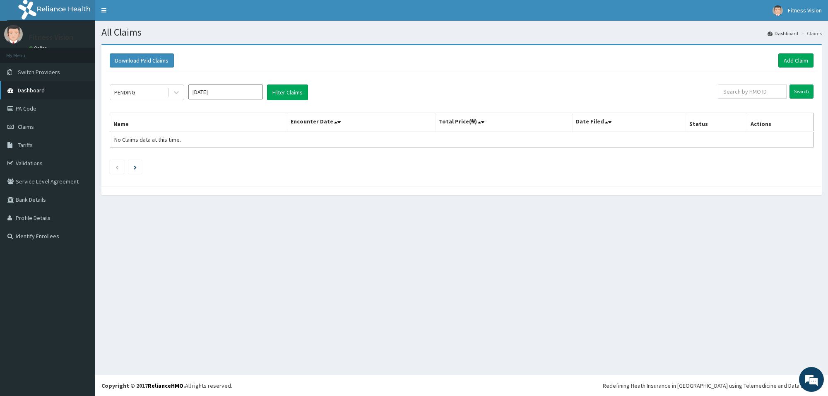
click at [20, 85] on link "Dashboard" at bounding box center [47, 90] width 95 height 18
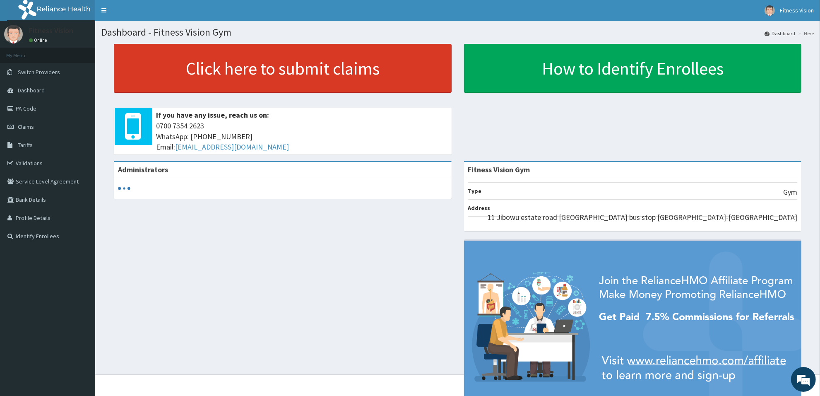
click at [194, 66] on link "Click here to submit claims" at bounding box center [283, 68] width 338 height 49
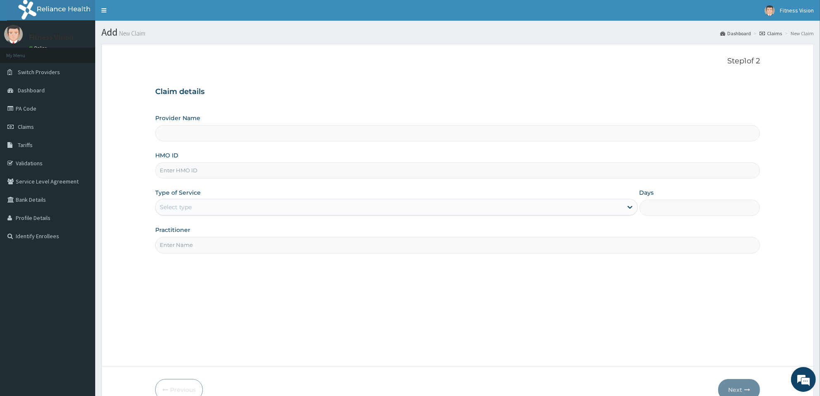
type input "Fitness Vision Gym"
type input "1"
click at [165, 170] on input "HMO ID" at bounding box center [457, 170] width 604 height 16
type input "tco/10001/a"
click at [214, 247] on input "Practitioner" at bounding box center [457, 245] width 604 height 16
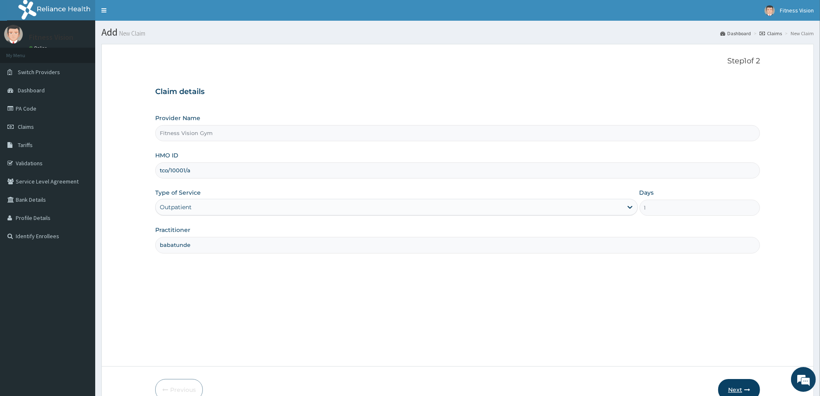
type input "babatunde"
click at [743, 387] on button "Next" at bounding box center [739, 390] width 42 height 22
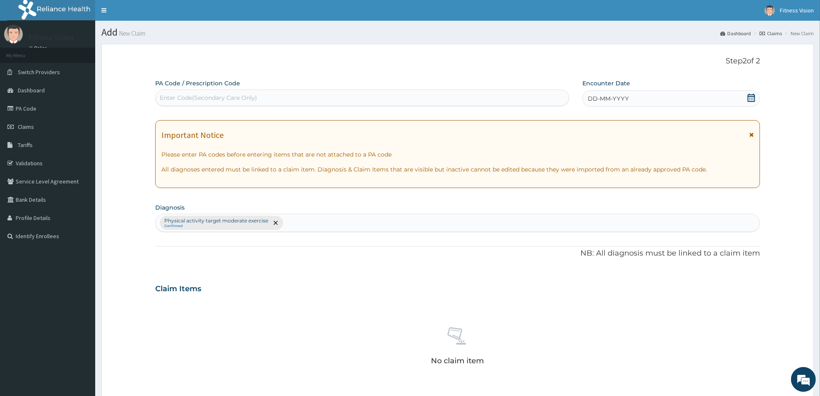
click at [394, 94] on div "Enter Code(Secondary Care Only)" at bounding box center [362, 97] width 413 height 13
type input "PA/8544F5"
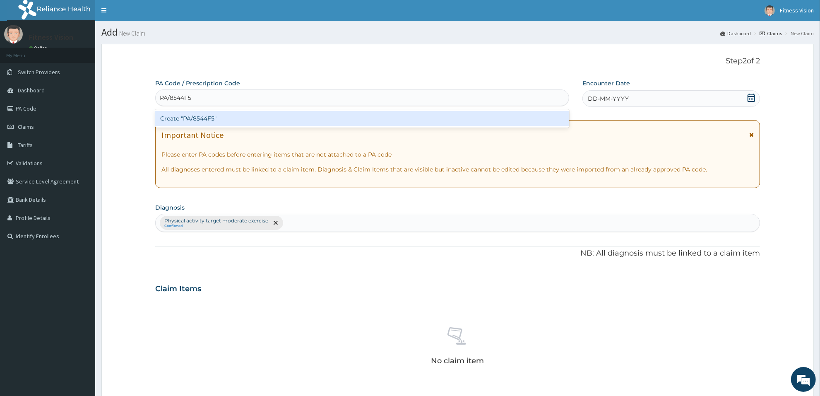
click at [389, 118] on div "Create "PA/8544F5"" at bounding box center [362, 118] width 414 height 15
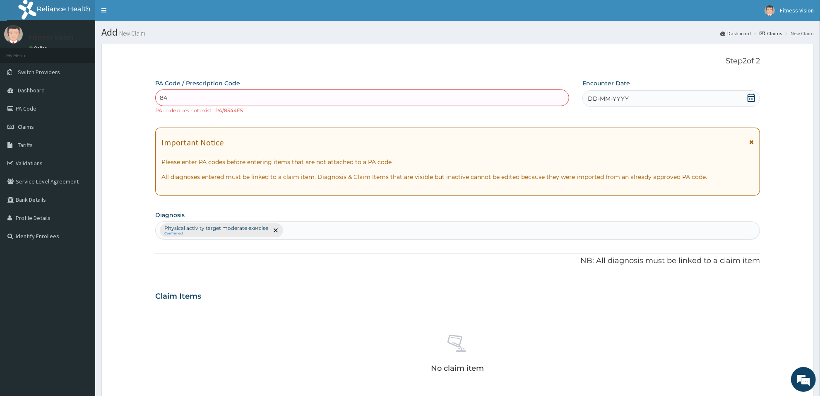
type input "8"
type input "PA/844F59"
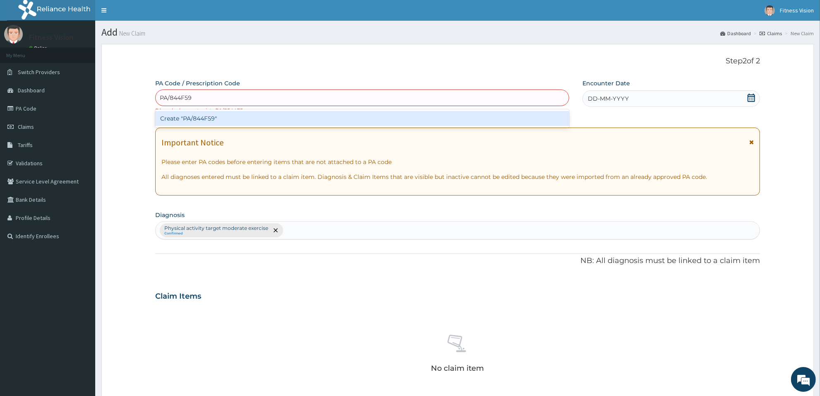
click at [503, 118] on div "Create "PA/844F59"" at bounding box center [362, 118] width 414 height 15
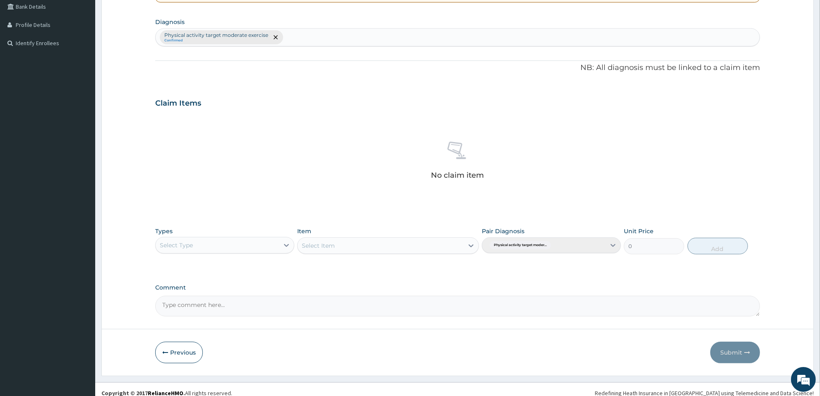
scroll to position [201, 0]
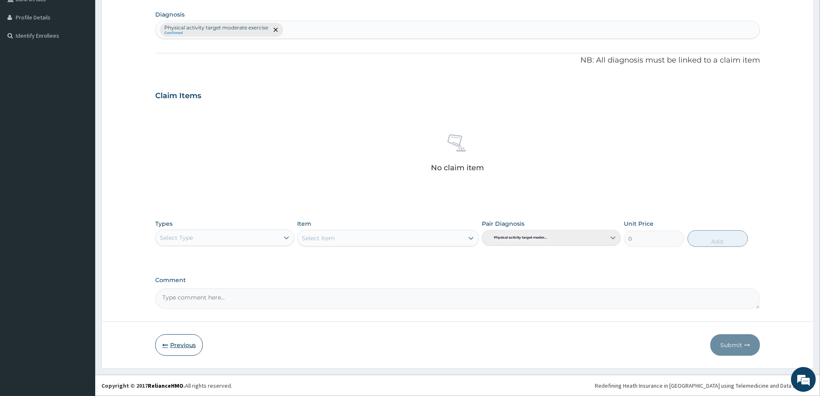
click at [185, 342] on button "Previous" at bounding box center [179, 345] width 48 height 22
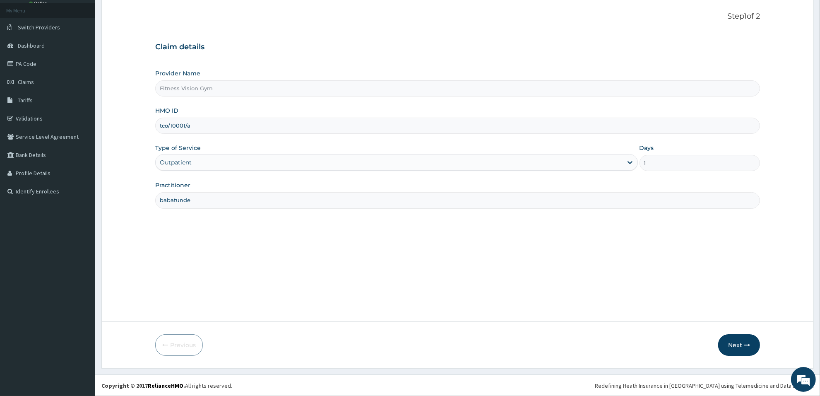
click at [197, 126] on input "tco/10001/a" at bounding box center [457, 126] width 604 height 16
type input "tco/10001/d"
click at [739, 349] on button "Next" at bounding box center [739, 345] width 42 height 22
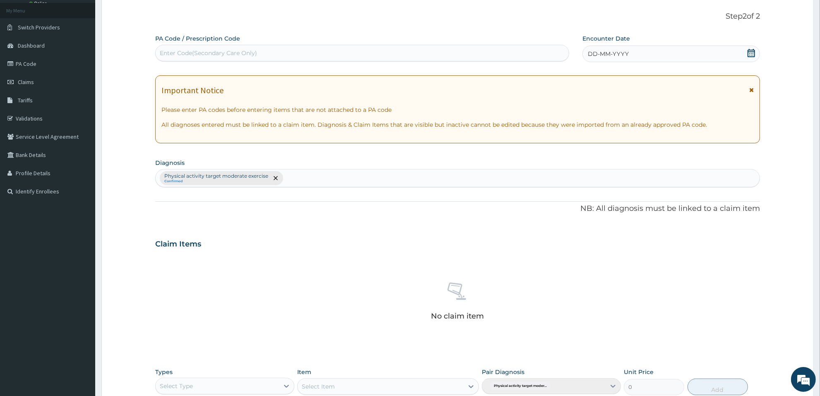
click at [250, 55] on div "Enter Code(Secondary Care Only)" at bounding box center [208, 53] width 97 height 8
type input "PA/844F59"
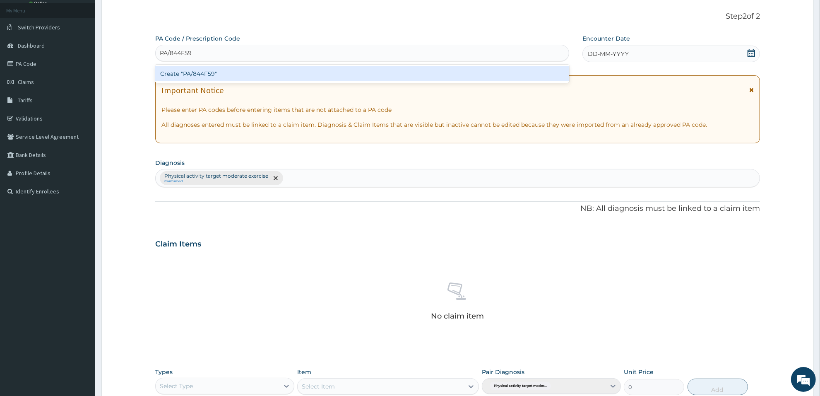
click at [240, 76] on div "Create "PA/844F59"" at bounding box center [362, 73] width 414 height 15
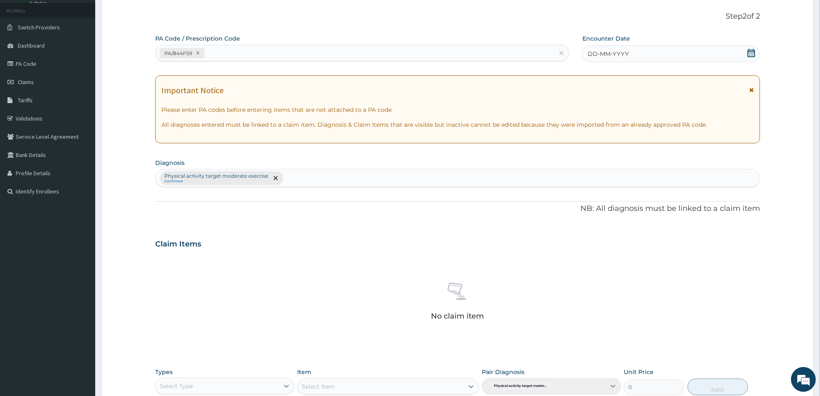
click at [750, 50] on icon at bounding box center [751, 53] width 8 height 8
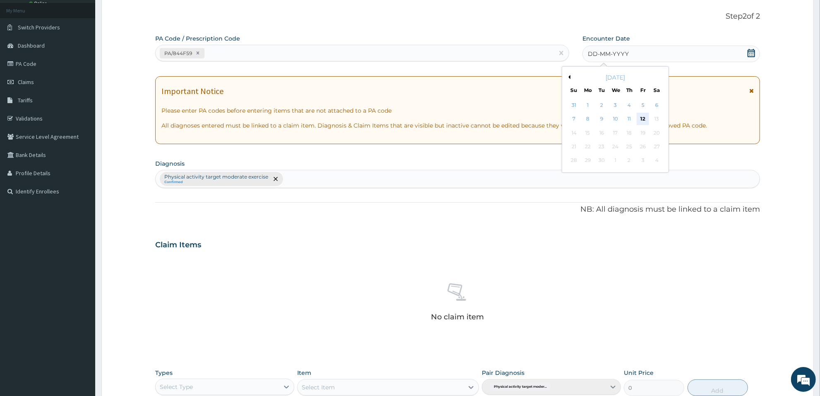
click at [642, 117] on div "12" at bounding box center [643, 119] width 12 height 12
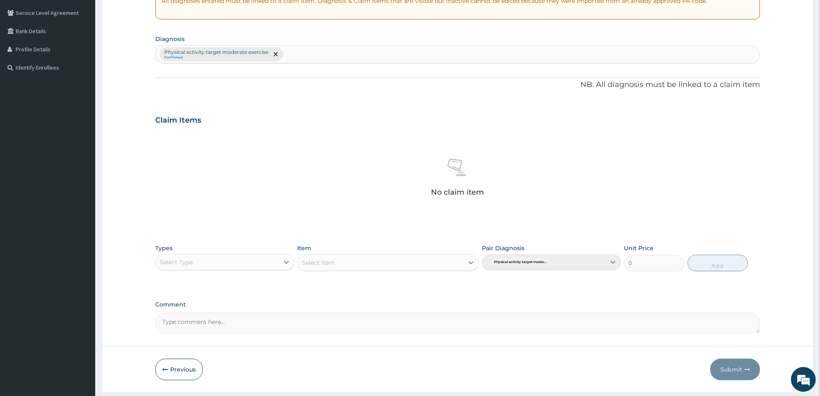
scroll to position [193, 0]
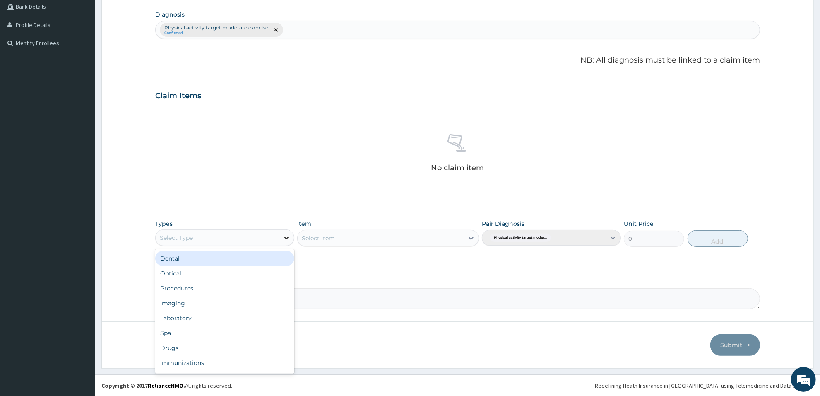
click at [284, 237] on icon at bounding box center [286, 237] width 5 height 3
type input "gy"
click at [263, 251] on div "Gym" at bounding box center [224, 258] width 139 height 15
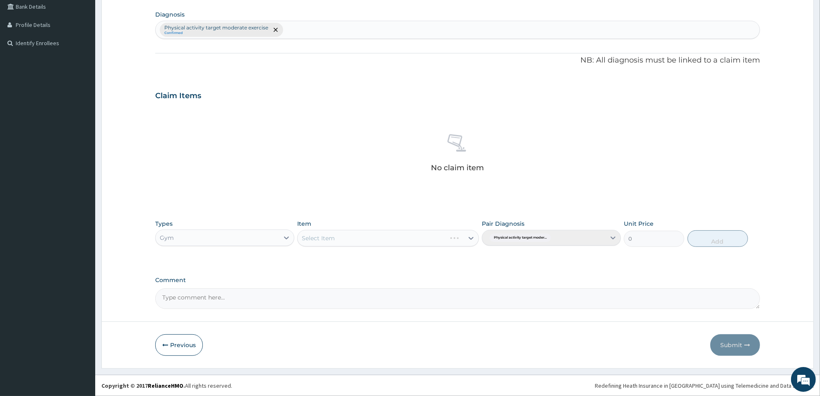
click at [460, 235] on div "Select Item" at bounding box center [387, 238] width 181 height 17
click at [473, 239] on icon at bounding box center [471, 238] width 8 height 8
click at [460, 263] on div "GYM" at bounding box center [387, 258] width 181 height 15
click at [717, 236] on button "Add" at bounding box center [717, 238] width 60 height 17
type input "0"
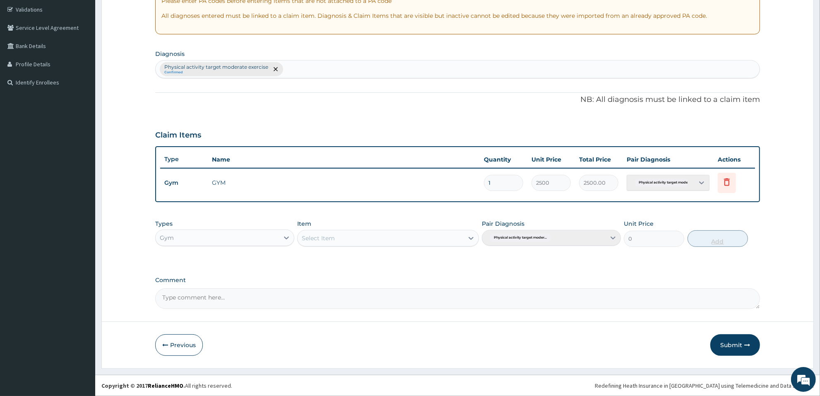
scroll to position [153, 0]
click at [736, 339] on button "Submit" at bounding box center [735, 345] width 50 height 22
